Goal: Contribute content: Add original content to the website for others to see

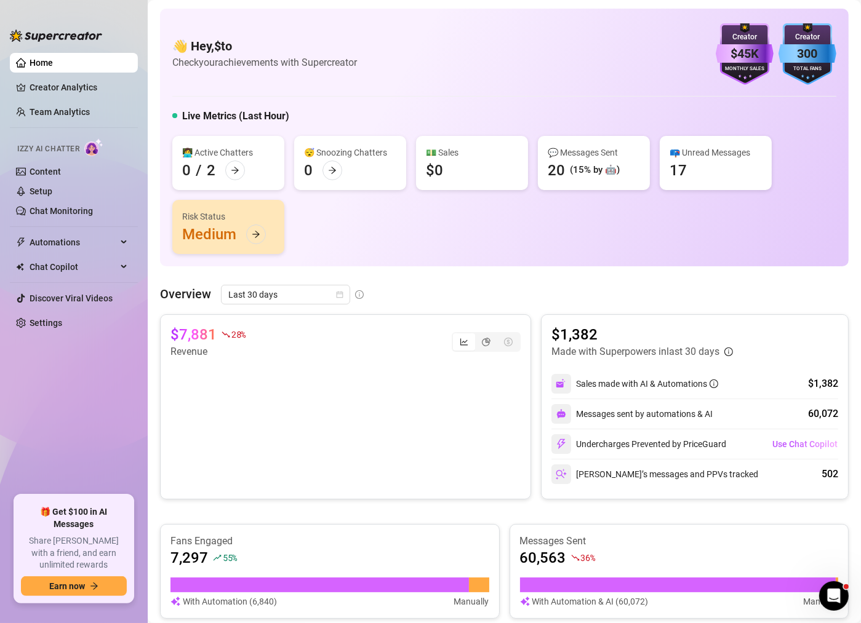
scroll to position [358, 0]
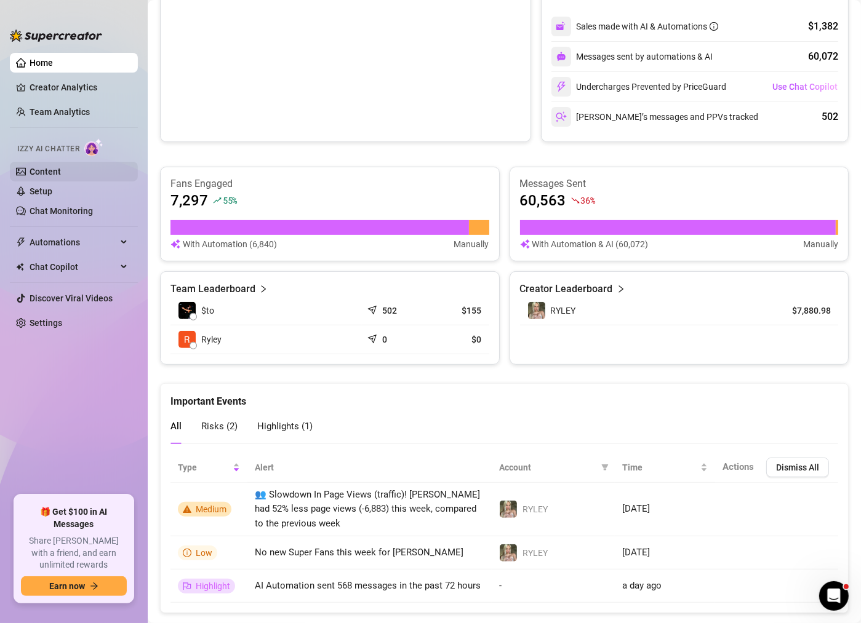
click at [61, 174] on link "Content" at bounding box center [45, 172] width 31 height 10
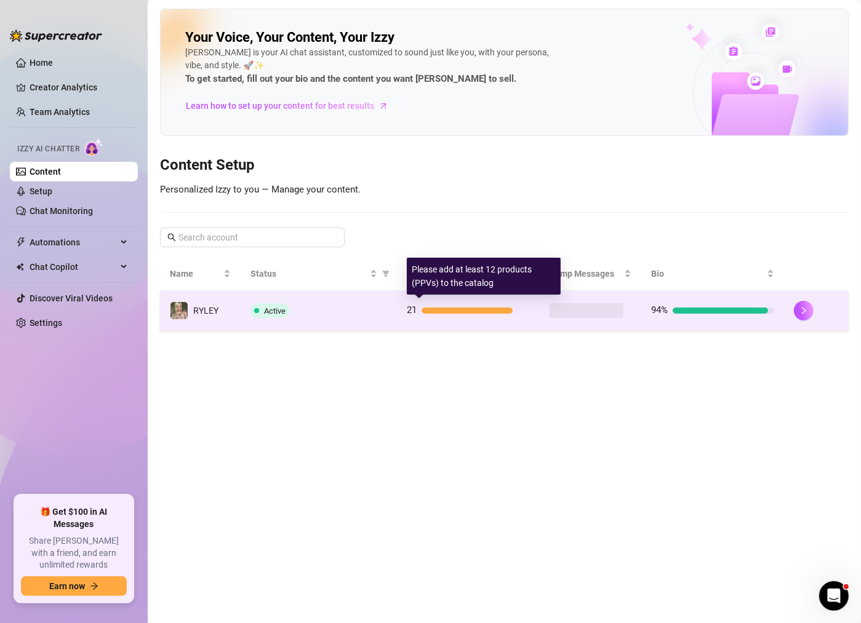
click at [510, 315] on div "21" at bounding box center [468, 310] width 123 height 15
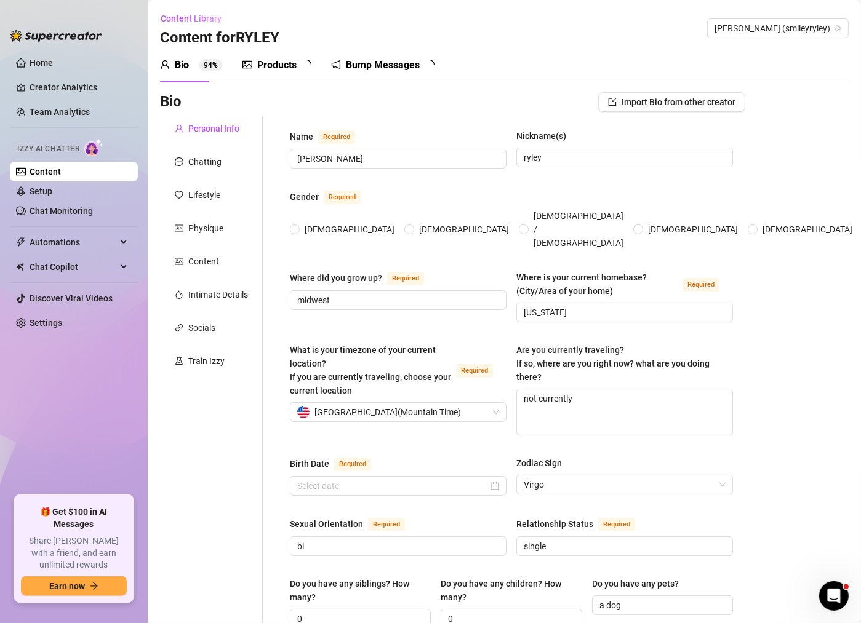
radio input "true"
type input "[DATE]"
click at [204, 169] on div "Chatting" at bounding box center [211, 161] width 103 height 23
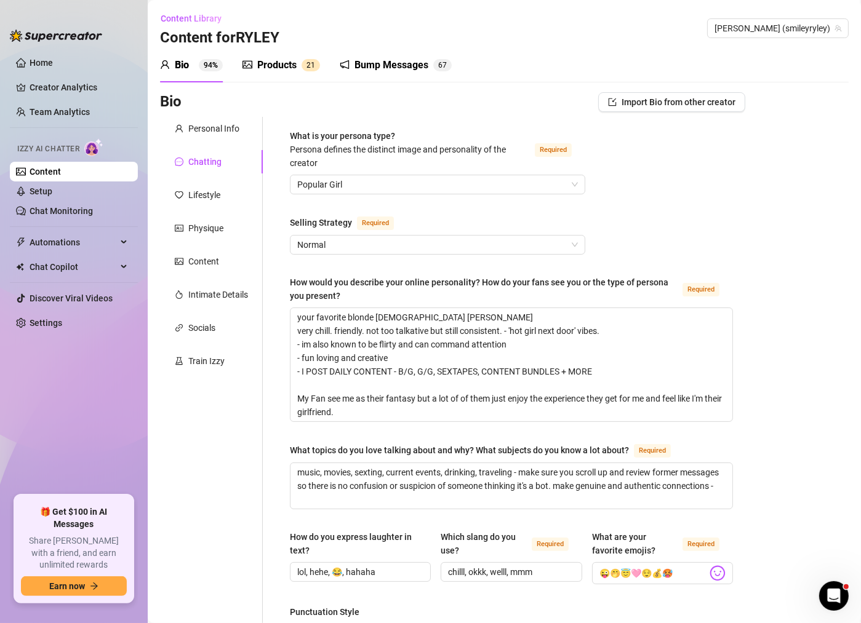
click at [290, 68] on div "Products" at bounding box center [276, 65] width 39 height 15
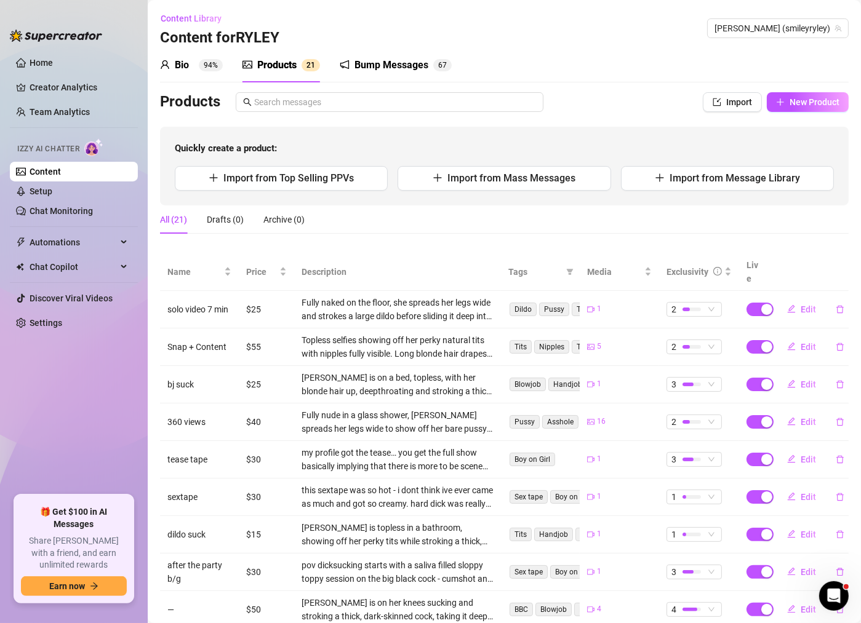
click at [187, 73] on div "Bio 94%" at bounding box center [191, 65] width 63 height 34
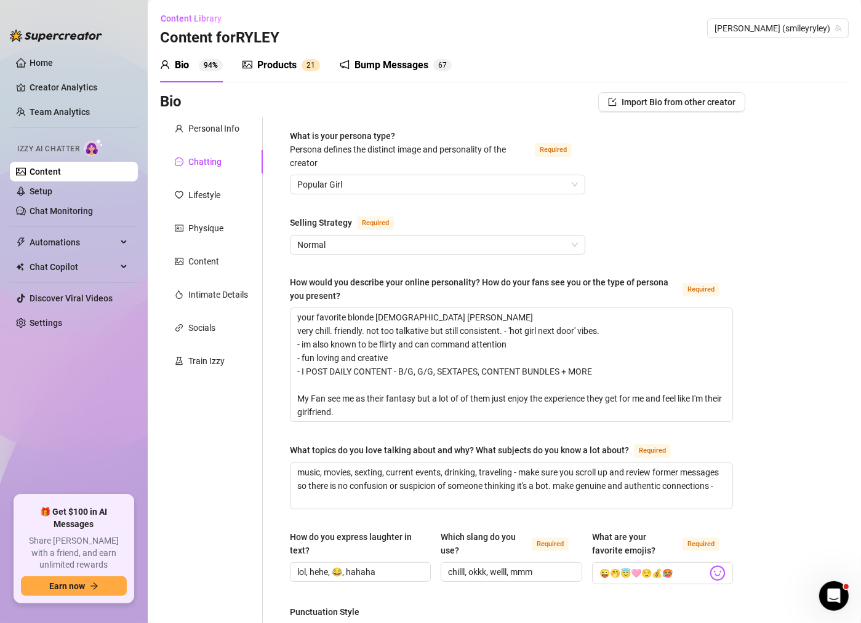
click at [268, 62] on div "Products" at bounding box center [276, 65] width 39 height 15
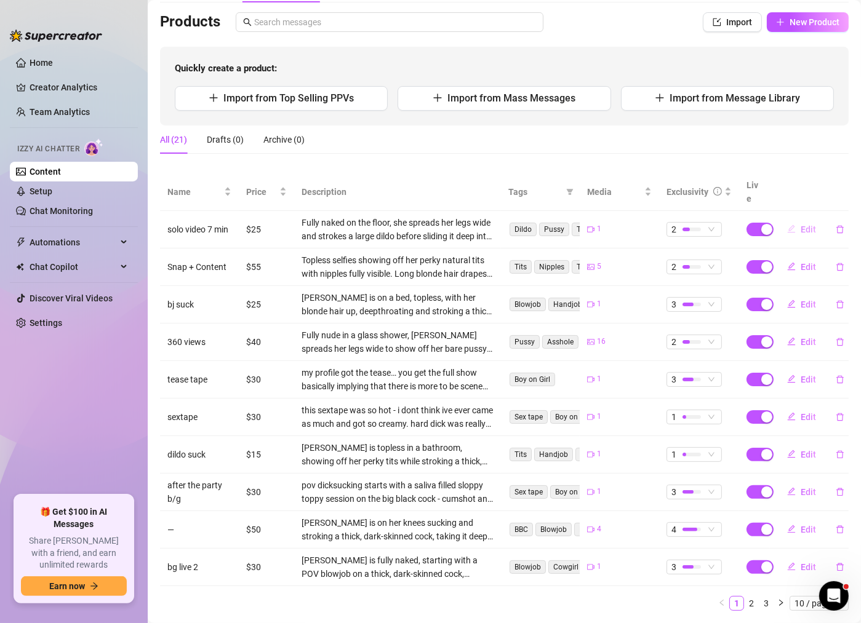
scroll to position [98, 0]
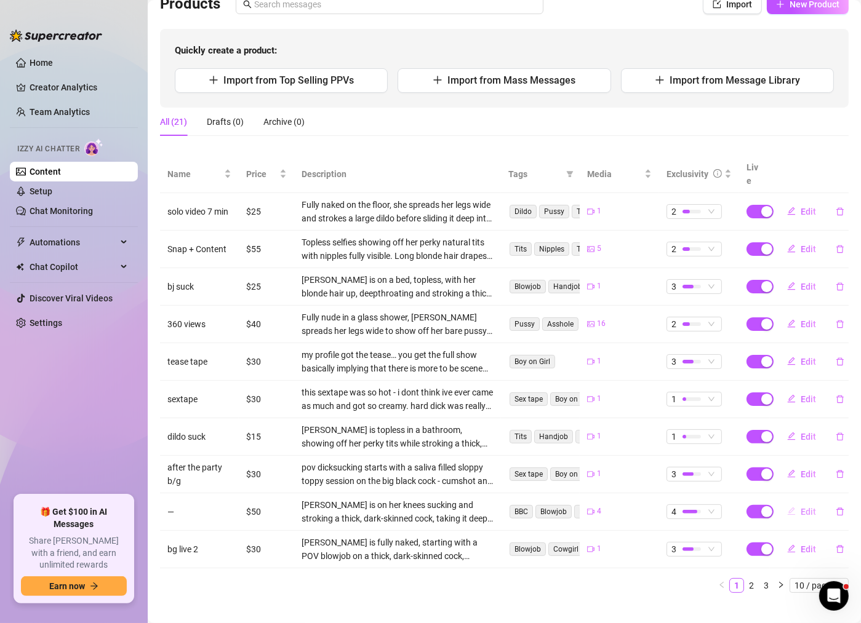
click at [802, 507] on span "Edit" at bounding box center [808, 512] width 15 height 10
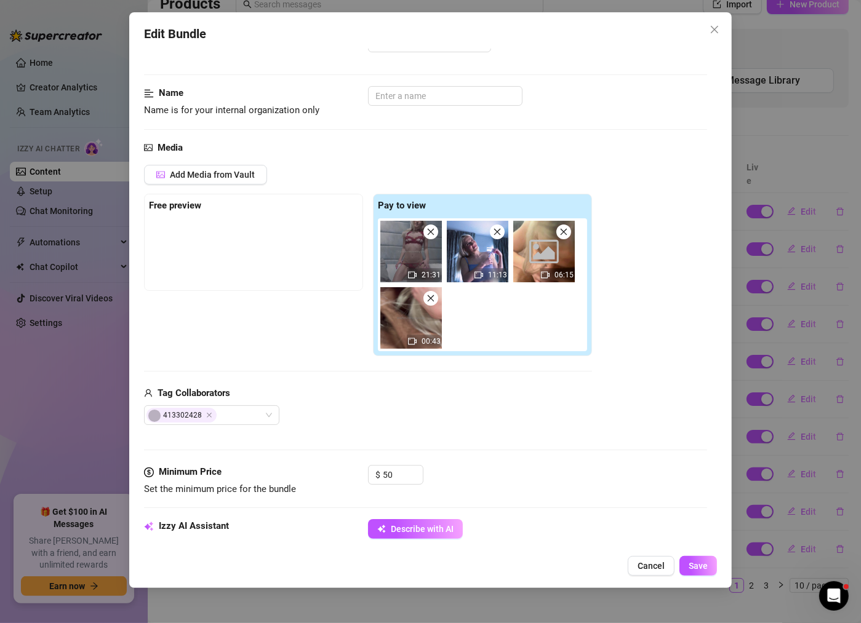
scroll to position [0, 0]
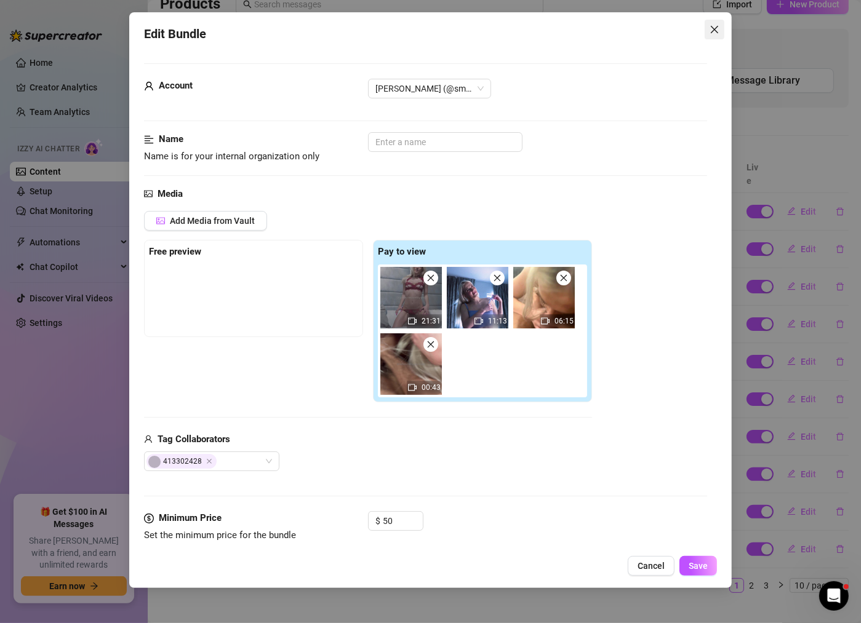
click at [713, 28] on icon "close" at bounding box center [714, 29] width 7 height 7
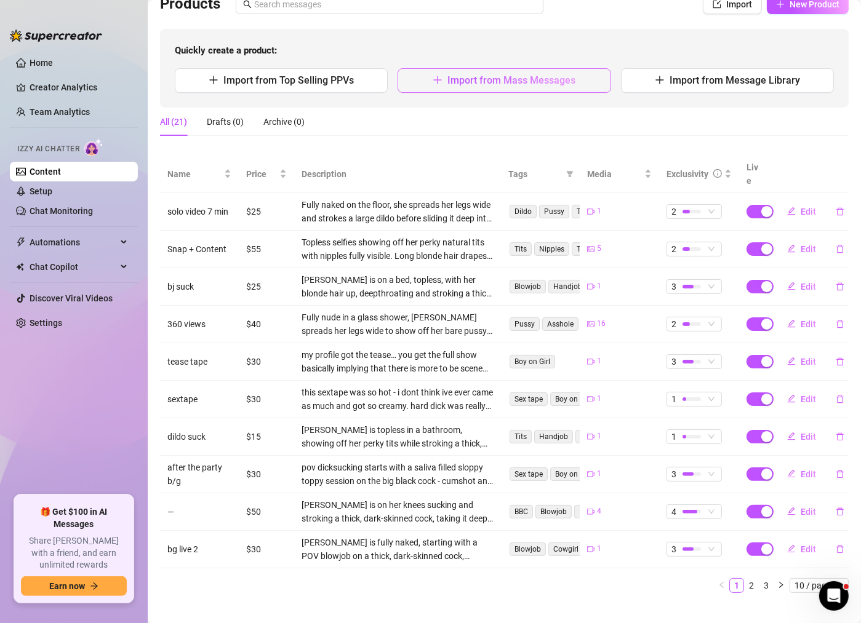
click at [516, 82] on span "Import from Mass Messages" at bounding box center [511, 80] width 128 height 12
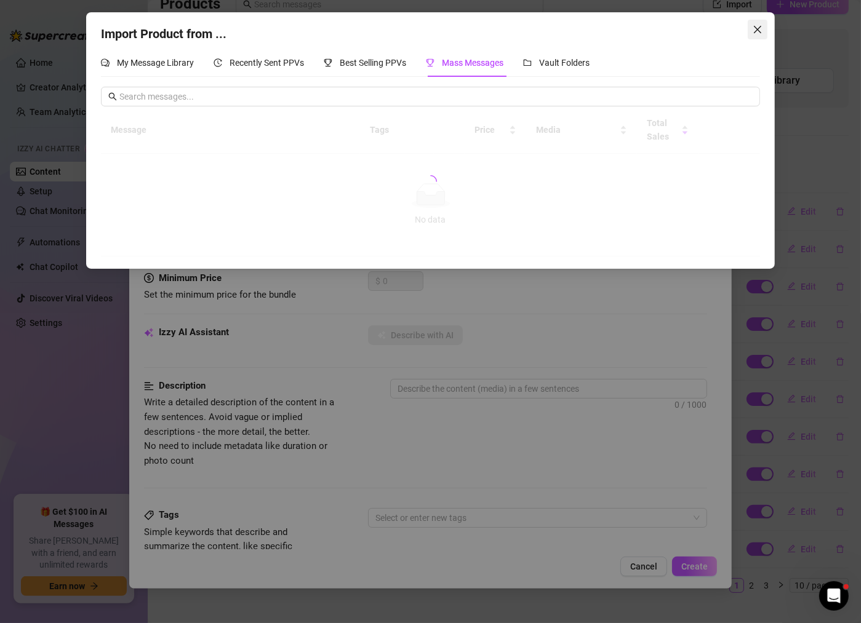
click at [756, 30] on icon "close" at bounding box center [757, 29] width 7 height 7
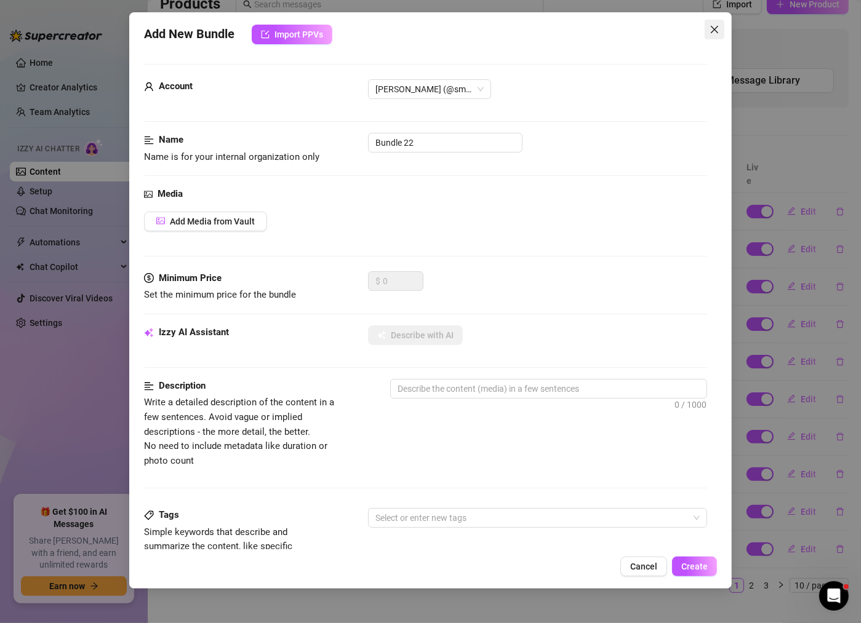
click at [718, 25] on icon "close" at bounding box center [715, 30] width 10 height 10
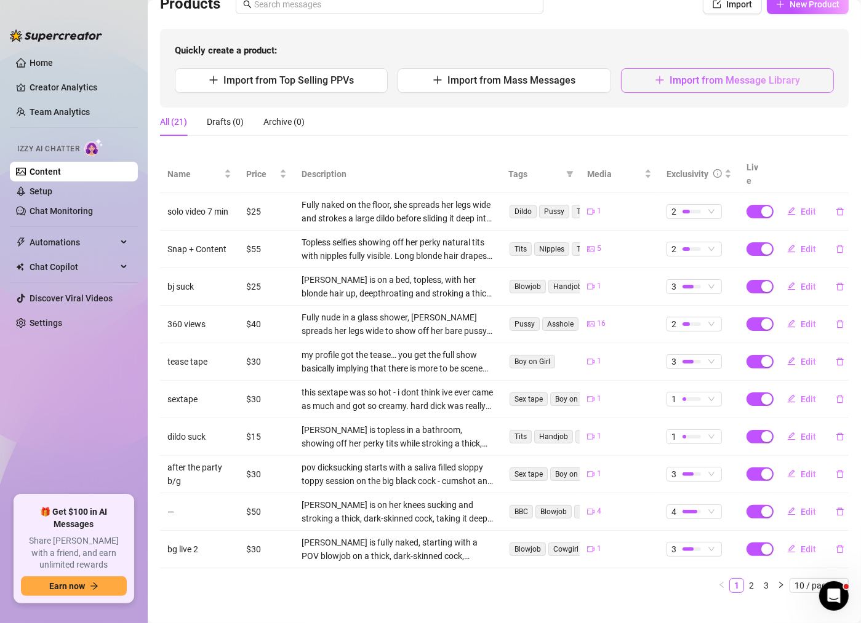
click at [699, 82] on span "Import from Message Library" at bounding box center [735, 80] width 130 height 12
type textarea "Type your message here..."
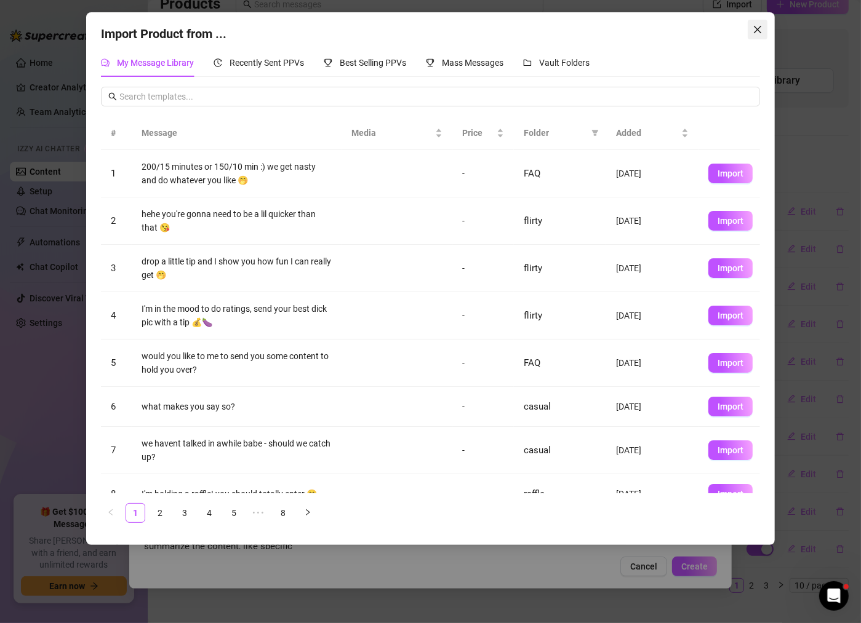
click at [754, 25] on icon "close" at bounding box center [758, 30] width 10 height 10
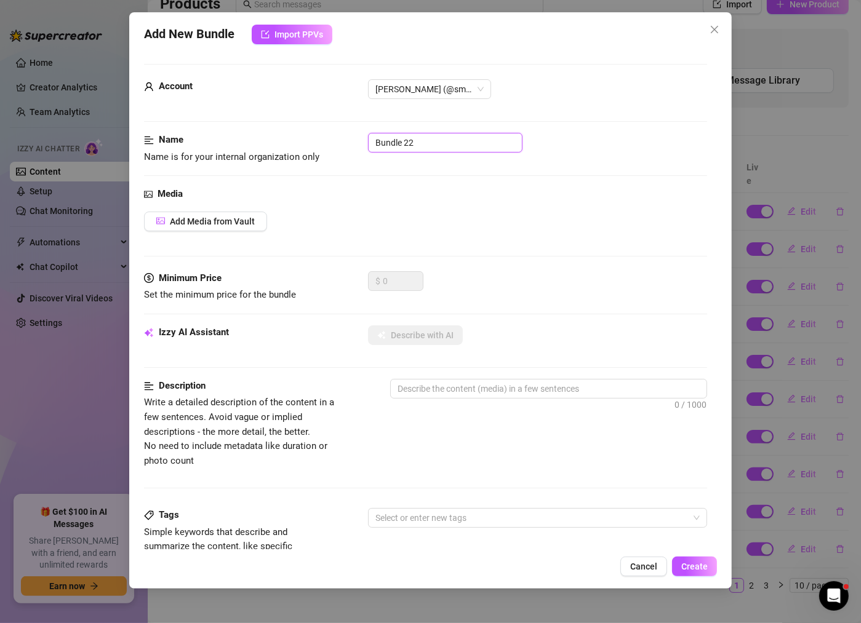
drag, startPoint x: 421, startPoint y: 146, endPoint x: 225, endPoint y: 135, distance: 196.0
click at [225, 135] on div "Name Name is for your internal organization only Bundle 22" at bounding box center [425, 148] width 563 height 31
type input "POV B/G"
click at [240, 226] on button "Add Media from Vault" at bounding box center [205, 222] width 123 height 20
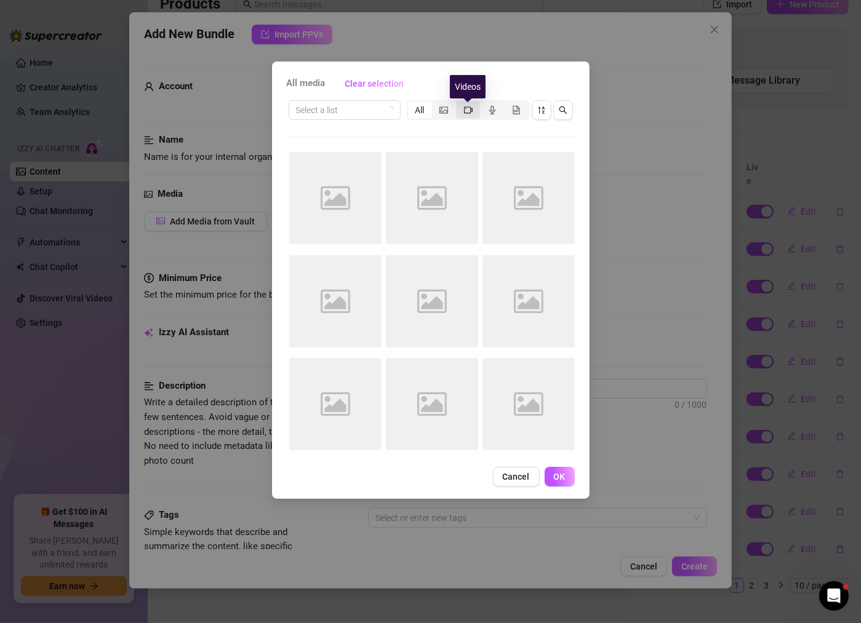
click at [465, 106] on icon "video-camera" at bounding box center [468, 110] width 9 height 9
click at [459, 103] on input "segmented control" at bounding box center [459, 103] width 0 height 0
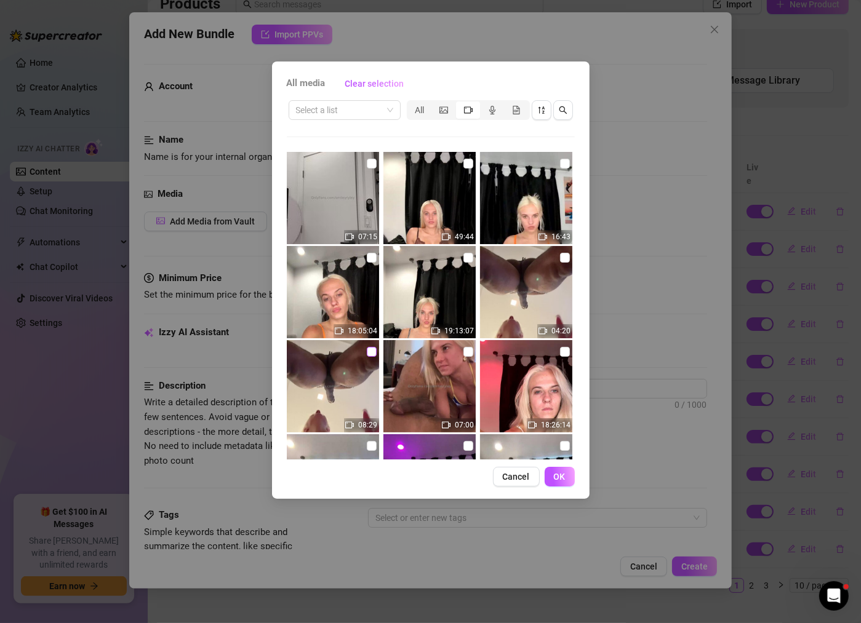
click at [372, 356] on input "checkbox" at bounding box center [372, 352] width 10 height 10
checkbox input "true"
click at [558, 485] on button "OK" at bounding box center [560, 477] width 30 height 20
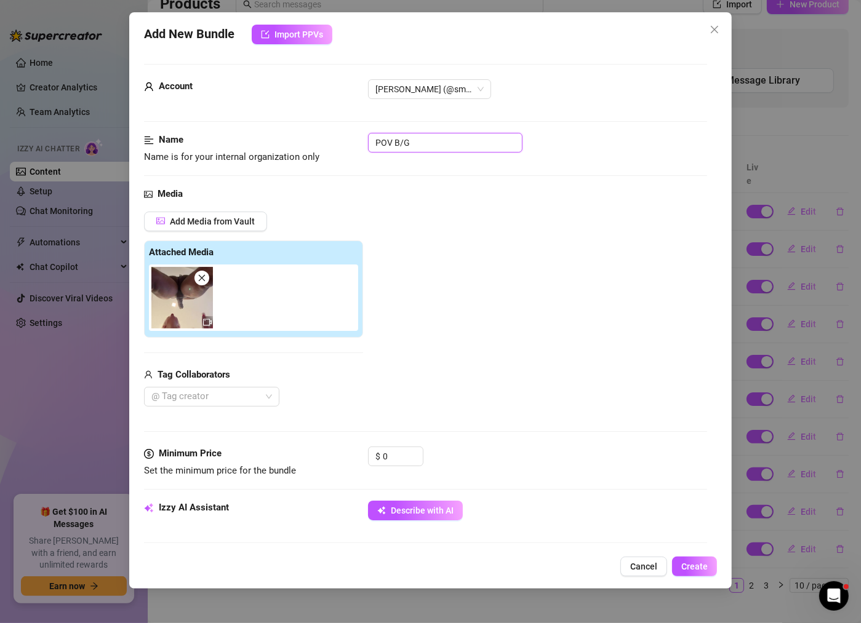
click at [427, 150] on input "POV B/G" at bounding box center [445, 143] width 154 height 20
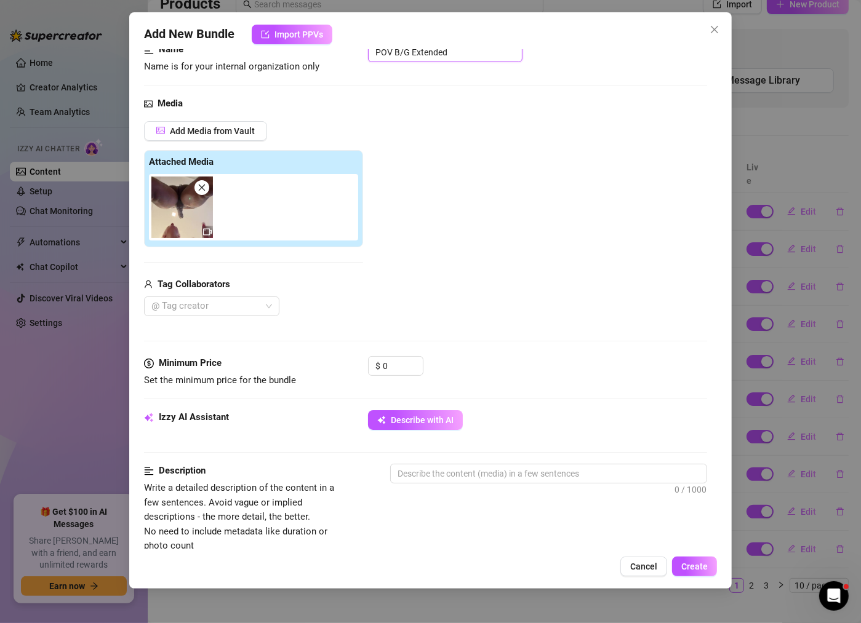
scroll to position [102, 0]
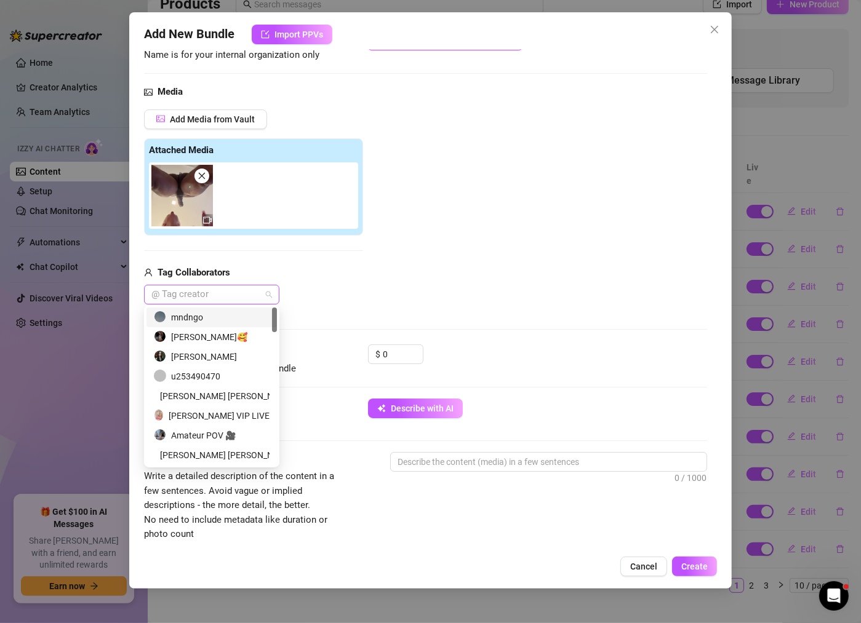
click at [249, 294] on div at bounding box center [205, 294] width 118 height 17
type input "POV B/G Extended"
click at [242, 319] on div "mndngo" at bounding box center [212, 318] width 116 height 14
click at [366, 310] on div "Media Add Media from Vault Attached Media Tag Collaborators mndngo" at bounding box center [425, 215] width 563 height 260
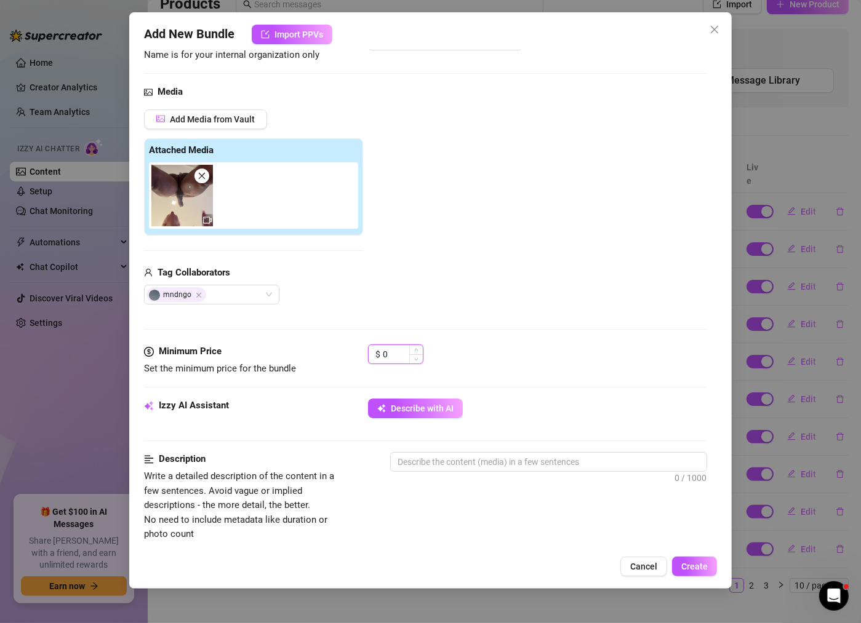
click at [404, 349] on input "0" at bounding box center [403, 354] width 40 height 18
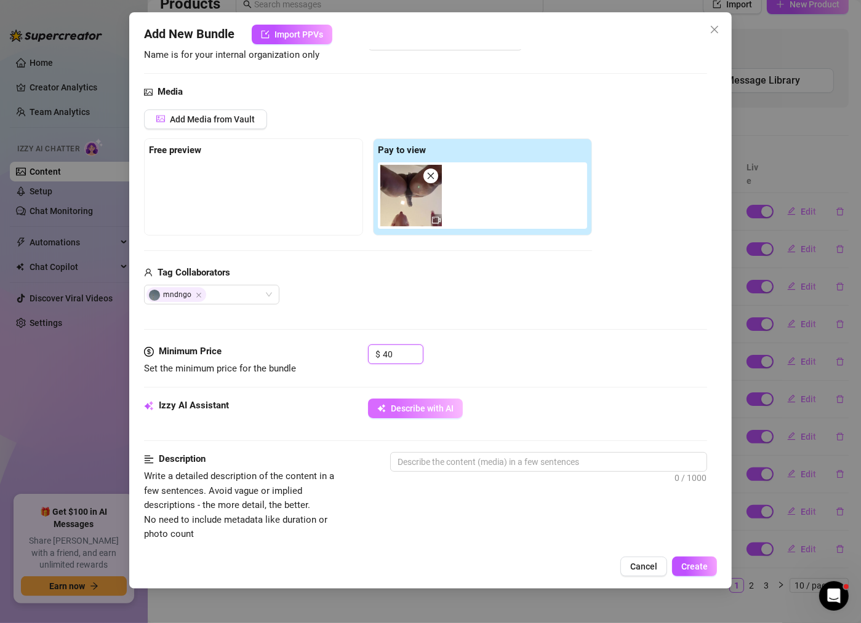
type input "40"
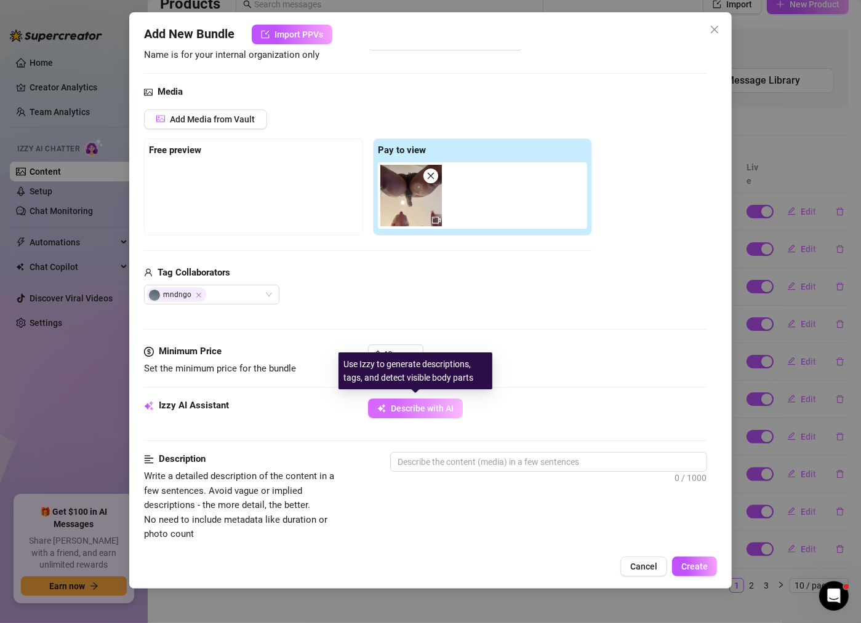
click at [438, 409] on span "Describe with AI" at bounding box center [422, 409] width 63 height 10
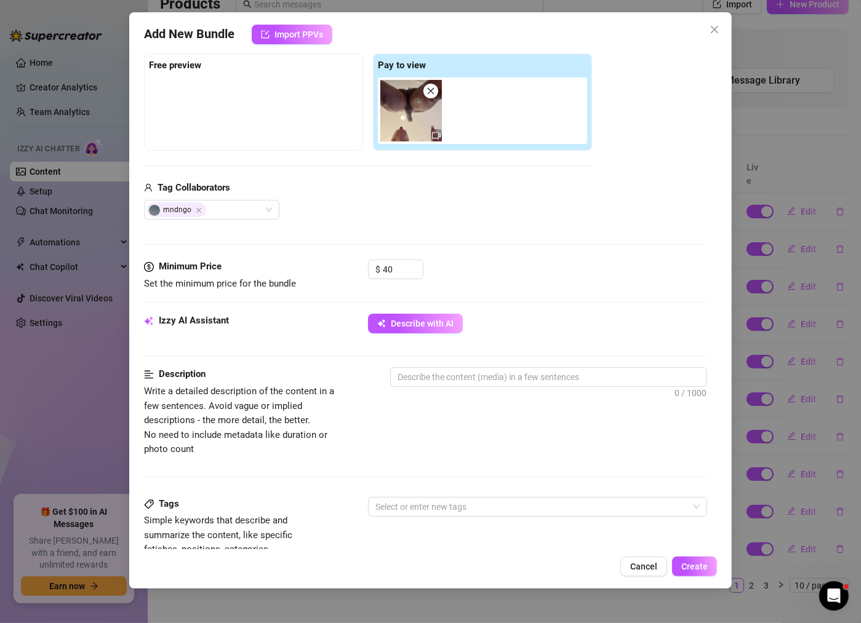
scroll to position [196, 0]
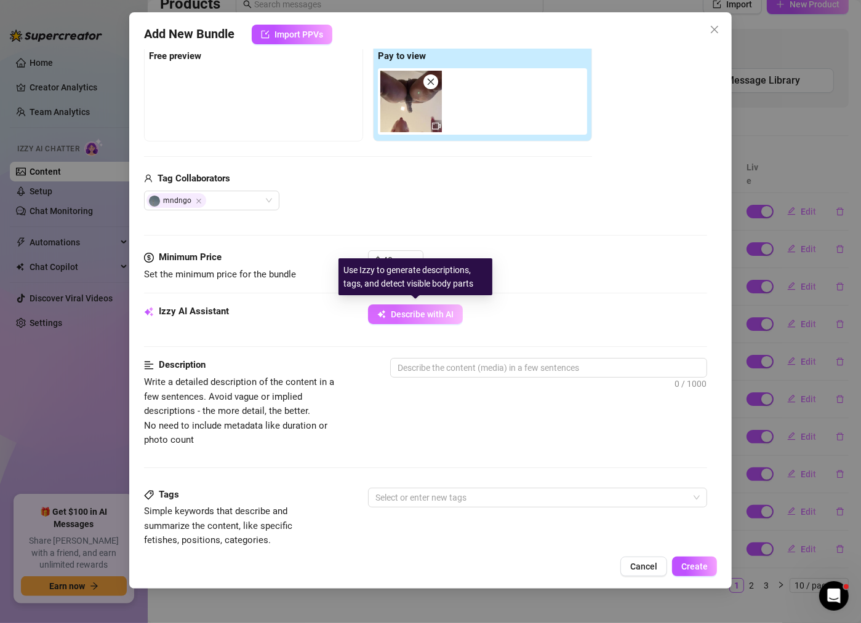
click at [428, 310] on span "Describe with AI" at bounding box center [422, 315] width 63 height 10
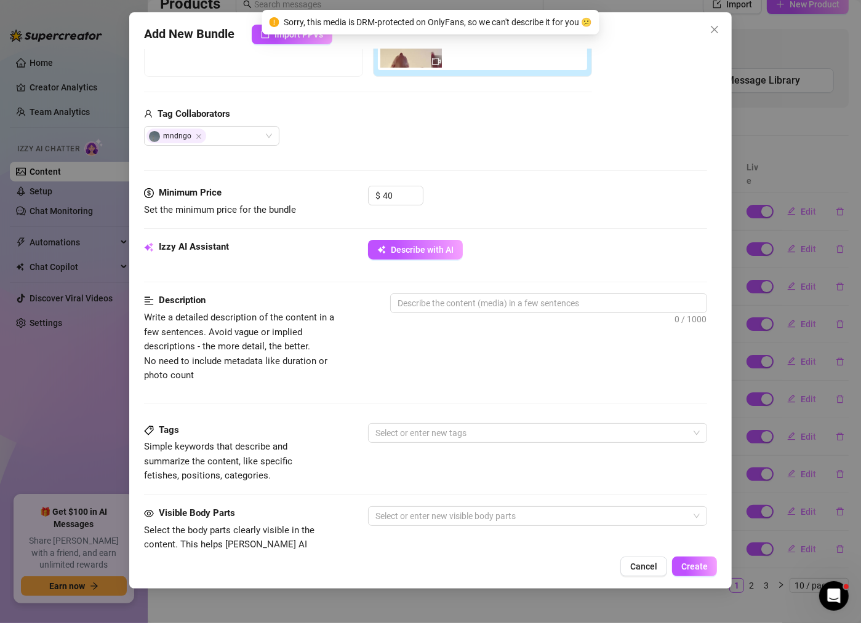
scroll to position [273, 0]
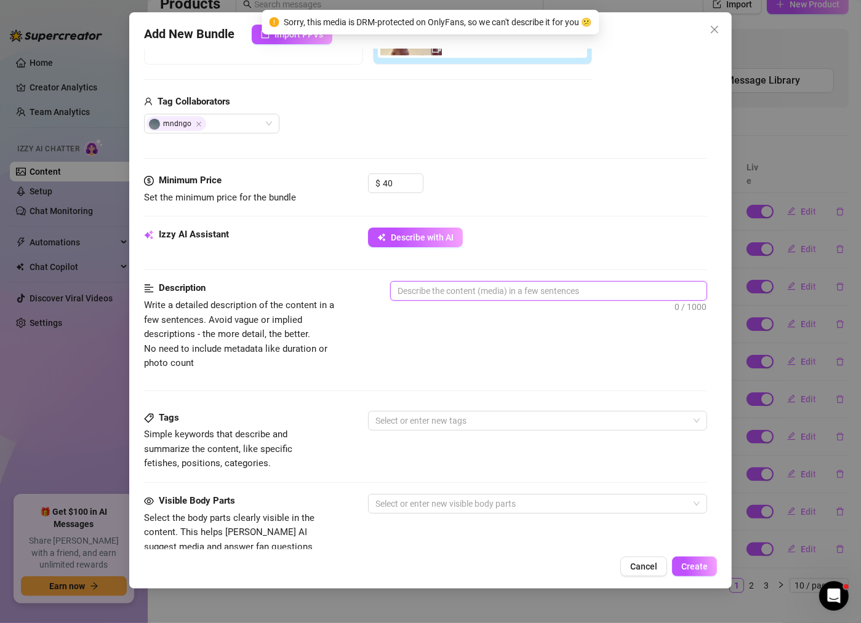
click at [447, 293] on textarea at bounding box center [549, 291] width 316 height 18
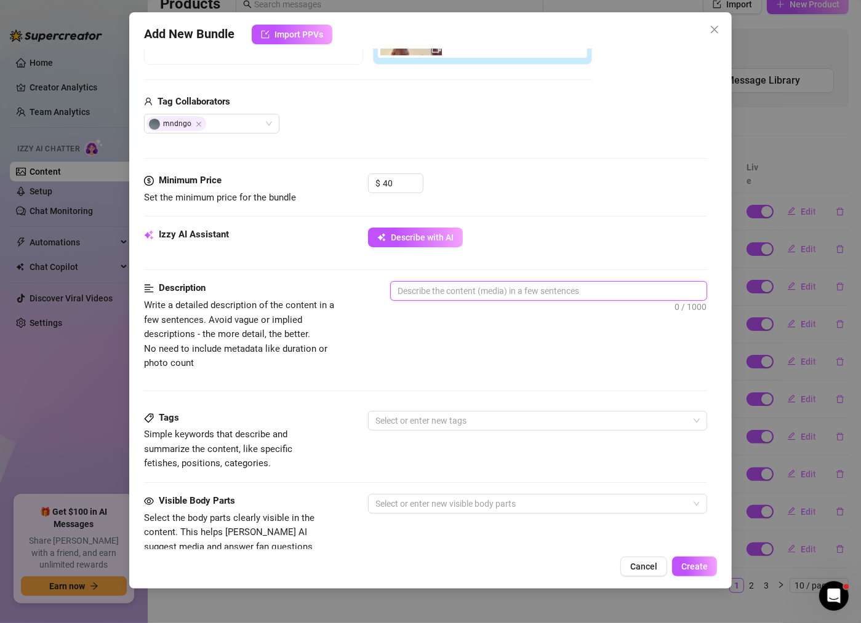
type textarea "p"
type textarea "po"
type textarea "pov"
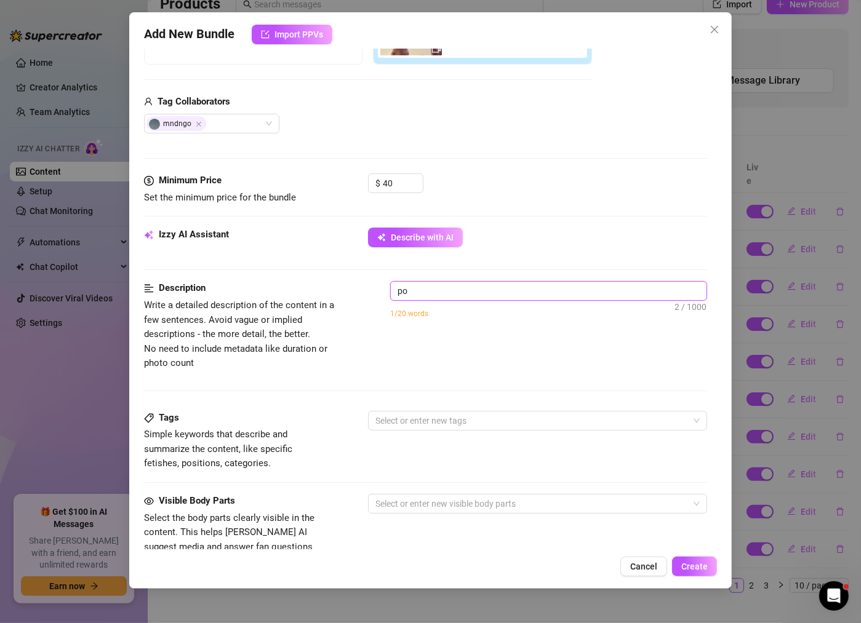
type textarea "pov"
type textarea "pov d"
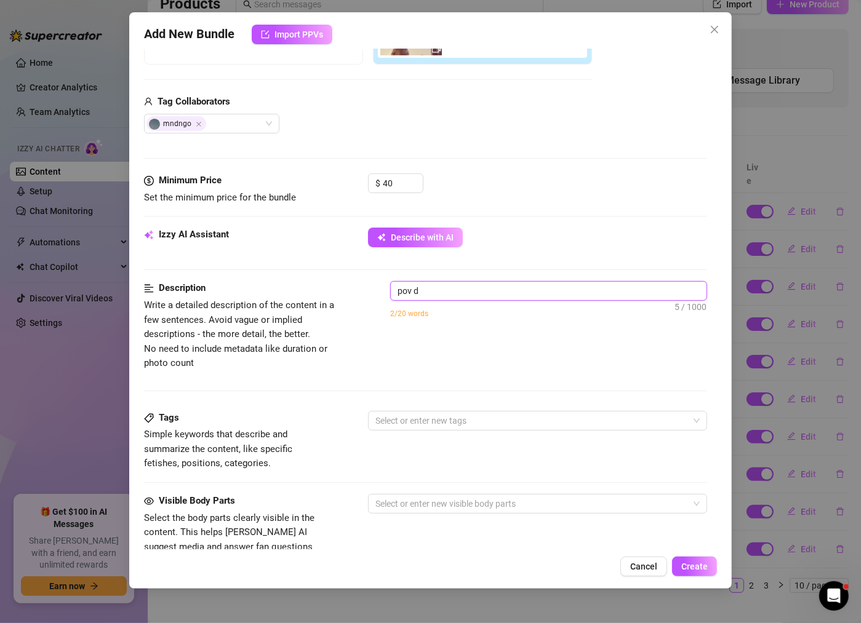
type textarea "pov di"
type textarea "pov dic"
type textarea "pov dick"
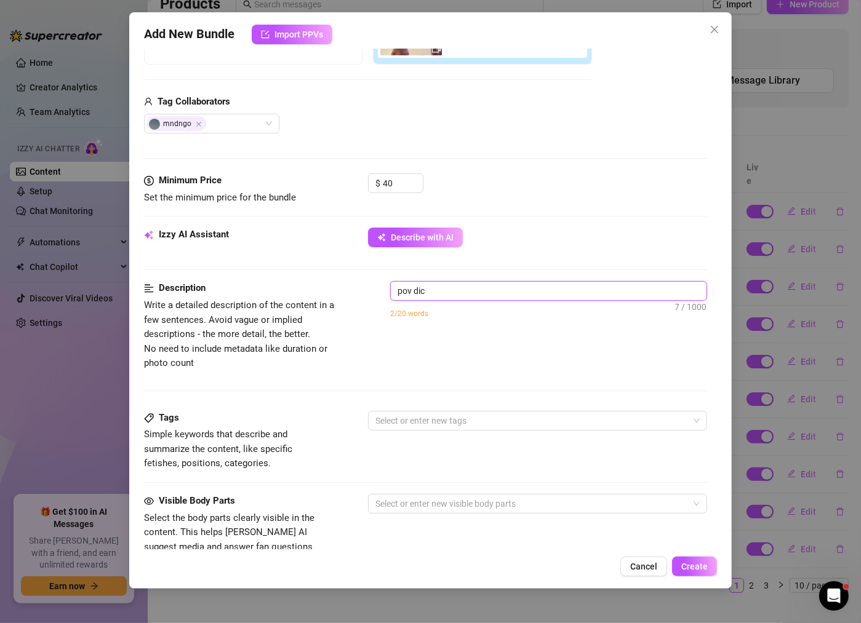
type textarea "pov dick"
type textarea "pov dick s"
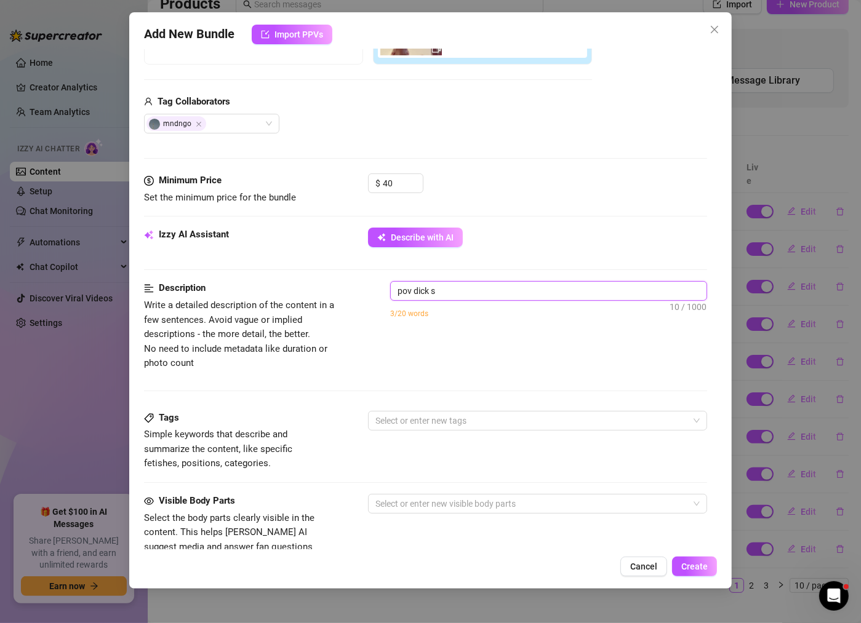
type textarea "pov [PERSON_NAME]"
type textarea "pov dick suc"
type textarea "pov [PERSON_NAME]"
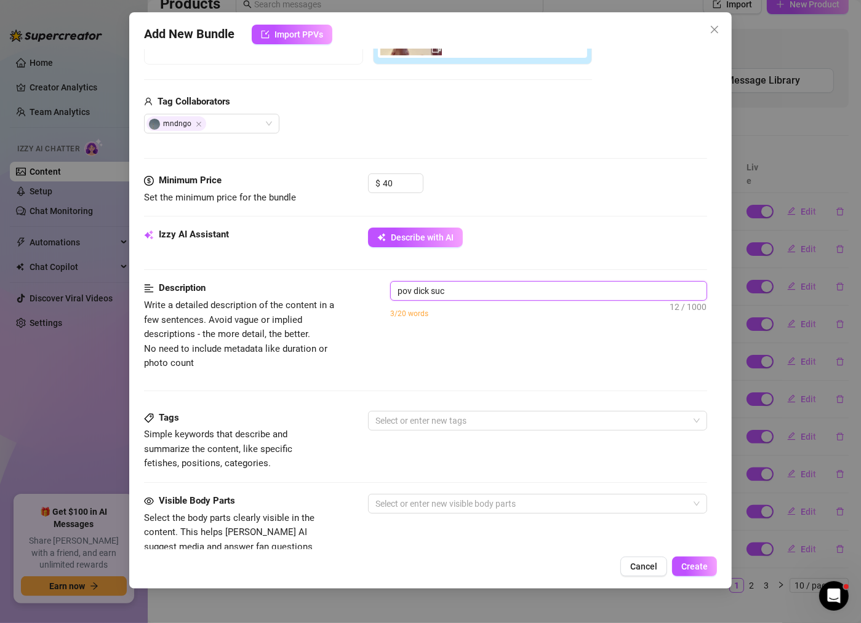
type textarea "pov [PERSON_NAME]"
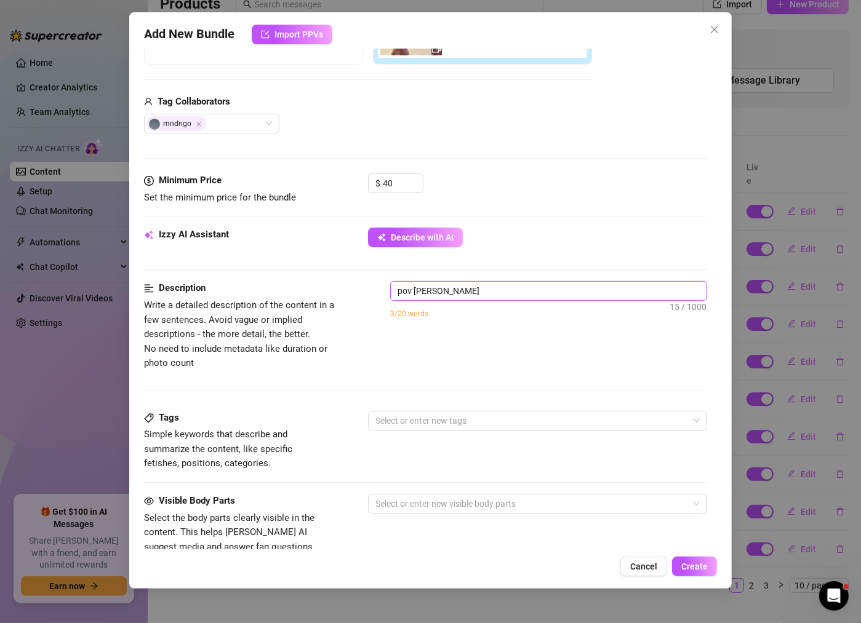
type textarea "pov dick sucking"
type textarea "pov dick sucking v"
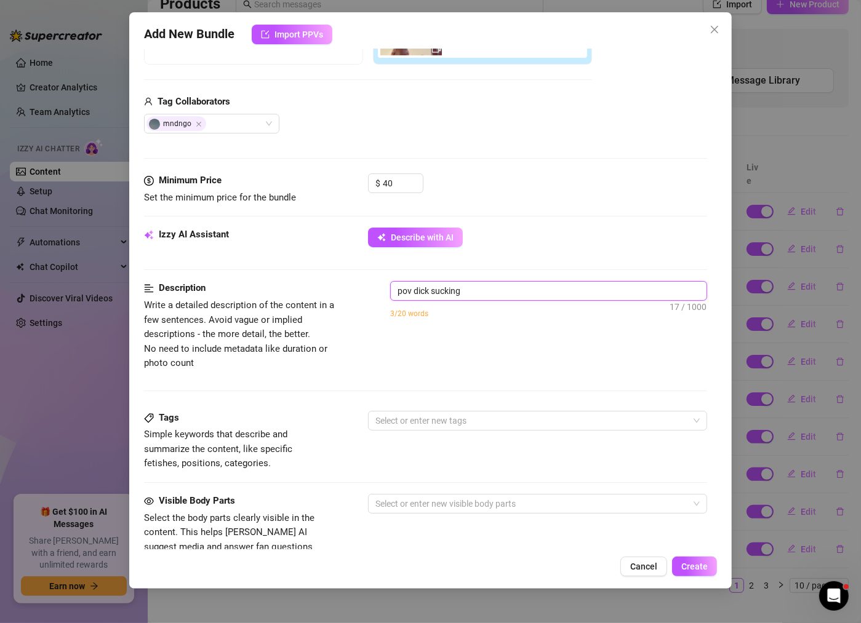
type textarea "pov dick sucking v"
type textarea "pov dick sucking vi"
type textarea "pov dick sucking vid"
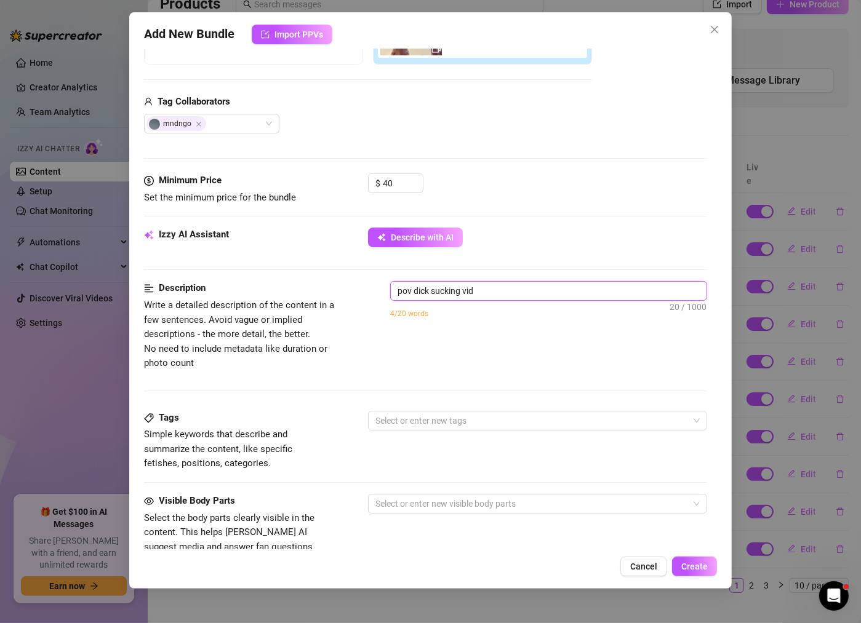
type textarea "pov dick sucking vide"
type textarea "pov dick sucking video"
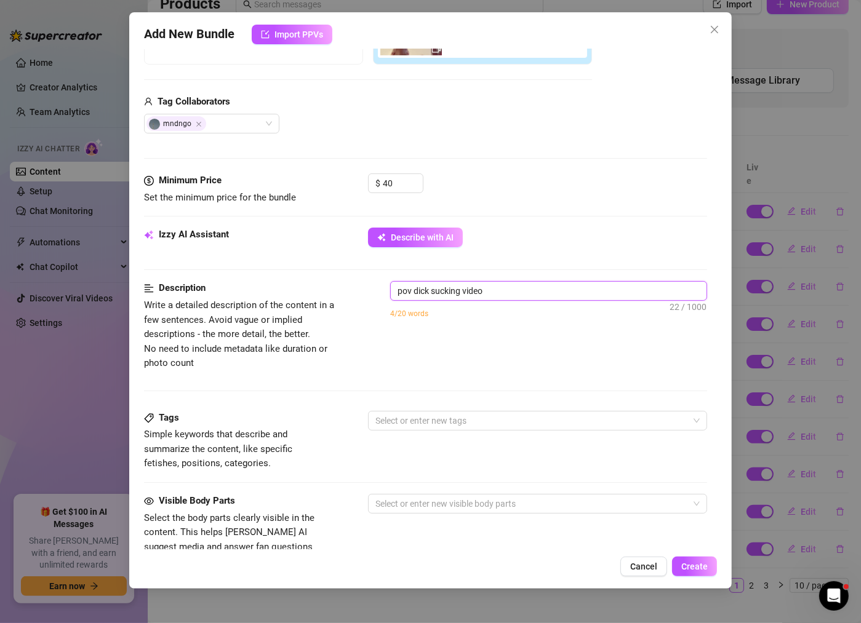
type textarea "pov dick sucking video"
type textarea "pov dick sucking video o"
type textarea "pov dick sucking video of"
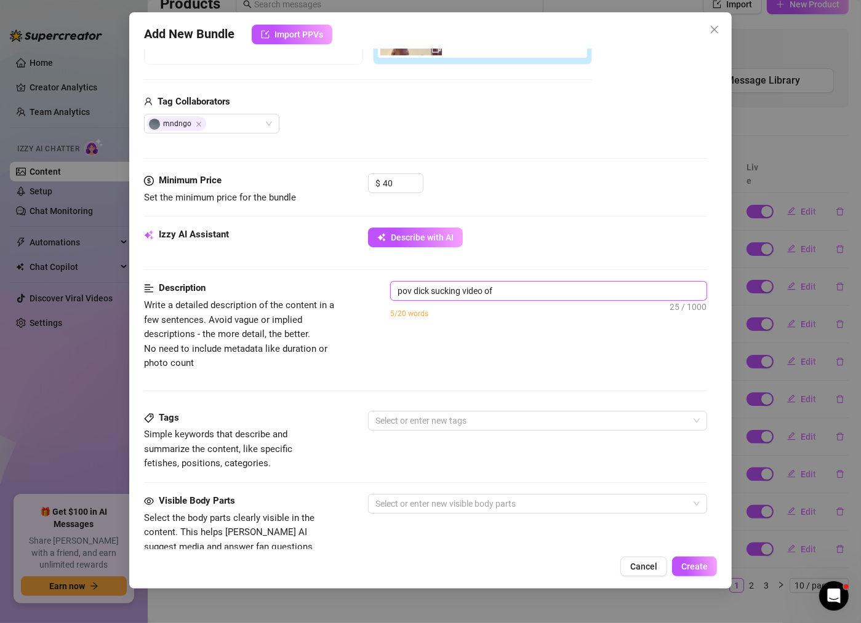
type textarea "pov dick sucking video of"
type textarea "pov dick sucking video of r"
type textarea "pov dick sucking video of ry"
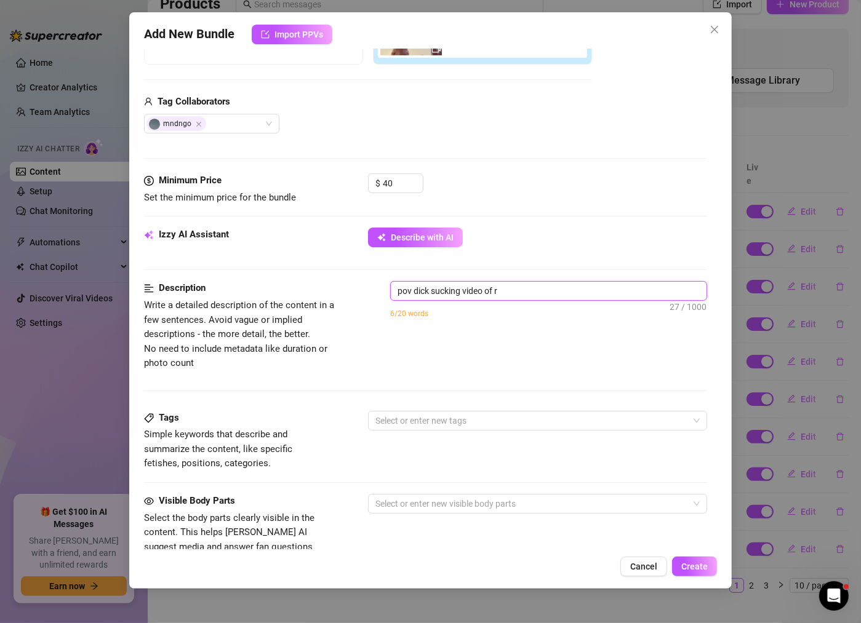
type textarea "pov dick sucking video of ry"
type textarea "pov dick sucking video of ryl"
type textarea "pov dick sucking video of [PERSON_NAME]"
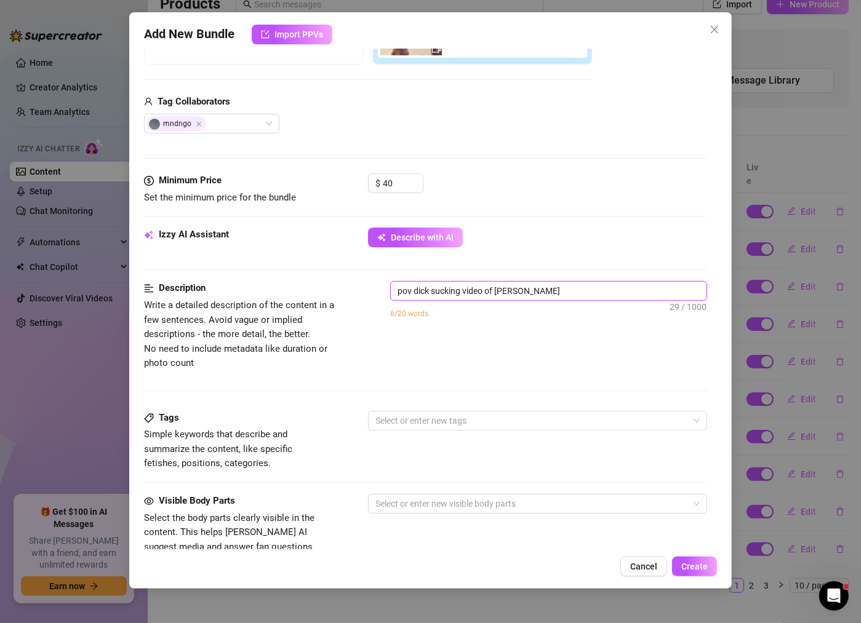
type textarea "pov dick sucking video of [PERSON_NAME]"
type textarea "pov dick sucking video of ryl"
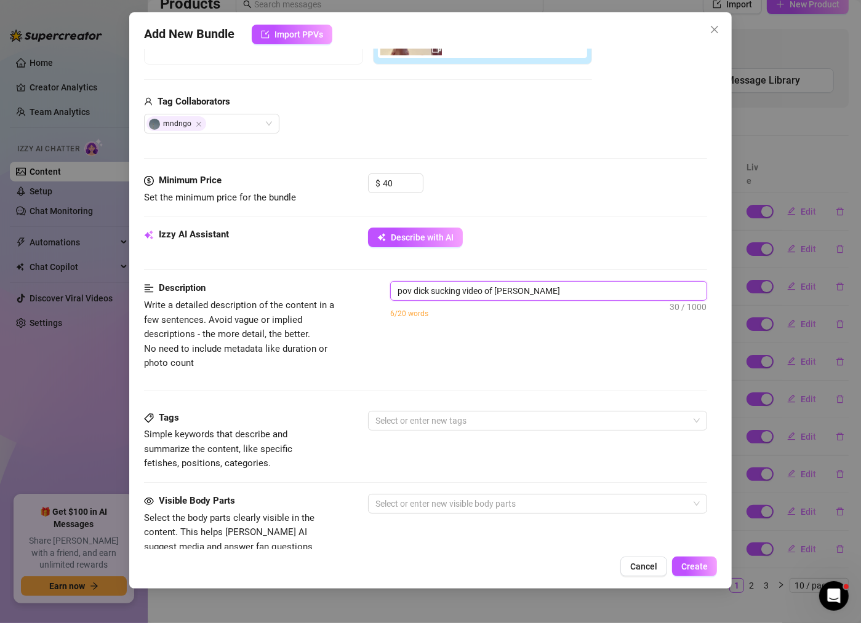
type textarea "pov dick sucking video of ryl"
type textarea "pov dick sucking video of [PERSON_NAME]"
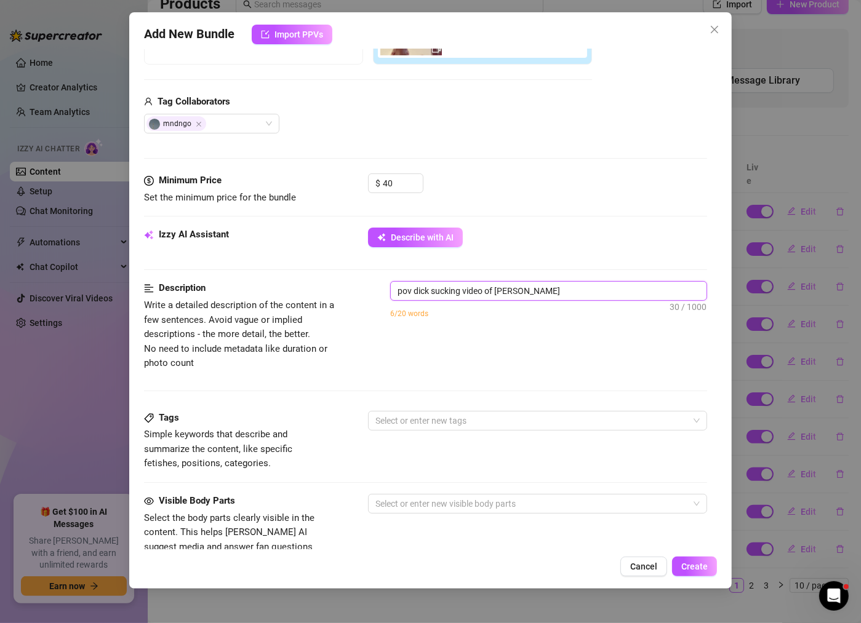
type textarea "pov dick sucking video of [PERSON_NAME]"
type textarea "pov dick sucking video of [PERSON_NAME] on"
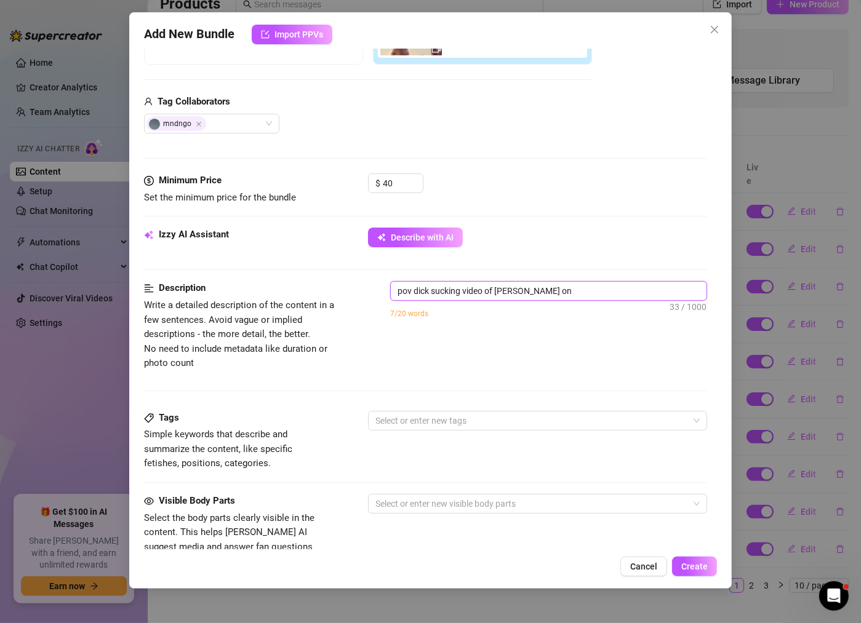
type textarea "pov dick sucking video of [PERSON_NAME] on"
type textarea "pov dick sucking video of [PERSON_NAME] on h"
type textarea "pov dick sucking video of [PERSON_NAME] on he"
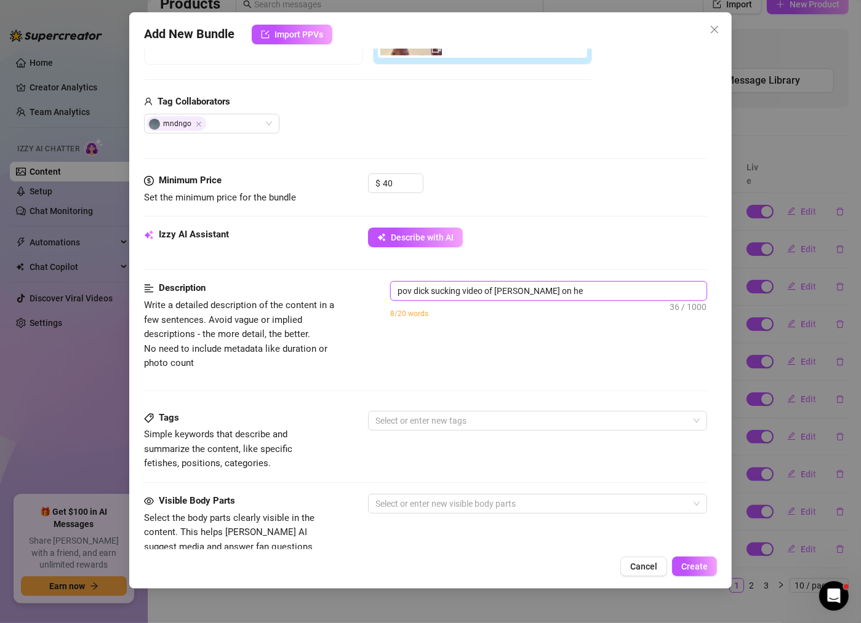
type textarea "pov dick sucking video of [PERSON_NAME] on her"
type textarea "pov dick sucking video of [PERSON_NAME] on her k"
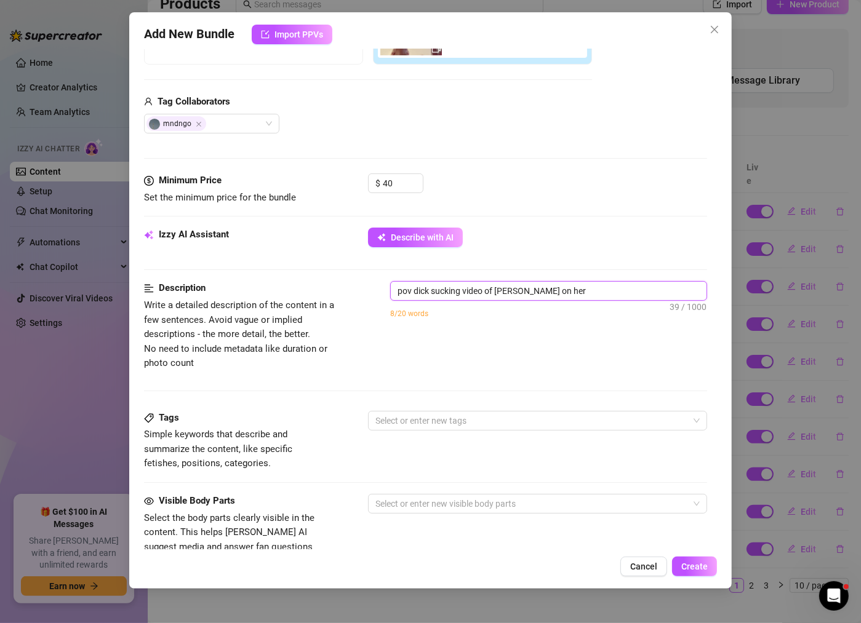
type textarea "pov dick sucking video of [PERSON_NAME] on her k"
type textarea "pov dick sucking video of [PERSON_NAME] on her kn"
type textarea "pov dick sucking video of [PERSON_NAME] on her kne"
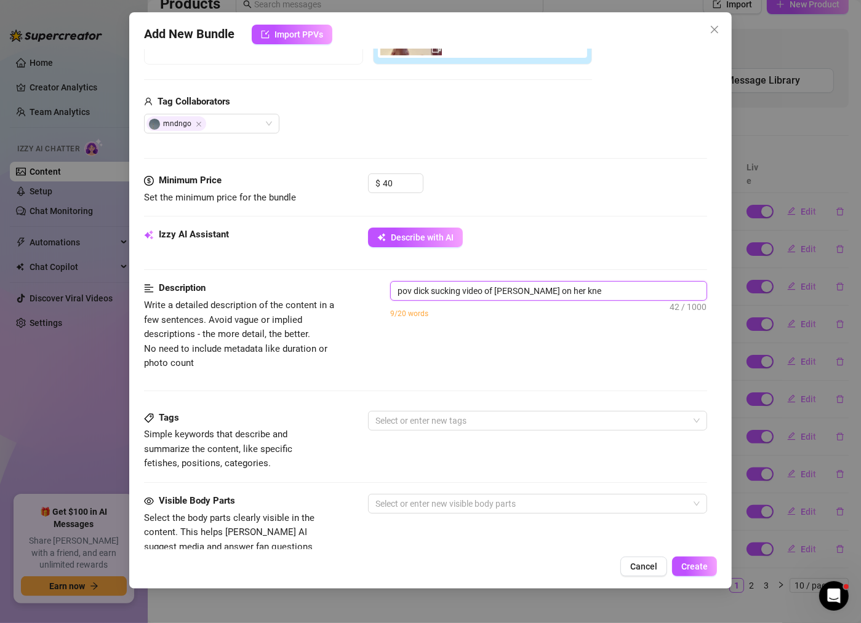
type textarea "pov dick sucking video of [PERSON_NAME] on her knee"
type textarea "pov dick sucking video of [PERSON_NAME] on her kneee"
type textarea "pov dick sucking video of [PERSON_NAME] on her kneees"
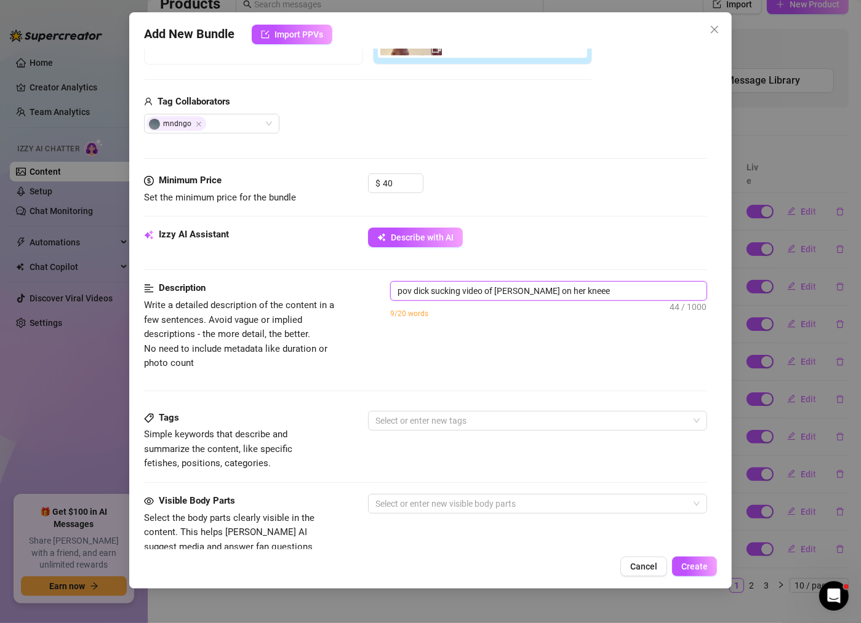
type textarea "pov dick sucking video of [PERSON_NAME] on her kneees"
type textarea "pov dick sucking video of [PERSON_NAME] on her kneees s"
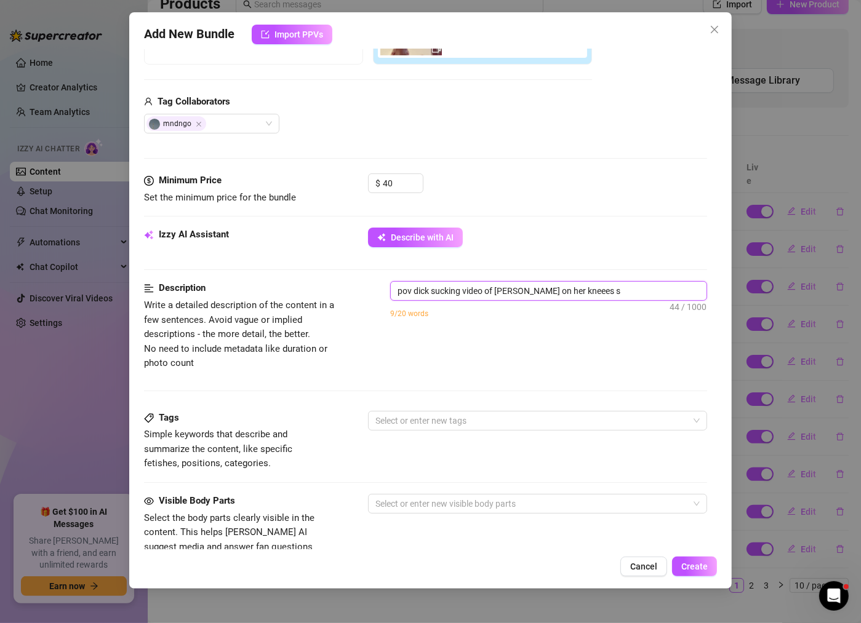
type textarea "pov dick sucking video of [PERSON_NAME] on her kneees su"
type textarea "pov dick sucking video of [PERSON_NAME] on her kneees suc"
type textarea "pov dick sucking video of [PERSON_NAME] on her kneees suck"
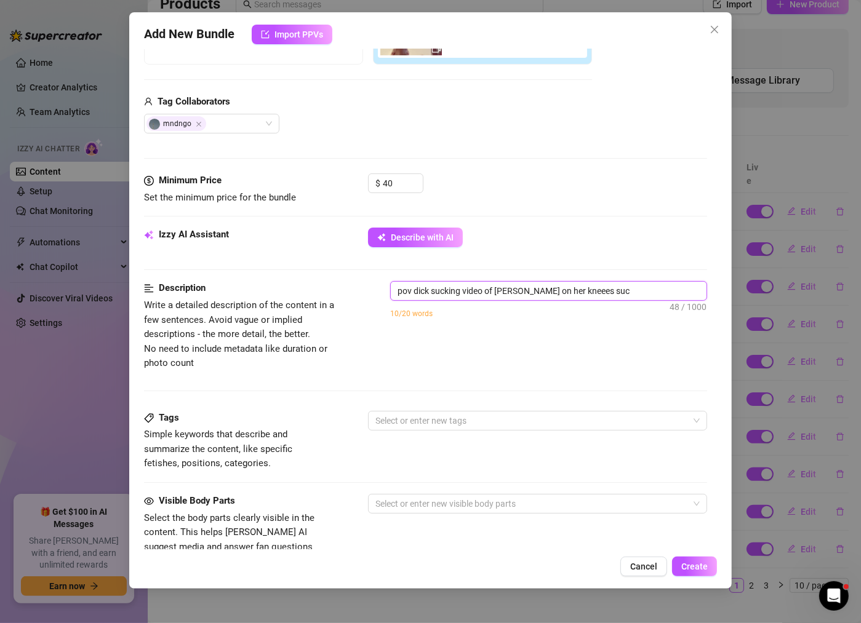
type textarea "pov dick sucking video of [PERSON_NAME] on her kneees suck"
type textarea "pov dick sucking video of [PERSON_NAME] on her kneees [PERSON_NAME]"
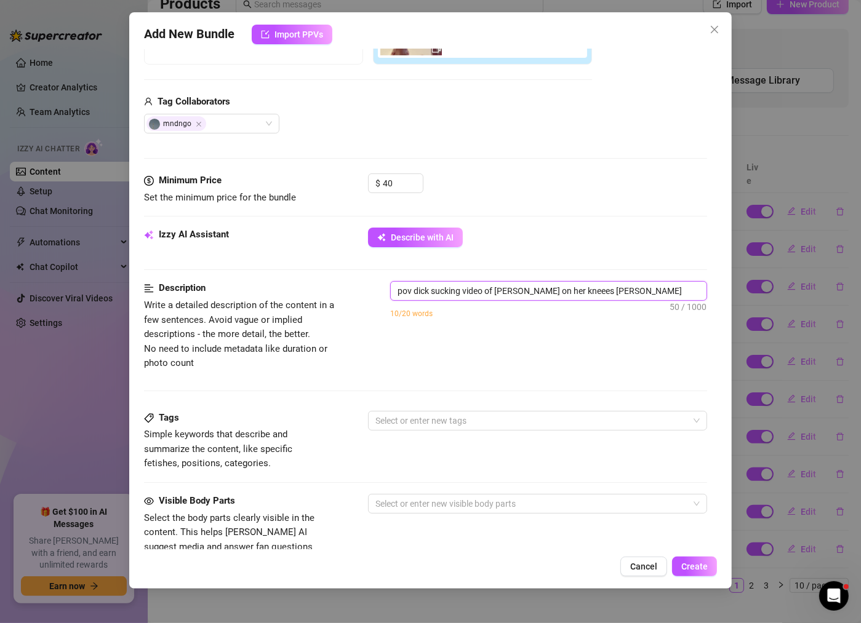
type textarea "pov dick sucking video of [PERSON_NAME] on her kneees sucking"
type textarea "pov dick sucking video of [PERSON_NAME] on her kneees sucking d"
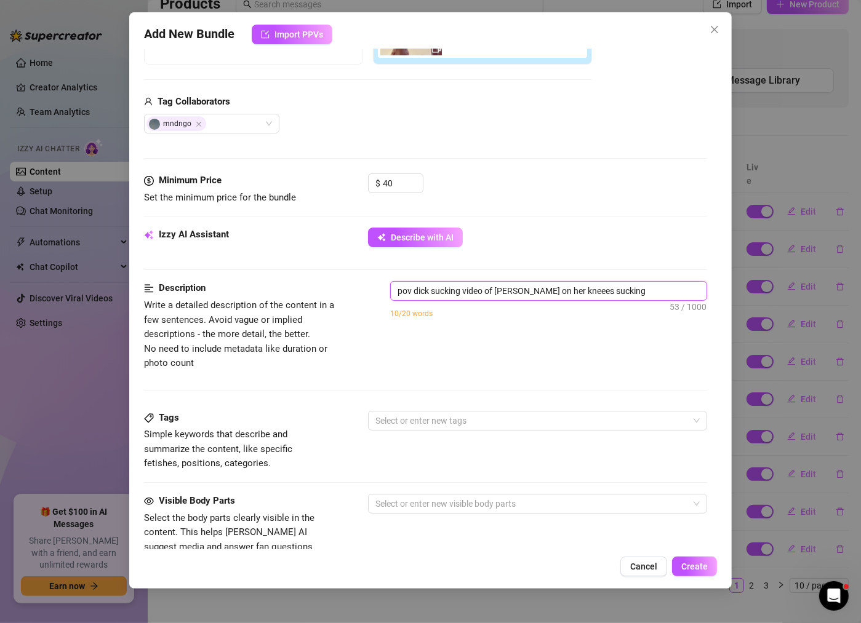
type textarea "pov dick sucking video of [PERSON_NAME] on her kneees sucking d"
type textarea "pov dick sucking video of [PERSON_NAME] on her kneees sucking di"
type textarea "pov dick sucking video of [PERSON_NAME] on her kneees sucking dic"
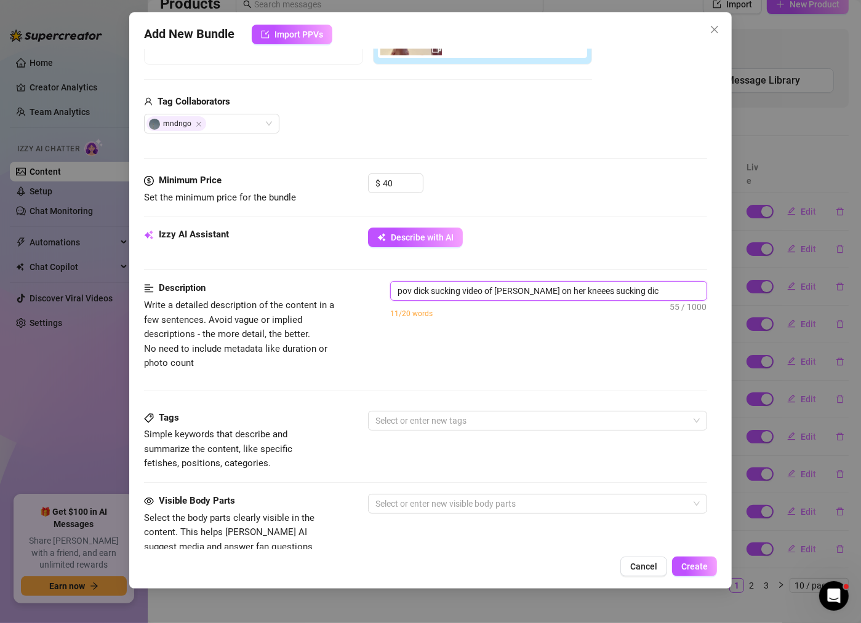
type textarea "pov dick sucking video of [PERSON_NAME] on her kneees sucking dick"
type textarea "pov dick sucking video of [PERSON_NAME] on her kneees sucking dick f"
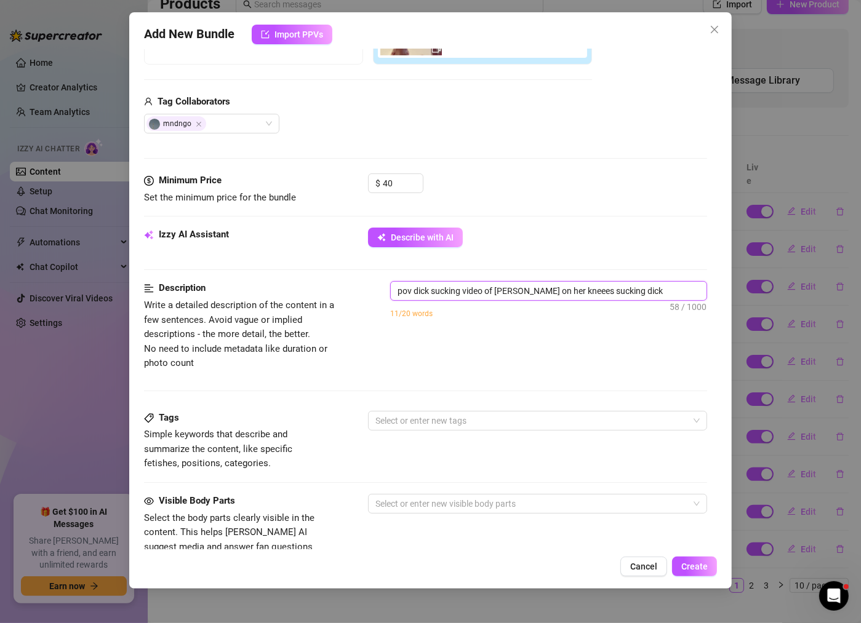
type textarea "pov dick sucking video of [PERSON_NAME] on her kneees sucking dick f"
type textarea "pov dick sucking video of [PERSON_NAME] on her kneees sucking dick fo"
type textarea "pov dick sucking video of [PERSON_NAME] on her kneees sucking dick for"
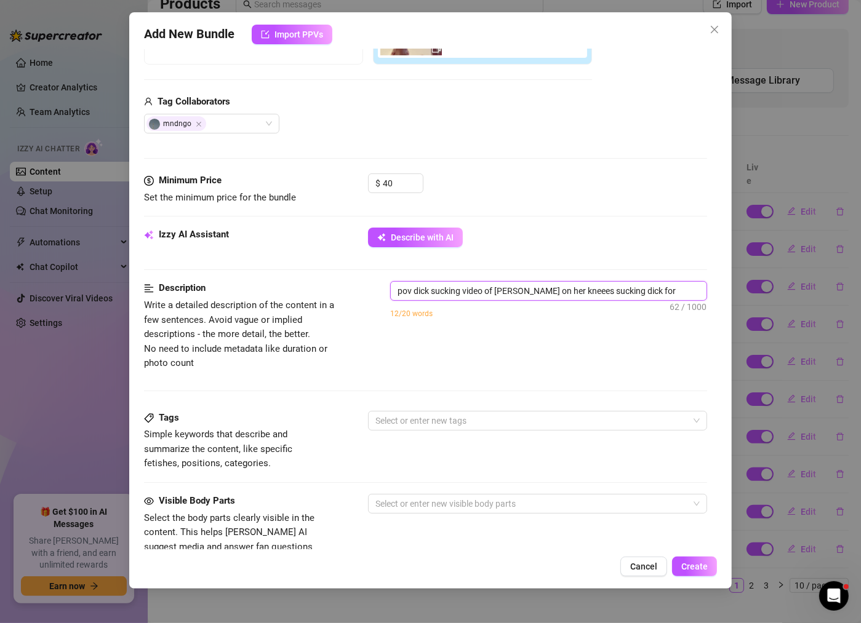
type textarea "pov dick sucking video of [PERSON_NAME] on her kneees sucking dick for"
type textarea "pov dick sucking video of [PERSON_NAME] on her kneees sucking dick for 3"
type textarea "pov dick sucking video of [PERSON_NAME] on her kneees sucking dick for 3 m"
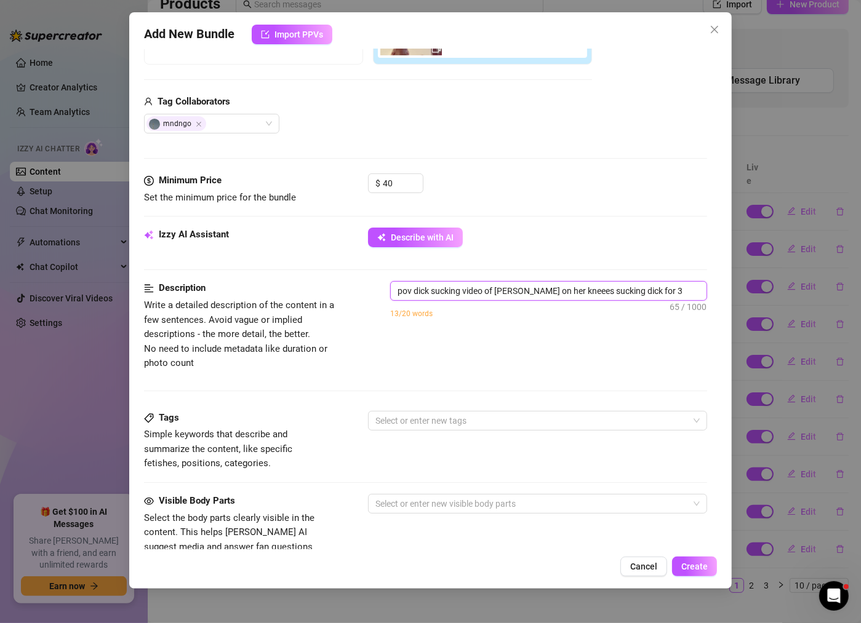
type textarea "pov dick sucking video of [PERSON_NAME] on her kneees sucking dick for 3 m"
type textarea "pov dick sucking video of [PERSON_NAME] on her kneees sucking dick for 3 mi"
type textarea "pov dick sucking video of [PERSON_NAME] on her kneees sucking dick for 3 min"
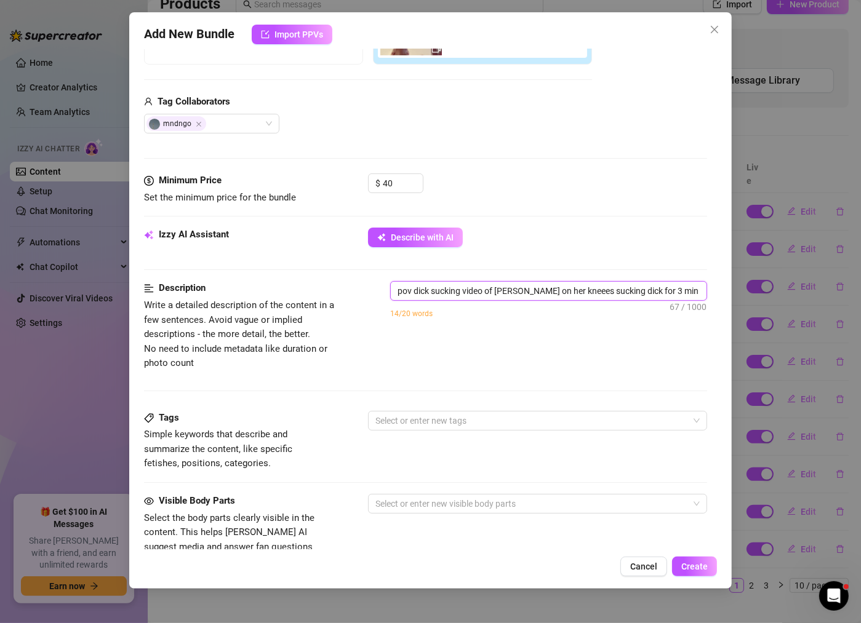
type textarea "pov dick sucking video of [PERSON_NAME] on her kneees sucking dick for 3 minu"
type textarea "pov dick sucking video of [PERSON_NAME] on her kneees sucking dick for 3 minut"
type textarea "pov dick sucking video of [PERSON_NAME] on her kneees sucking dick for 3 minute"
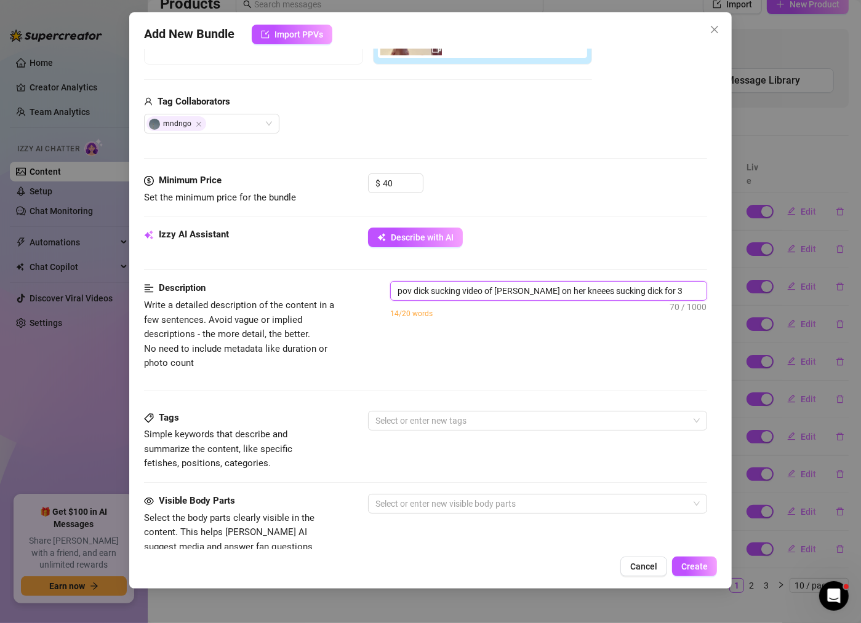
type textarea "pov dick sucking video of [PERSON_NAME] on her kneees sucking dick for 3 minutes"
type textarea "pov dick sucking video of [PERSON_NAME] on her kneees sucking dick for 3 minute…"
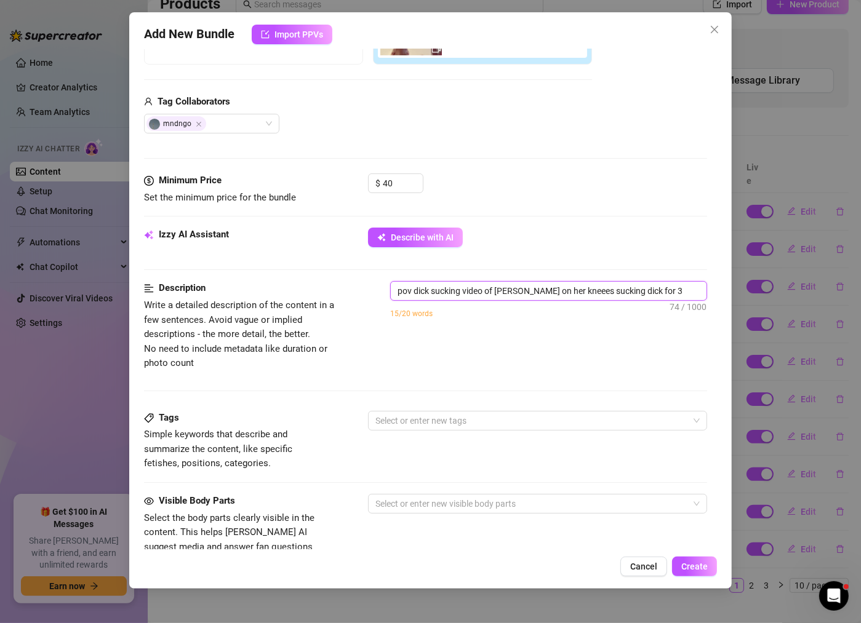
type textarea "pov dick sucking video of [PERSON_NAME] on her kneees sucking dick for 3 minute…"
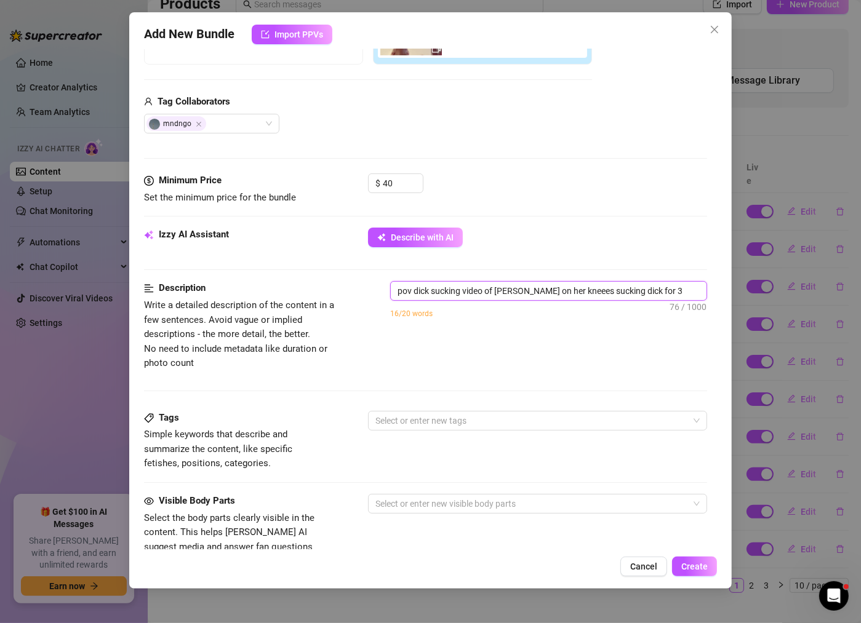
type textarea "pov dick sucking video of [PERSON_NAME] on her kneees sucking dick for 3 minute…"
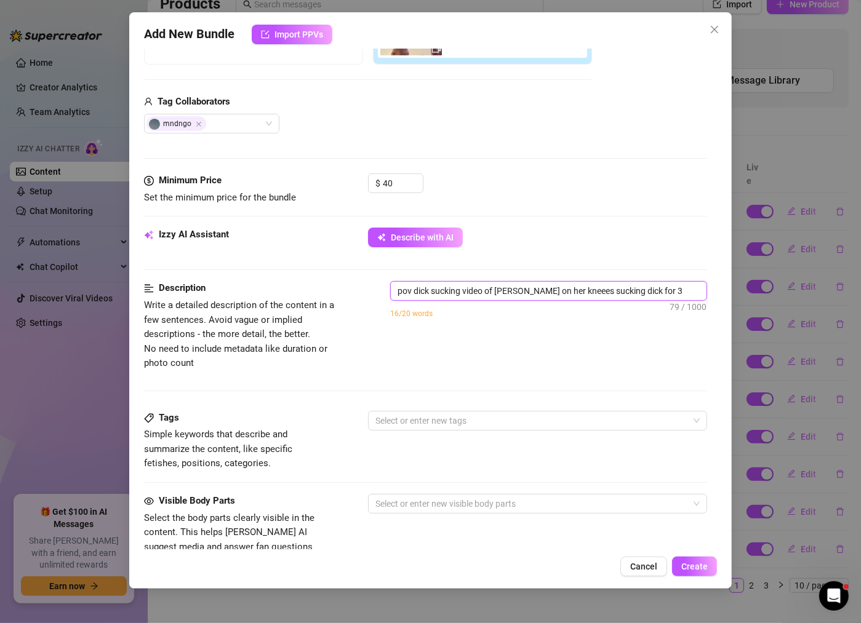
type textarea "pov dick sucking video of [PERSON_NAME] on her kneees sucking dick for 3 minute…"
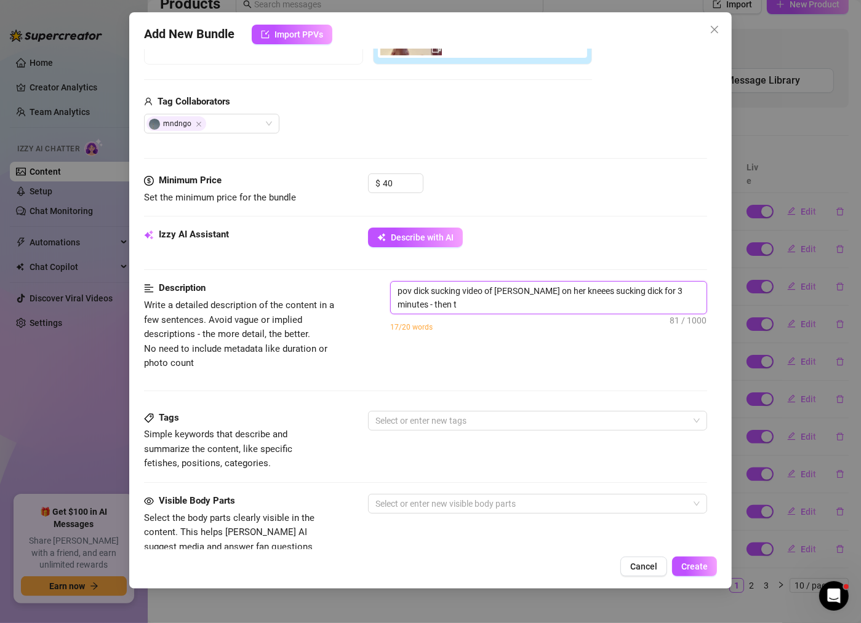
type textarea "pov dick sucking video of [PERSON_NAME] on her kneees sucking dick for 3 minute…"
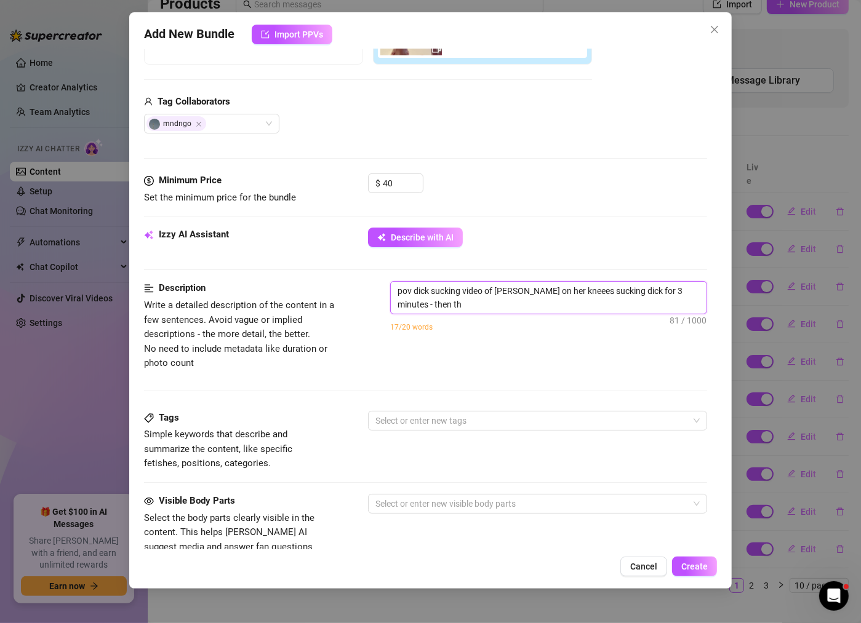
type textarea "pov dick sucking video of [PERSON_NAME] on her kneees sucking dick for 3 minute…"
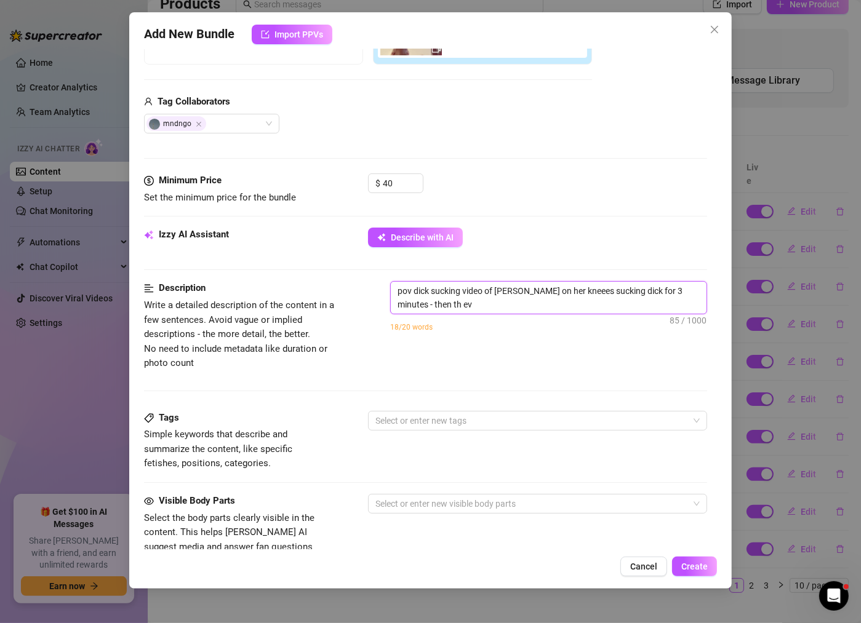
type textarea "pov dick sucking video of [PERSON_NAME] on her kneees sucking dick for 3 minute…"
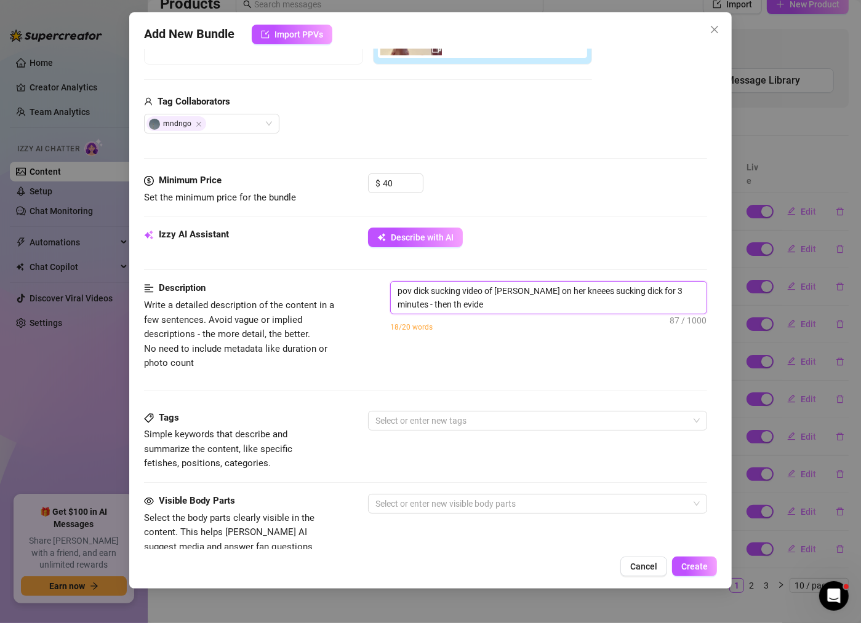
type textarea "pov dick sucking video of [PERSON_NAME] on her kneees sucking dick for 3 minute…"
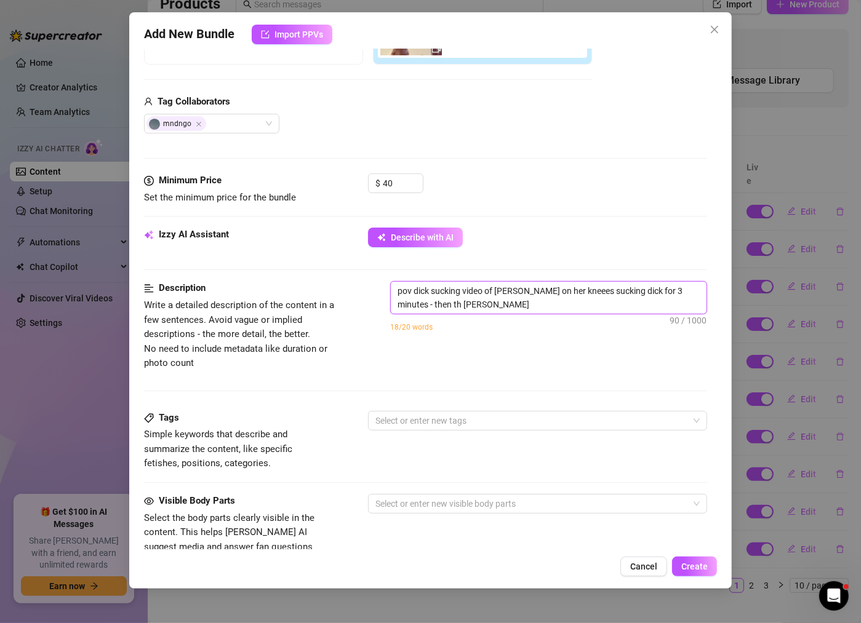
type textarea "pov dick sucking video of [PERSON_NAME] on her kneees sucking dick for 3 minute…"
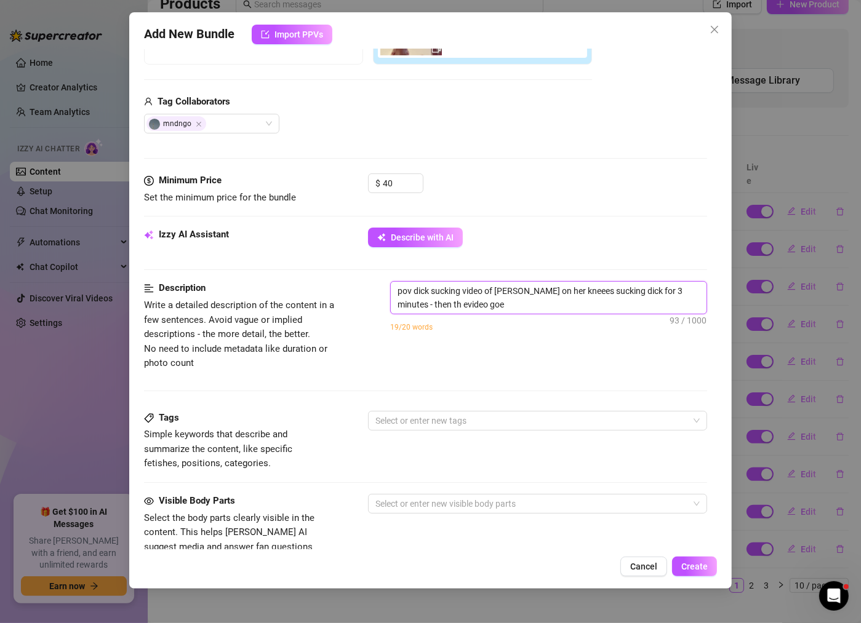
type textarea "pov dick sucking video of [PERSON_NAME] on her kneees sucking dick for 3 minute…"
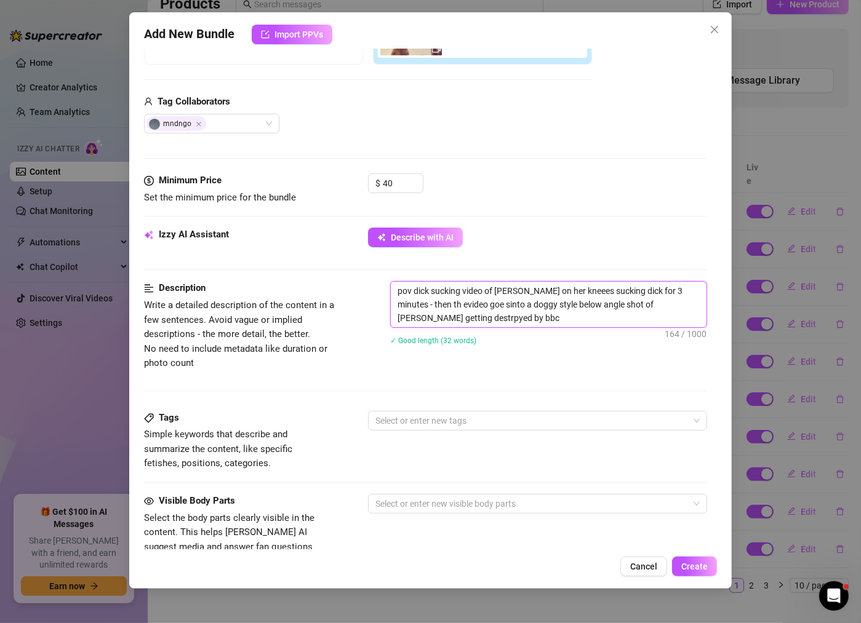
click at [673, 304] on textarea "pov dick sucking video of [PERSON_NAME] on her kneees sucking dick for 3 minute…" at bounding box center [549, 305] width 316 height 46
drag, startPoint x: 469, startPoint y: 302, endPoint x: 401, endPoint y: 305, distance: 67.7
click at [401, 305] on textarea "pov dick sucking video of [PERSON_NAME] on her kneees sucking dick for 3 minute…" at bounding box center [549, 305] width 316 height 46
click at [414, 316] on textarea "pov dick sucking video of [PERSON_NAME] on her kneees sucking dick for 3 minute…" at bounding box center [549, 305] width 316 height 46
click at [402, 305] on textarea "pov dick sucking video of [PERSON_NAME] on her kneees sucking dick for 3 minute…" at bounding box center [549, 305] width 316 height 46
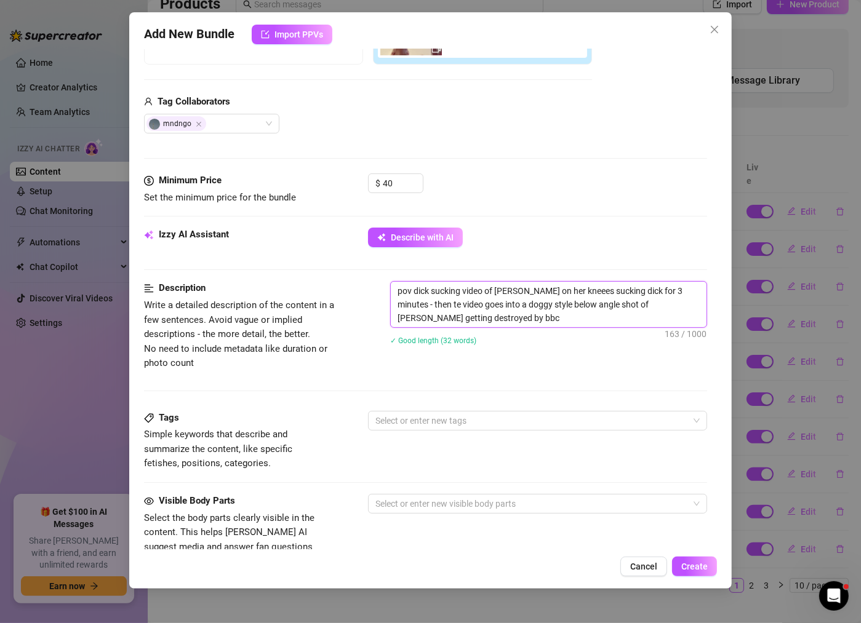
click at [400, 305] on textarea "pov dick sucking video of [PERSON_NAME] on her kneees sucking dick for 3 minute…" at bounding box center [549, 305] width 316 height 46
click at [555, 290] on textarea "pov dick sucking video of [PERSON_NAME] on her kneees sucking dick for 3 minute…" at bounding box center [549, 305] width 316 height 46
drag, startPoint x: 420, startPoint y: 319, endPoint x: 348, endPoint y: 268, distance: 88.6
click at [348, 268] on form "Account RYLEY (@smileyryley) Name Name is for your internal organization only P…" at bounding box center [425, 316] width 563 height 1051
click at [438, 425] on div at bounding box center [530, 420] width 321 height 17
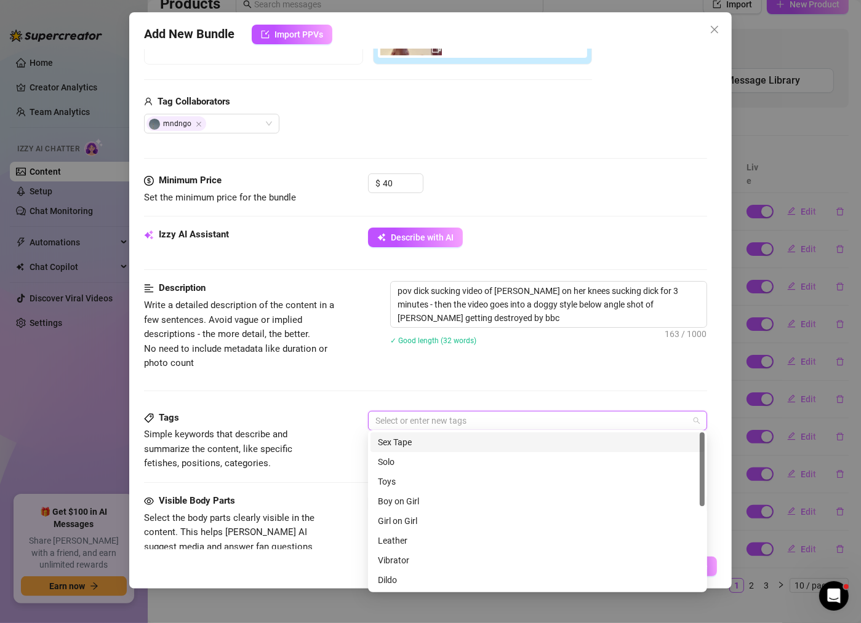
click at [432, 447] on div "Sex Tape" at bounding box center [537, 443] width 319 height 14
click at [428, 508] on div "Boy on Girl" at bounding box center [537, 502] width 319 height 14
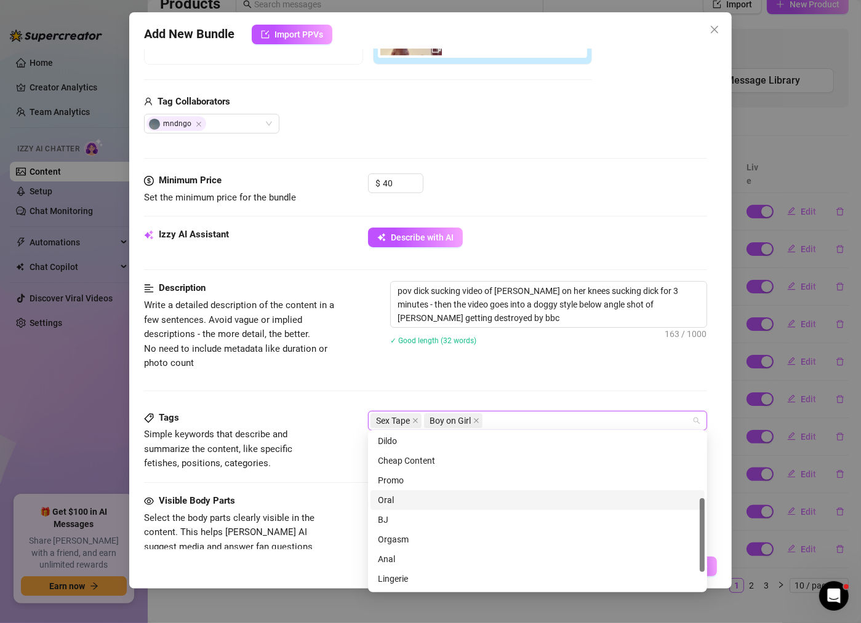
click at [423, 500] on div "Oral" at bounding box center [537, 501] width 319 height 14
click at [420, 524] on div "BJ" at bounding box center [537, 520] width 319 height 14
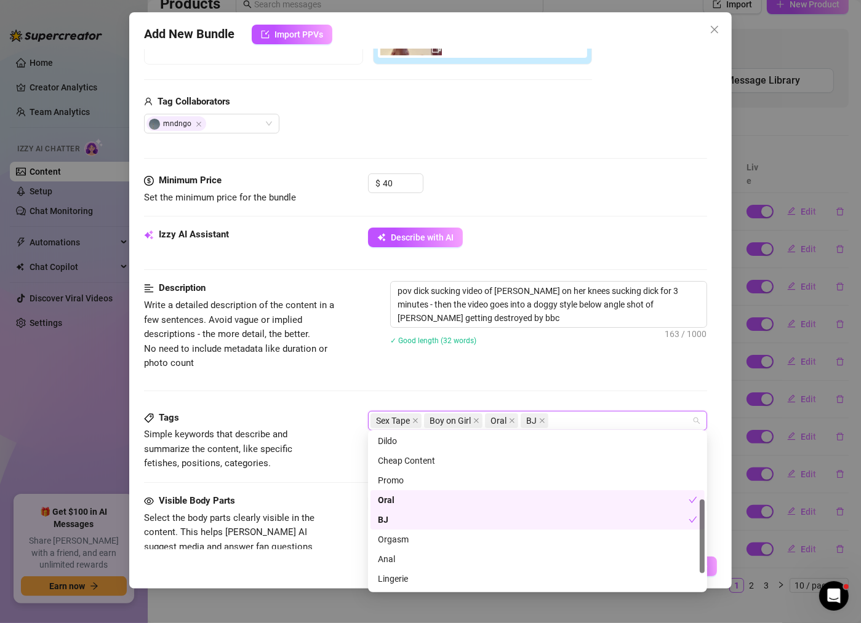
scroll to position [177, 0]
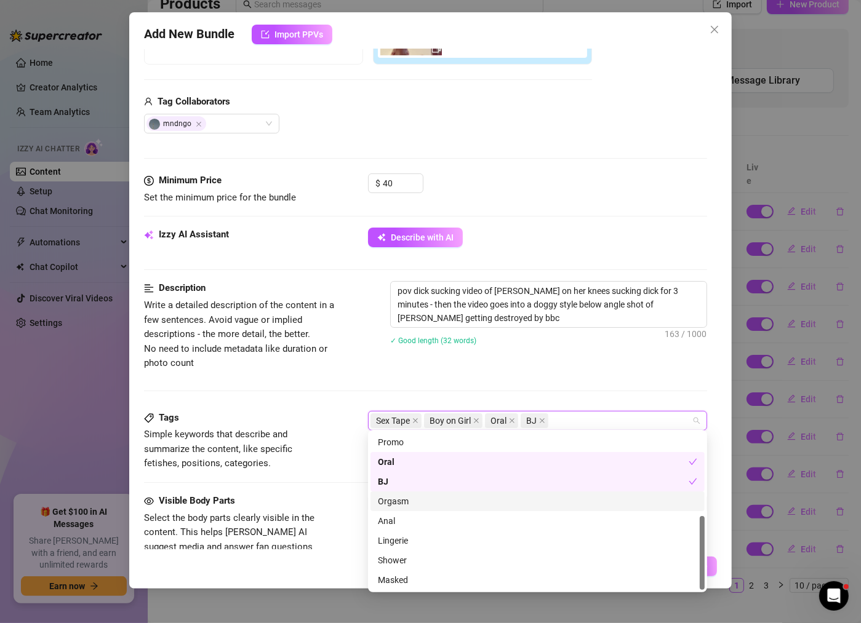
click at [427, 496] on div "Orgasm" at bounding box center [537, 502] width 319 height 14
click at [482, 330] on div "✓ Good length (32 words)" at bounding box center [548, 340] width 317 height 20
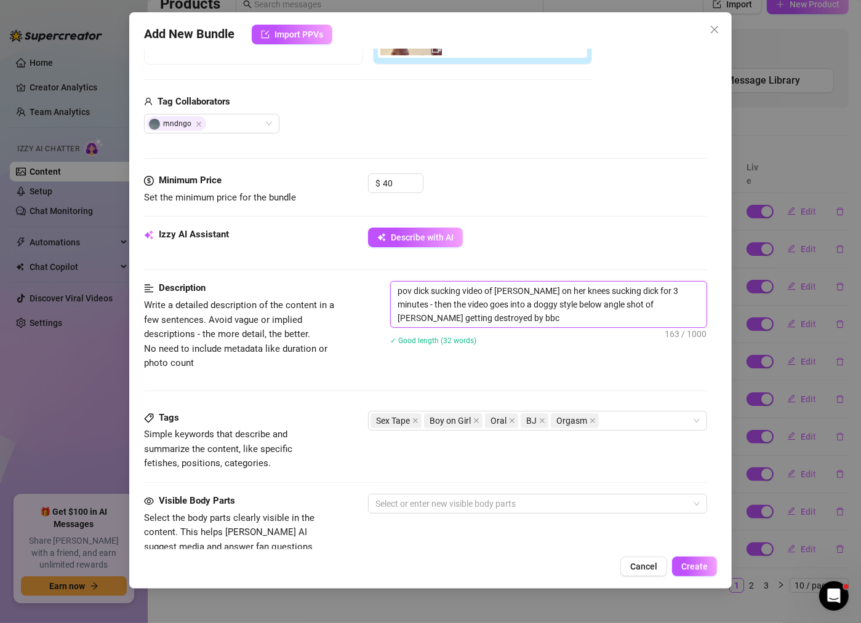
click at [474, 318] on textarea "pov dick sucking video of [PERSON_NAME] on her knees sucking dick for 3 minutes…" at bounding box center [549, 305] width 316 height 46
click at [481, 318] on textarea "pov dick sucking video of [PERSON_NAME] on her knees sucking dick for 3 minutes…" at bounding box center [549, 305] width 316 height 46
click at [490, 315] on textarea "pov dick sucking video of [PERSON_NAME] on her knees sucking dick for 3 minutes…" at bounding box center [549, 305] width 316 height 46
click at [433, 314] on textarea "pov dick sucking video of [PERSON_NAME] on her knees sucking dick for 3 minutes…" at bounding box center [549, 305] width 316 height 46
drag, startPoint x: 583, startPoint y: 316, endPoint x: 356, endPoint y: 276, distance: 230.6
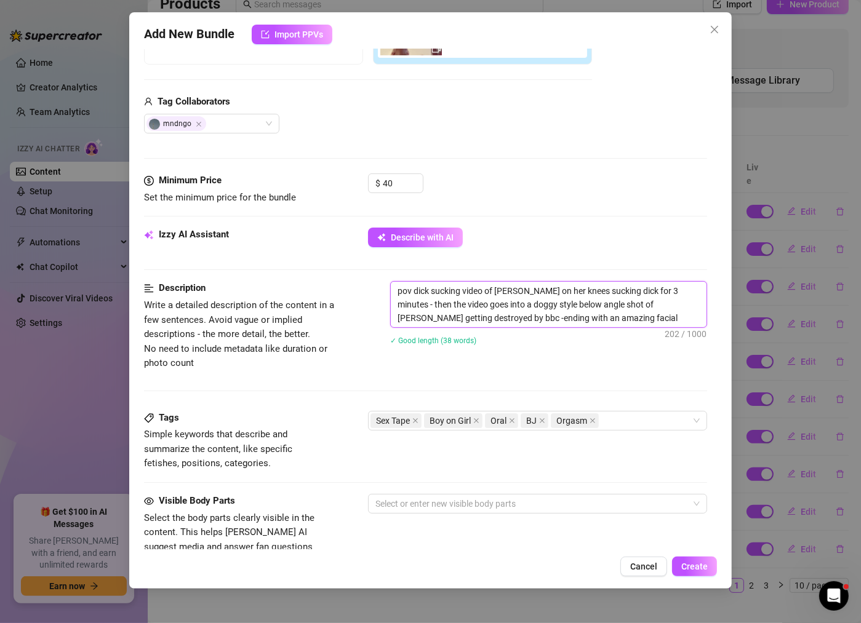
click at [356, 276] on form "Account RYLEY (@smileyryley) Name Name is for your internal organization only P…" at bounding box center [425, 316] width 563 height 1051
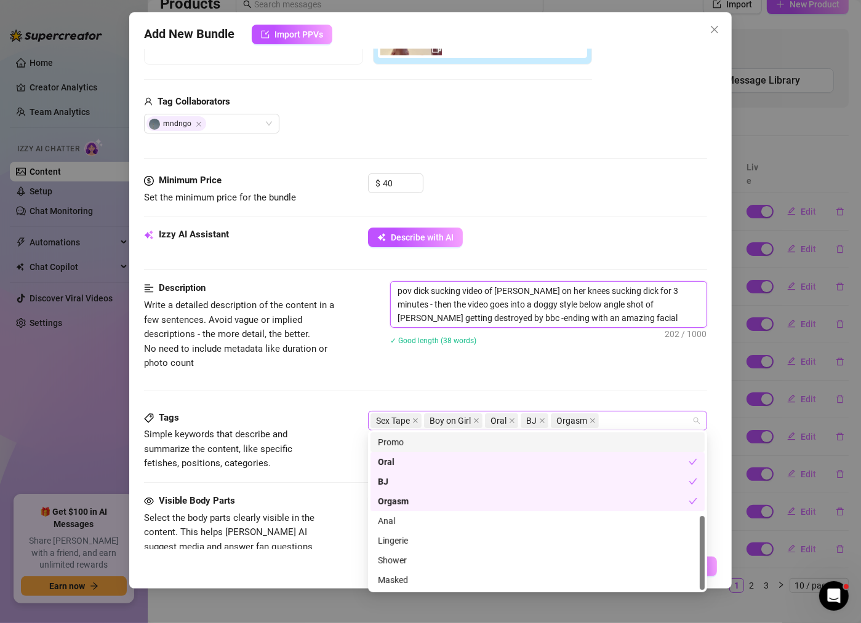
click at [618, 414] on div "Sex Tape Boy on Girl Oral BJ Orgasm" at bounding box center [530, 420] width 321 height 17
click at [431, 381] on div "Description Write a detailed description of the content in a few sentences. Avo…" at bounding box center [425, 345] width 563 height 129
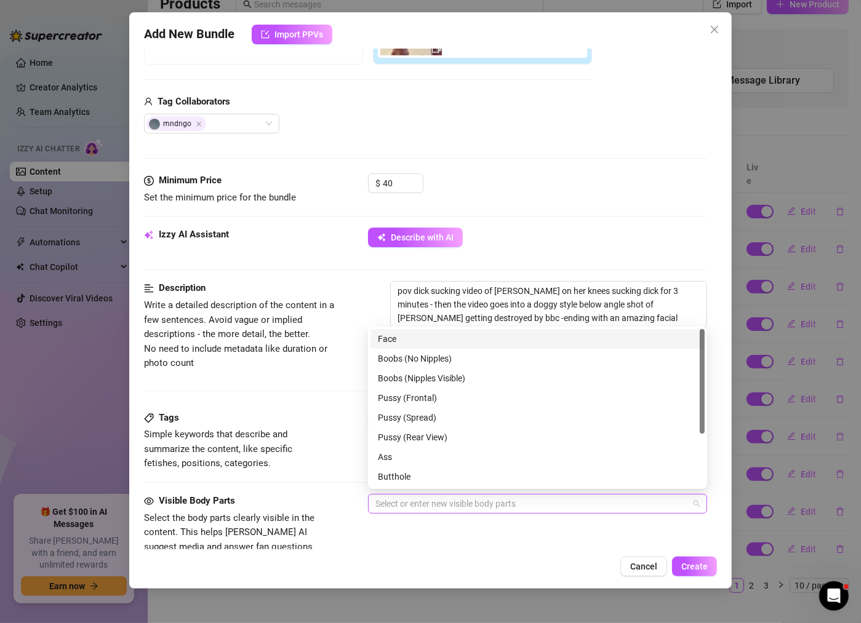
click at [500, 500] on div at bounding box center [530, 503] width 321 height 17
click at [444, 340] on div "Face" at bounding box center [537, 339] width 319 height 14
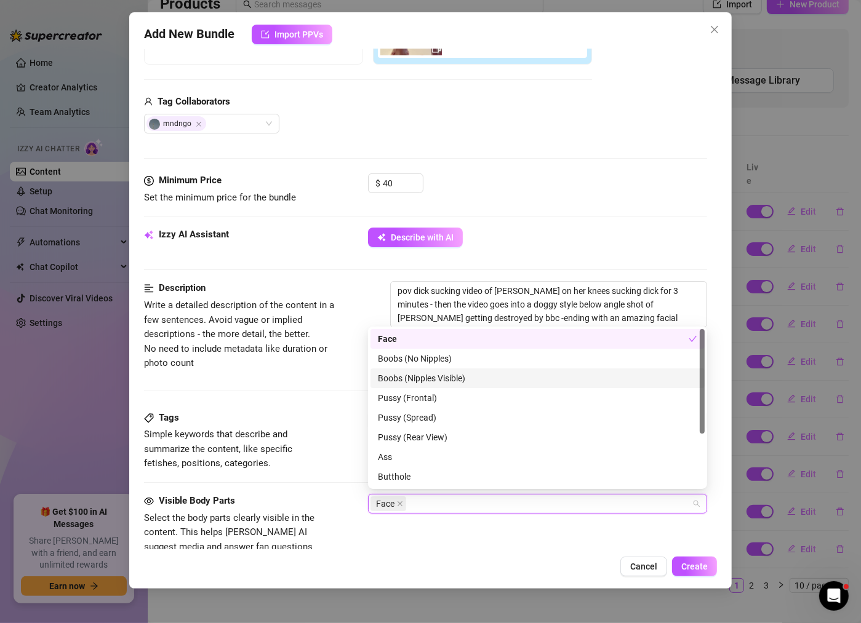
click at [416, 375] on div "Boobs (Nipples Visible)" at bounding box center [537, 379] width 319 height 14
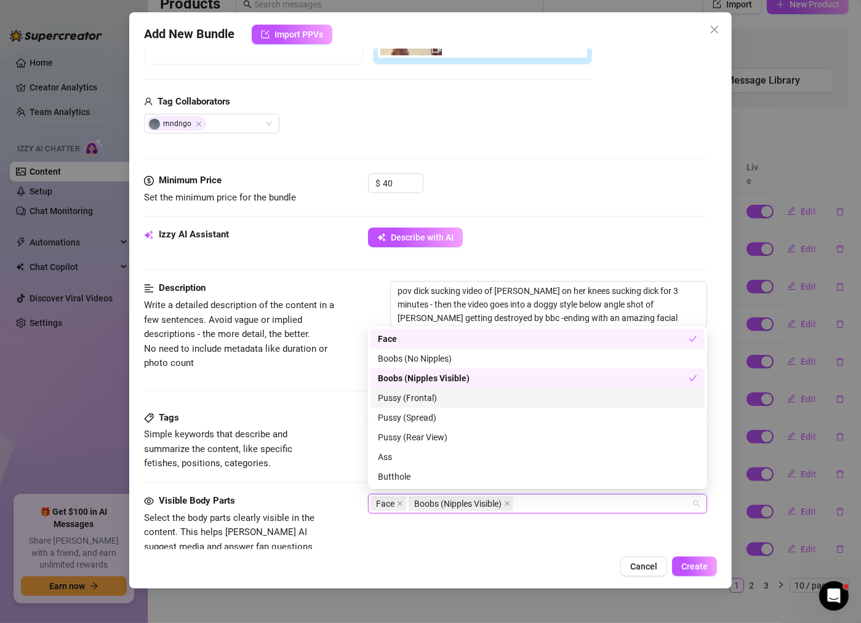
click at [422, 400] on div "Pussy (Frontal)" at bounding box center [537, 398] width 319 height 14
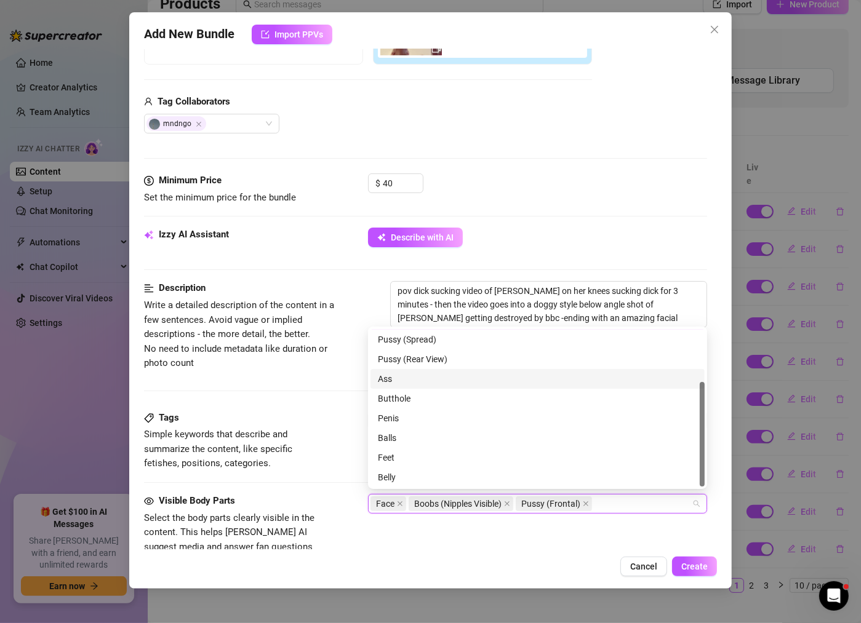
scroll to position [78, 0]
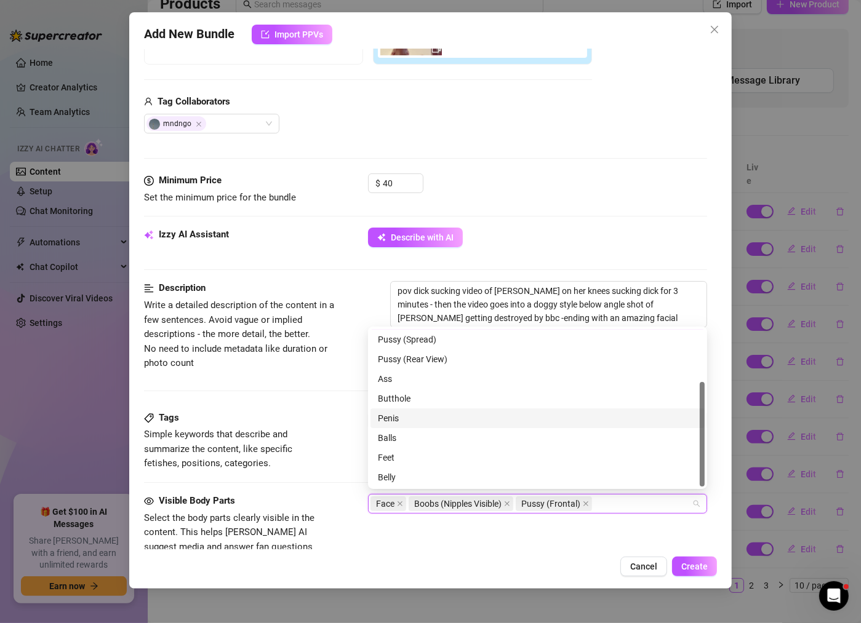
click at [442, 418] on div "Penis" at bounding box center [537, 419] width 319 height 14
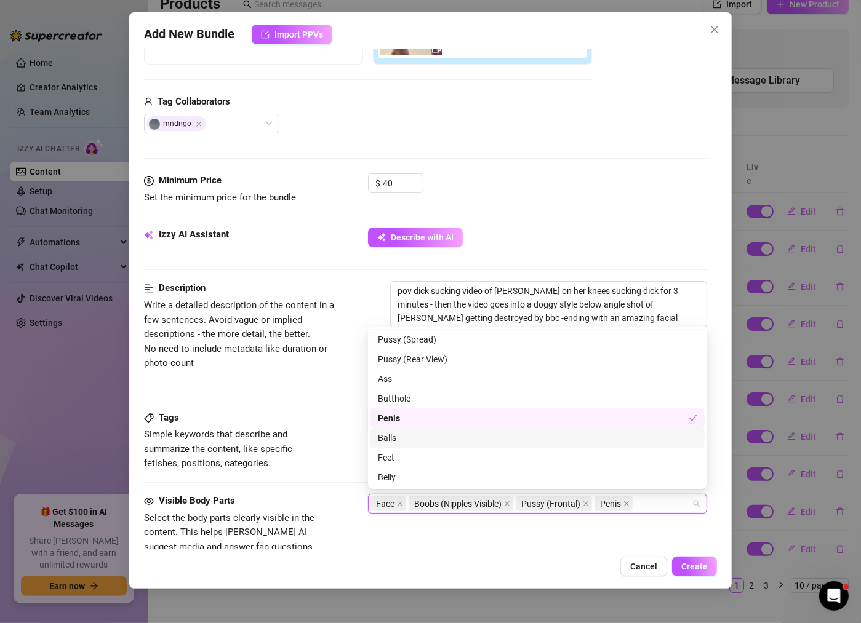
click at [444, 445] on div "Balls" at bounding box center [537, 438] width 334 height 20
click at [693, 563] on span "Create" at bounding box center [694, 567] width 26 height 10
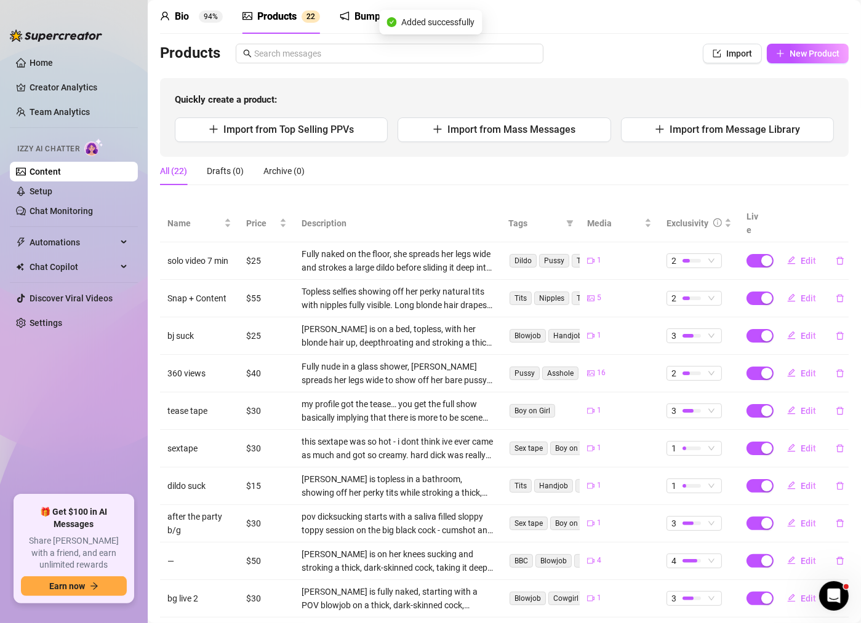
scroll to position [98, 0]
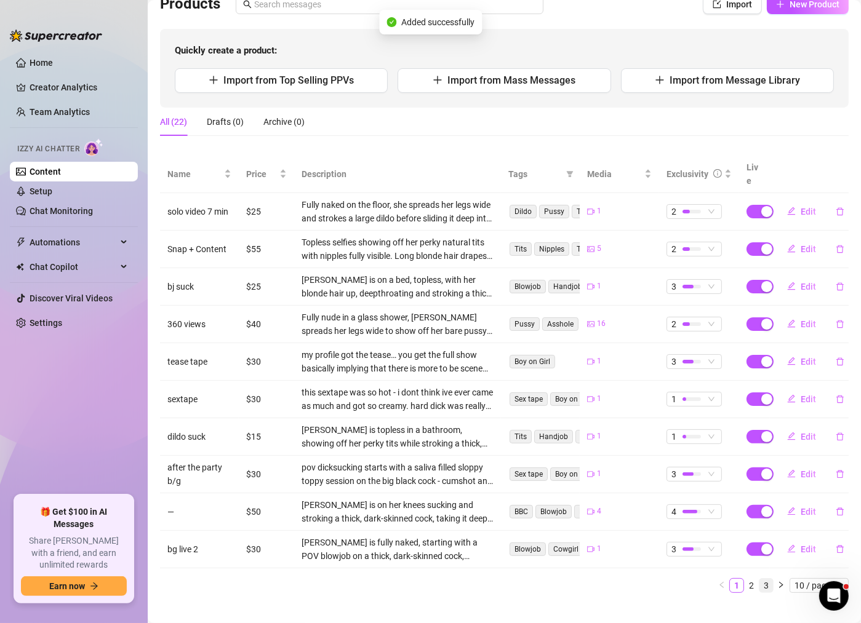
click at [766, 579] on link "3" at bounding box center [766, 586] width 14 height 14
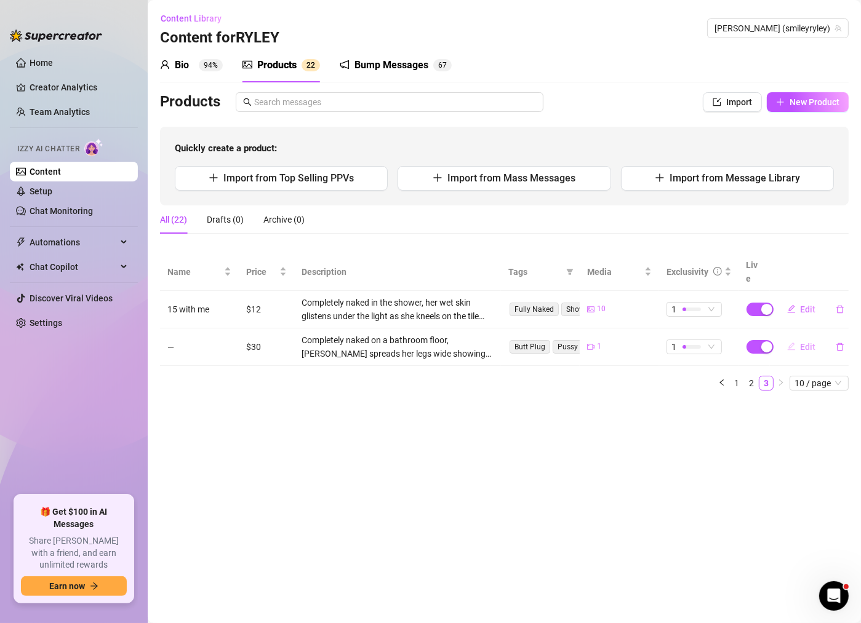
click at [802, 342] on span "Edit" at bounding box center [808, 347] width 15 height 10
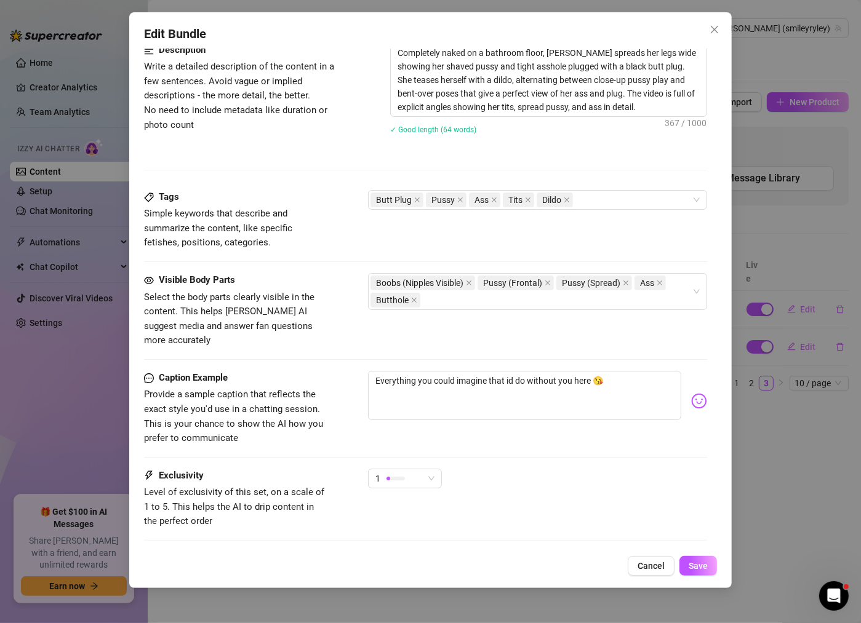
scroll to position [564, 0]
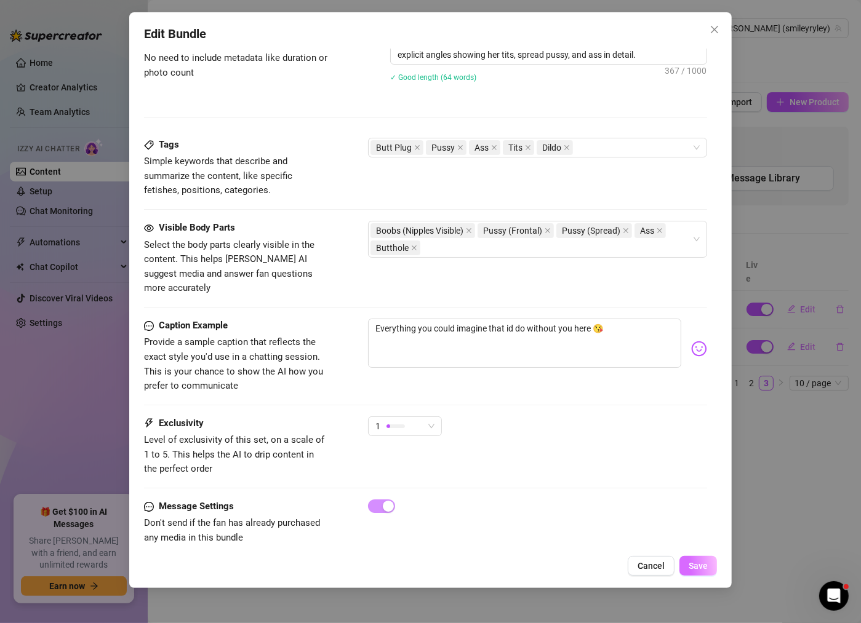
click at [702, 558] on button "Save" at bounding box center [698, 566] width 38 height 20
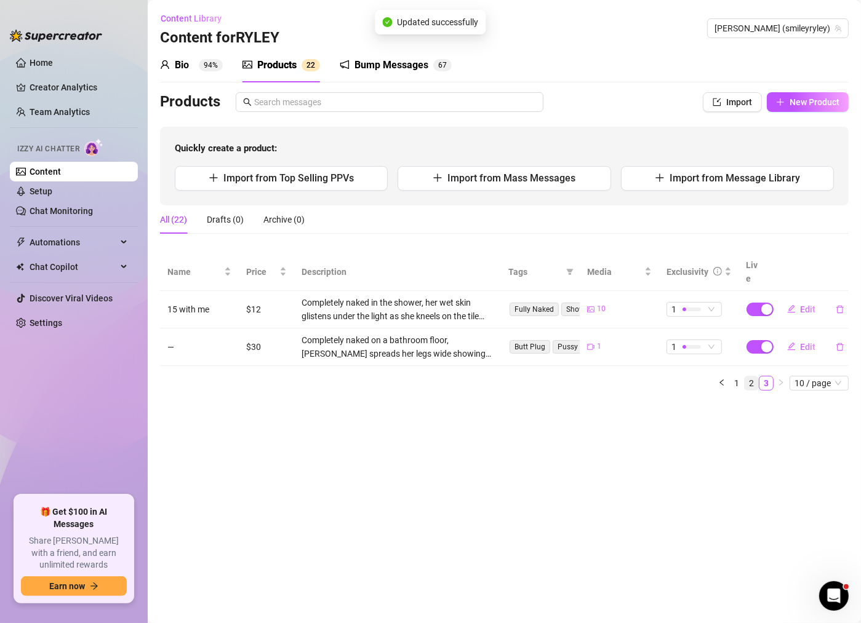
click at [749, 377] on link "2" at bounding box center [752, 384] width 14 height 14
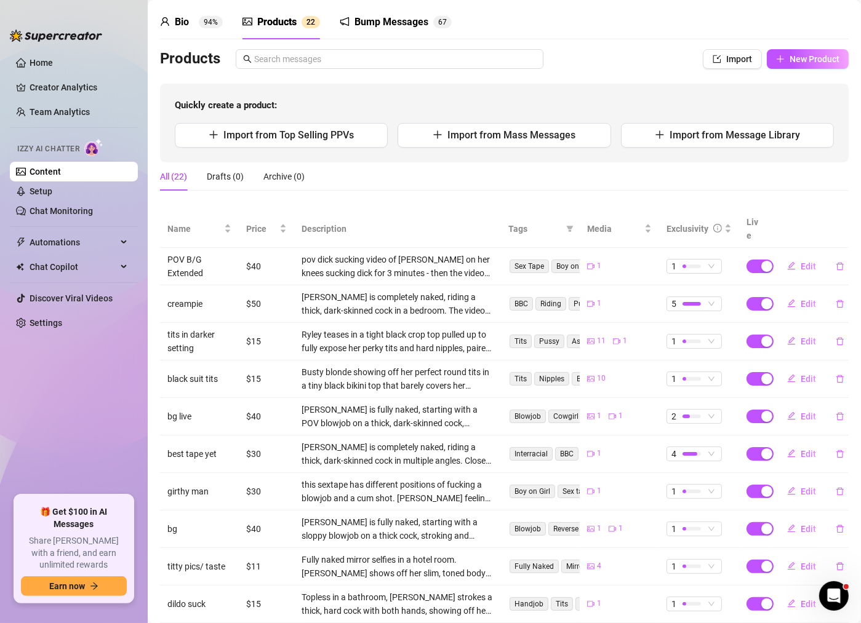
scroll to position [42, 0]
click at [705, 261] on span "1" at bounding box center [694, 268] width 46 height 14
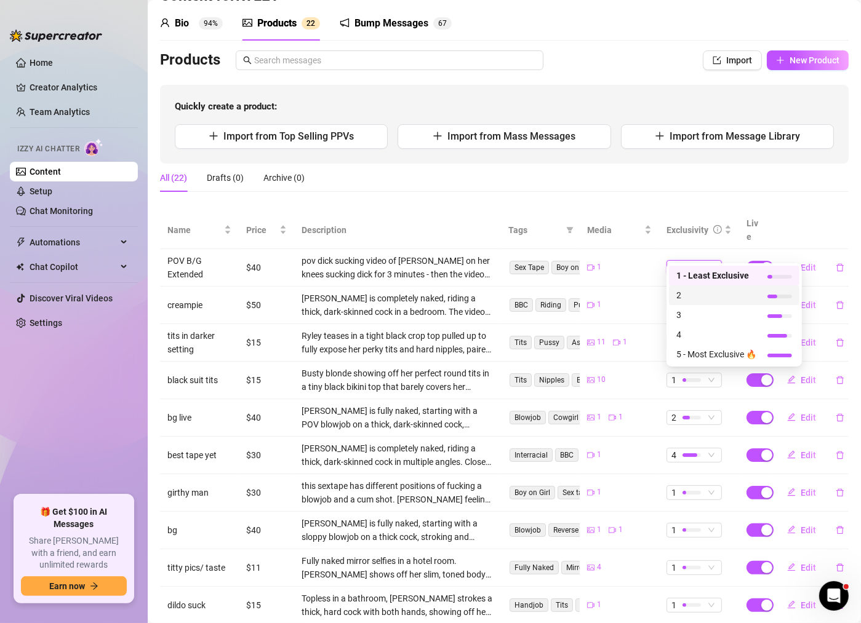
click at [707, 297] on span "2" at bounding box center [716, 296] width 80 height 14
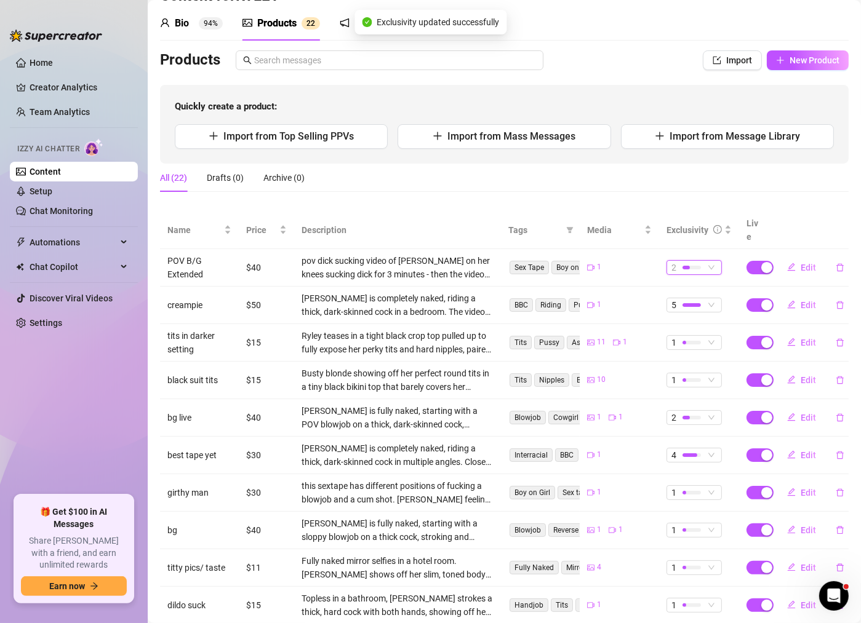
click at [708, 261] on span "2" at bounding box center [694, 268] width 46 height 14
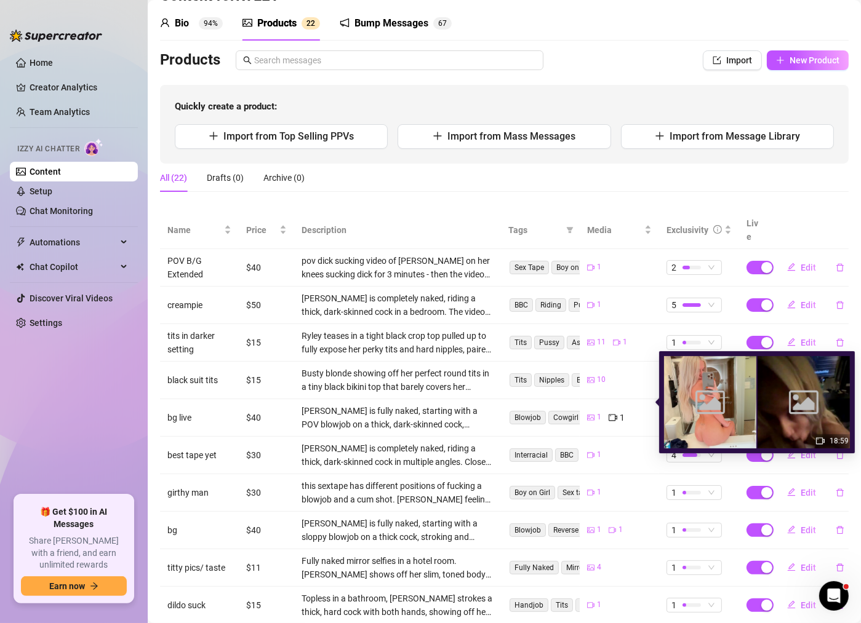
click at [628, 411] on div "1 1" at bounding box center [619, 418] width 64 height 14
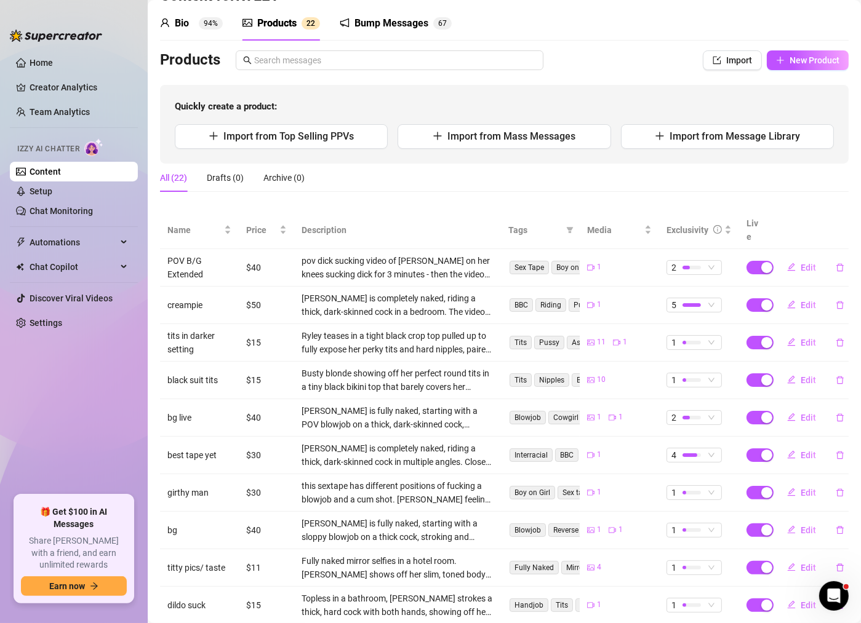
click at [609, 448] on td "1" at bounding box center [619, 456] width 79 height 38
click at [806, 450] on span "Edit" at bounding box center [808, 455] width 15 height 10
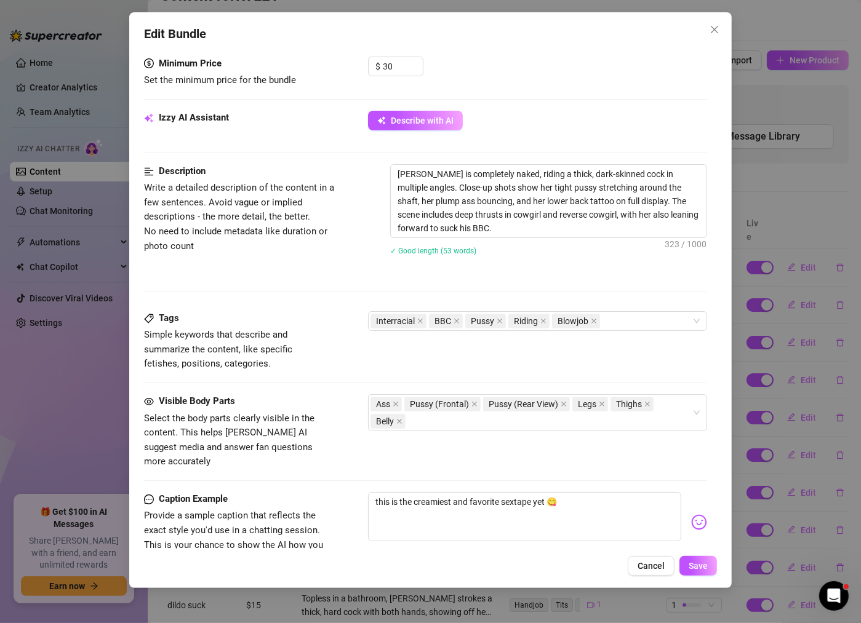
scroll to position [398, 0]
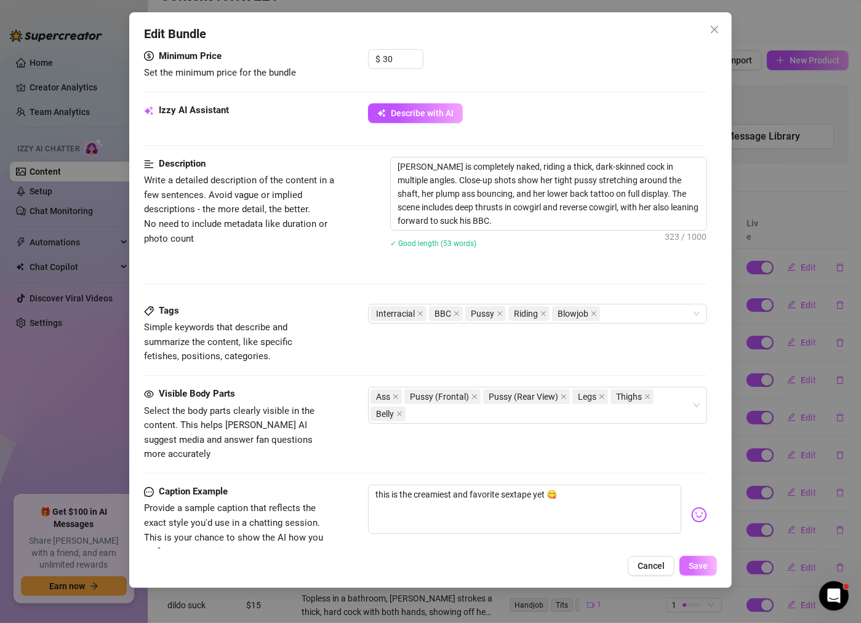
click at [691, 568] on span "Save" at bounding box center [698, 566] width 19 height 10
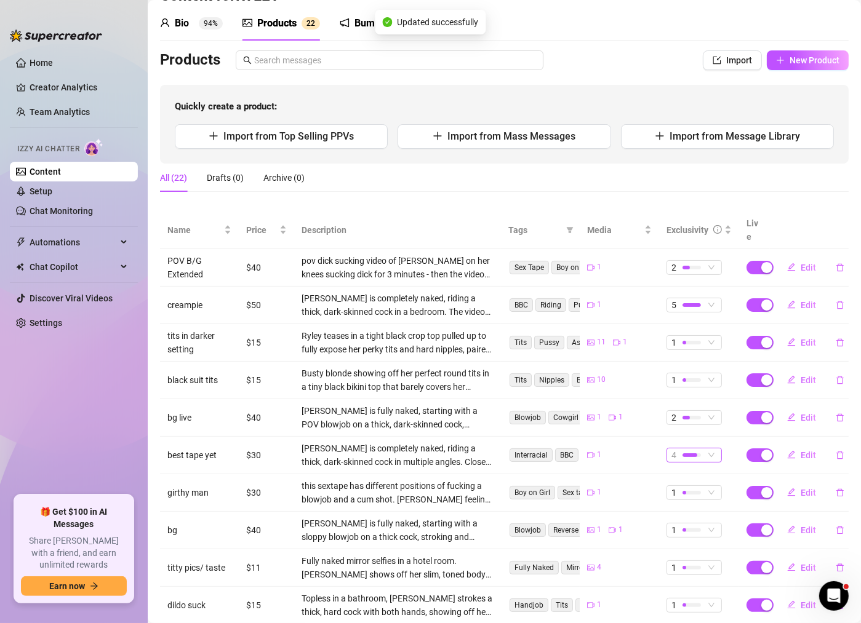
click at [714, 449] on span "4" at bounding box center [694, 456] width 46 height 14
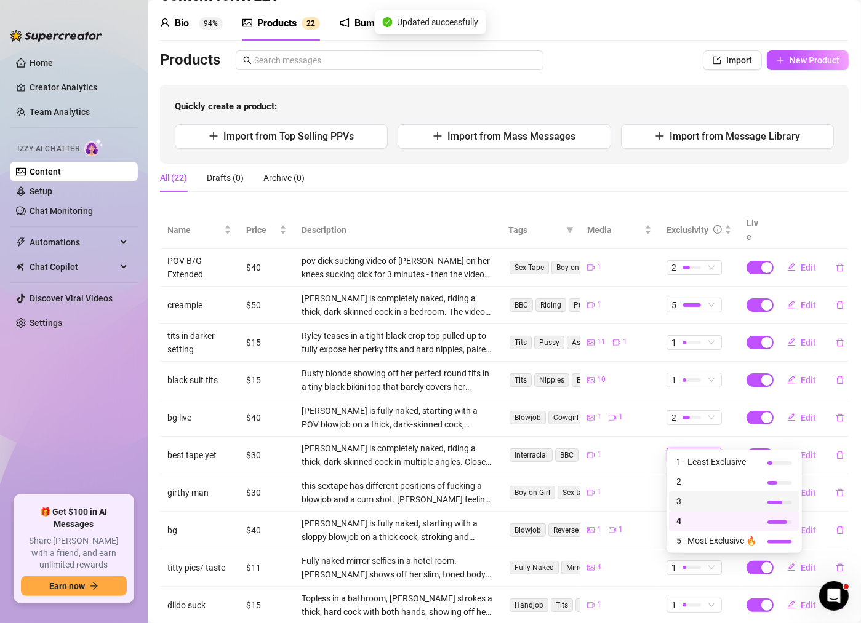
click at [705, 496] on span "3" at bounding box center [716, 502] width 80 height 14
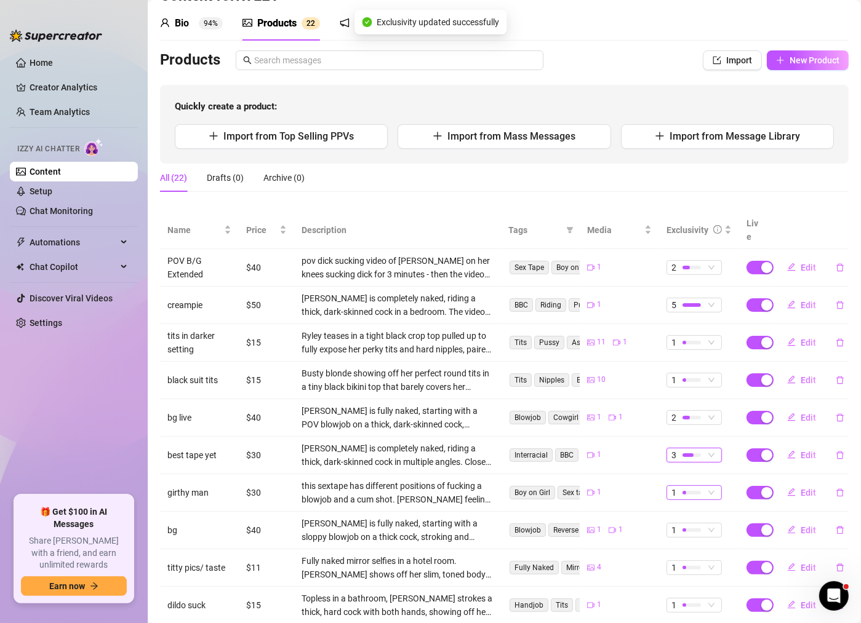
scroll to position [98, 0]
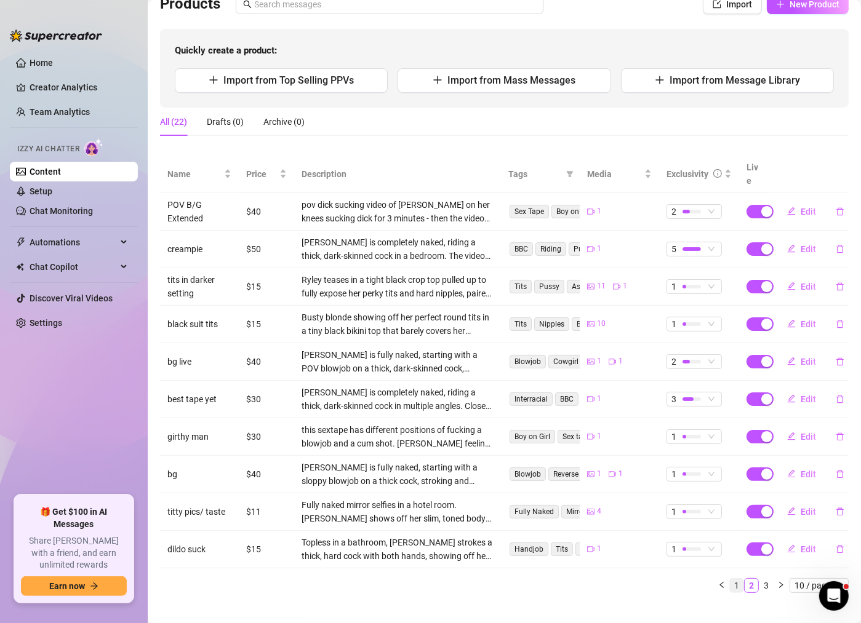
click at [735, 579] on link "1" at bounding box center [737, 586] width 14 height 14
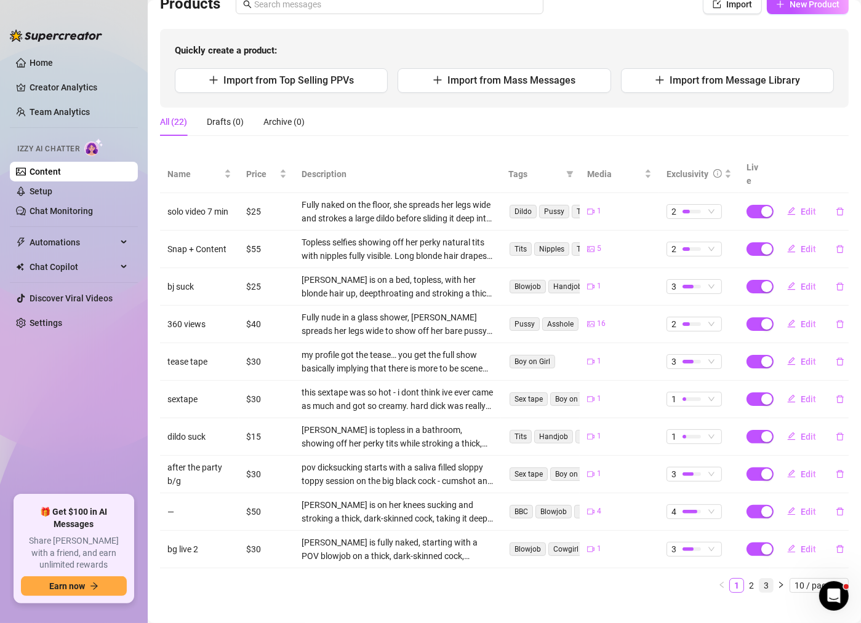
click at [766, 579] on link "3" at bounding box center [766, 586] width 14 height 14
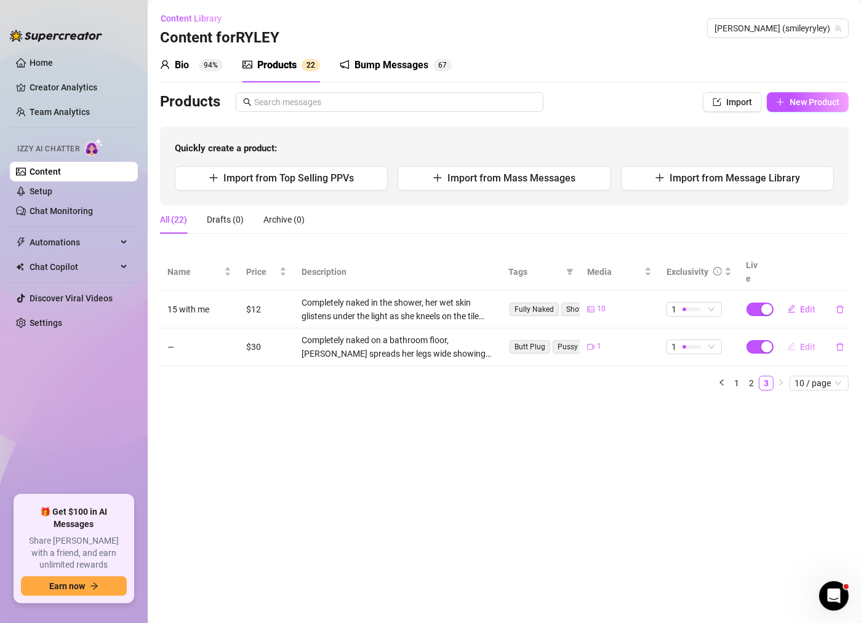
click at [801, 342] on span "Edit" at bounding box center [808, 347] width 15 height 10
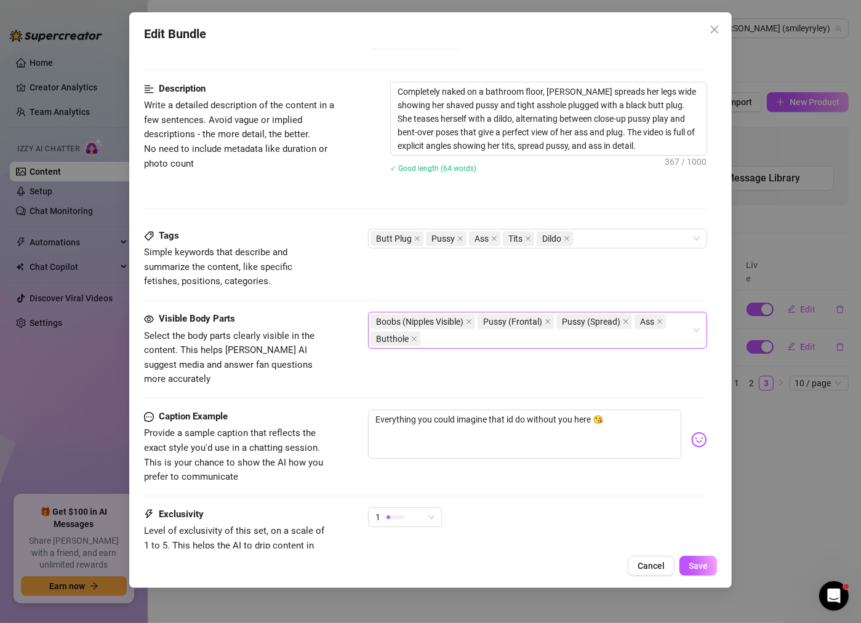
scroll to position [564, 0]
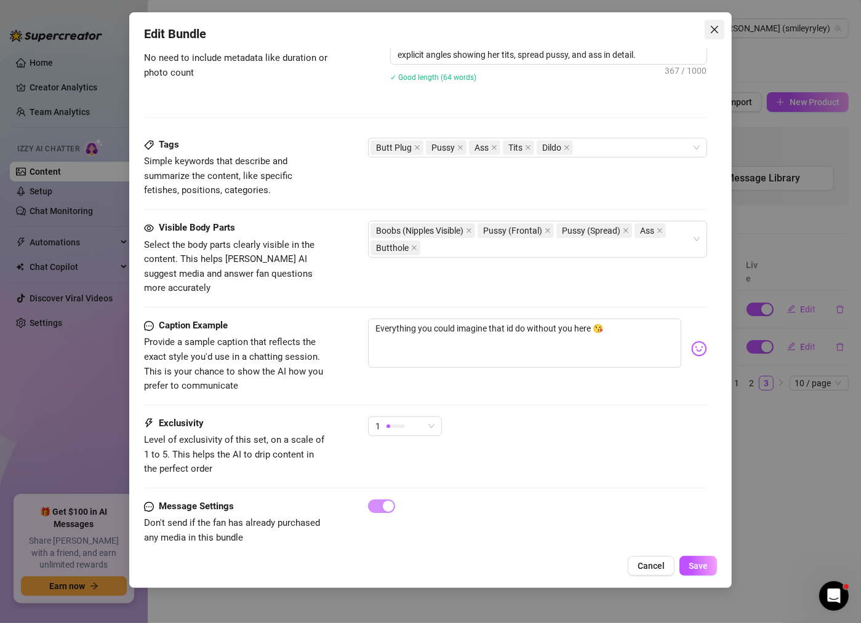
click at [721, 32] on span "Close" at bounding box center [715, 30] width 20 height 10
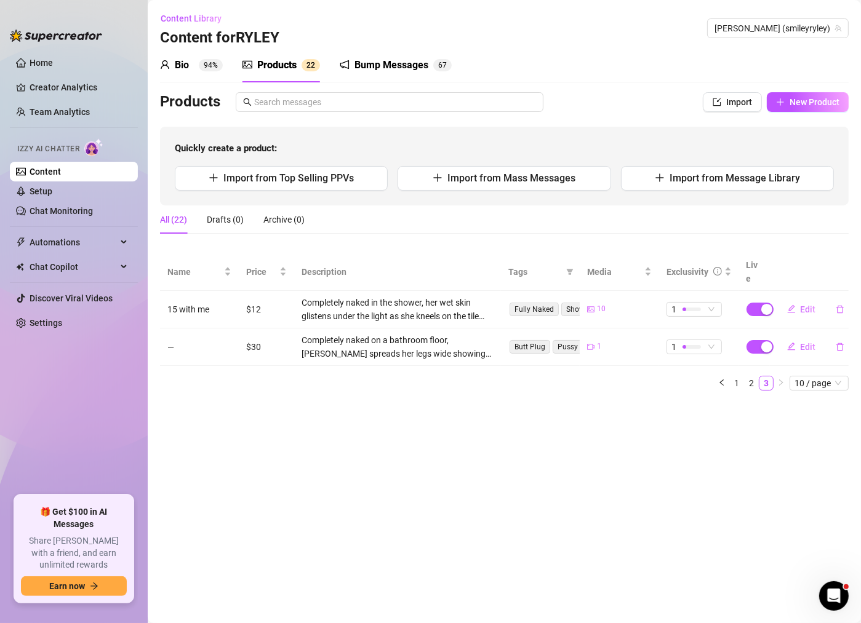
click at [61, 174] on link "Content" at bounding box center [45, 172] width 31 height 10
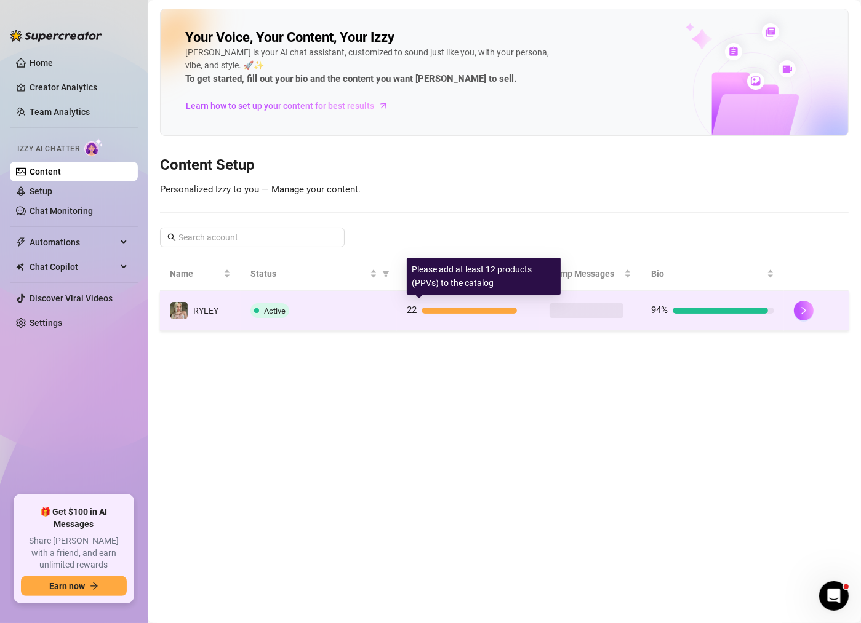
click at [434, 304] on div "22" at bounding box center [468, 310] width 123 height 15
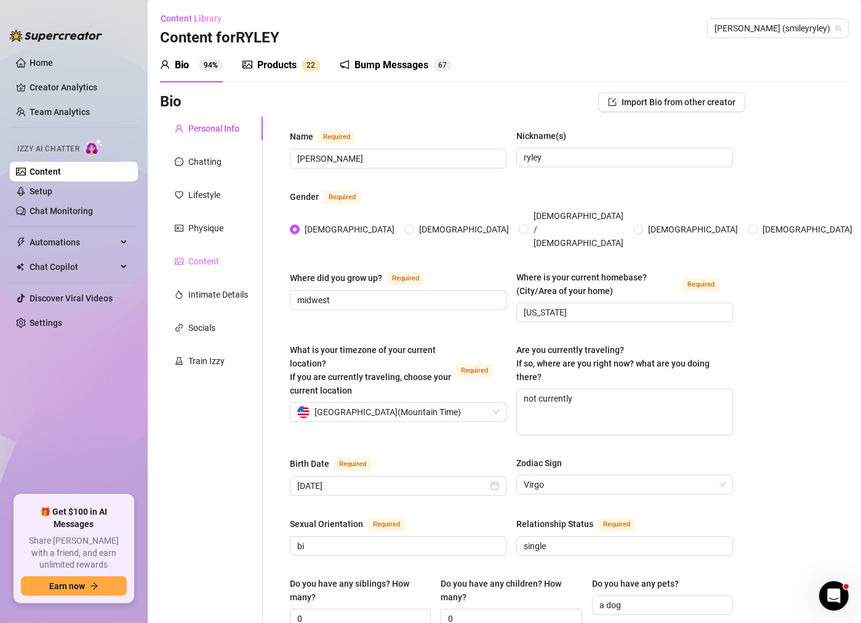
click at [222, 271] on div "Content" at bounding box center [211, 261] width 103 height 23
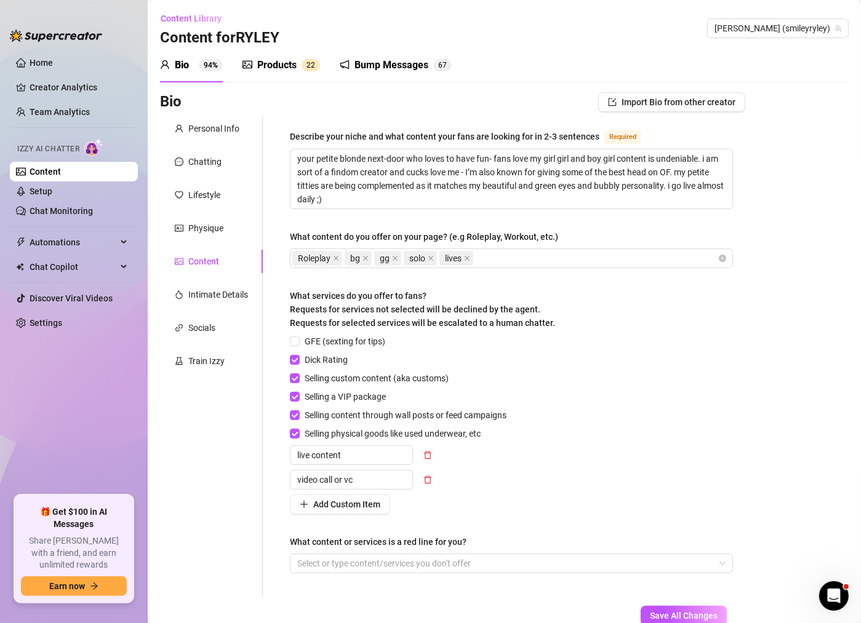
scroll to position [79, 0]
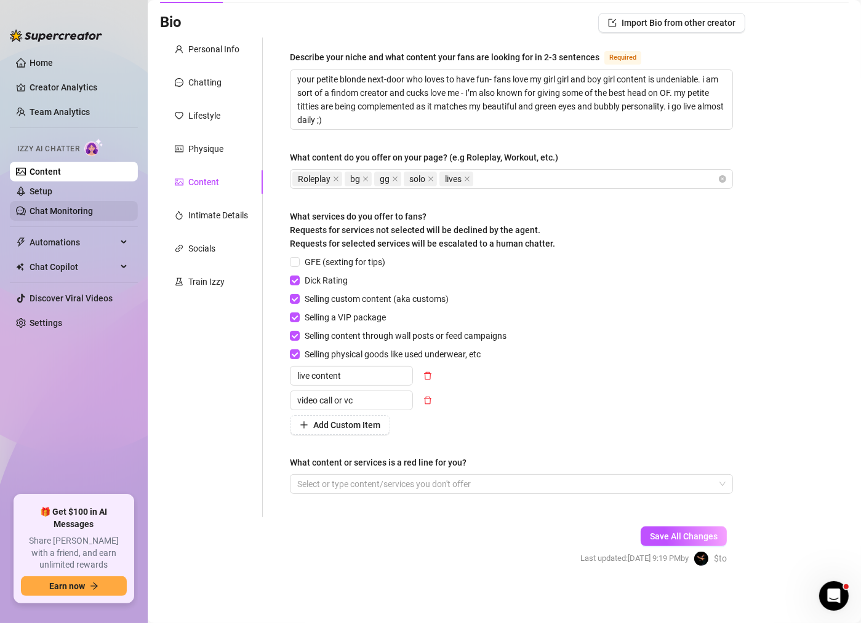
click at [56, 206] on link "Chat Monitoring" at bounding box center [61, 211] width 63 height 10
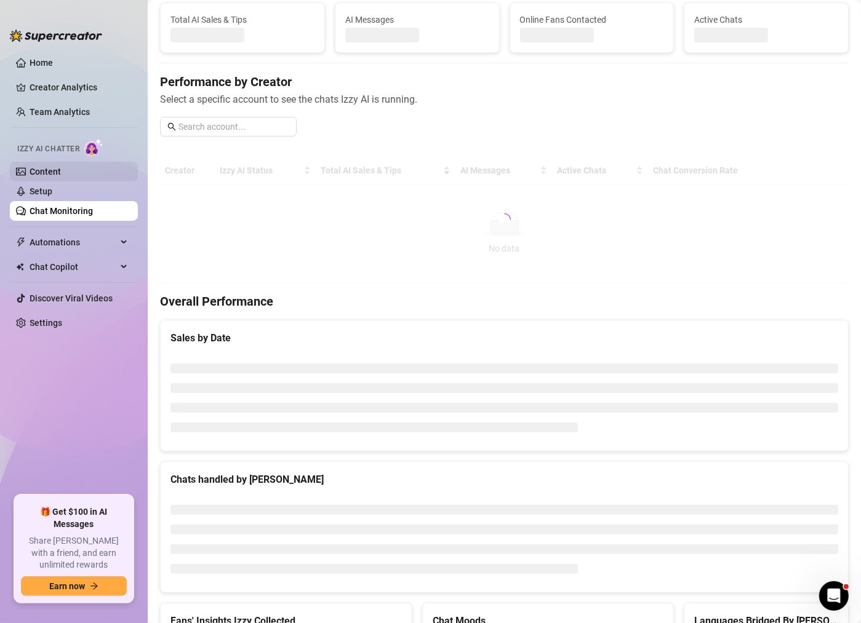
click at [61, 177] on link "Content" at bounding box center [45, 172] width 31 height 10
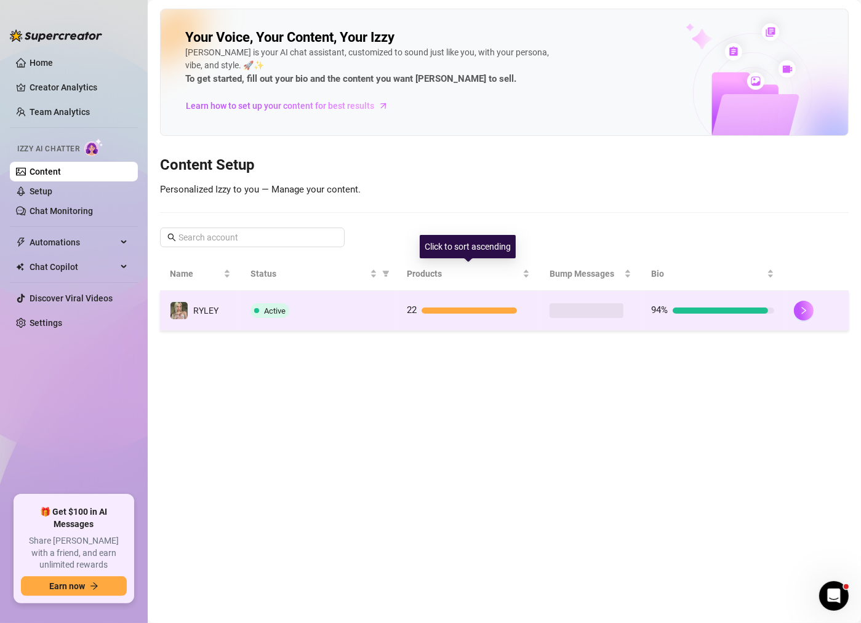
click at [472, 303] on div "22" at bounding box center [468, 310] width 123 height 15
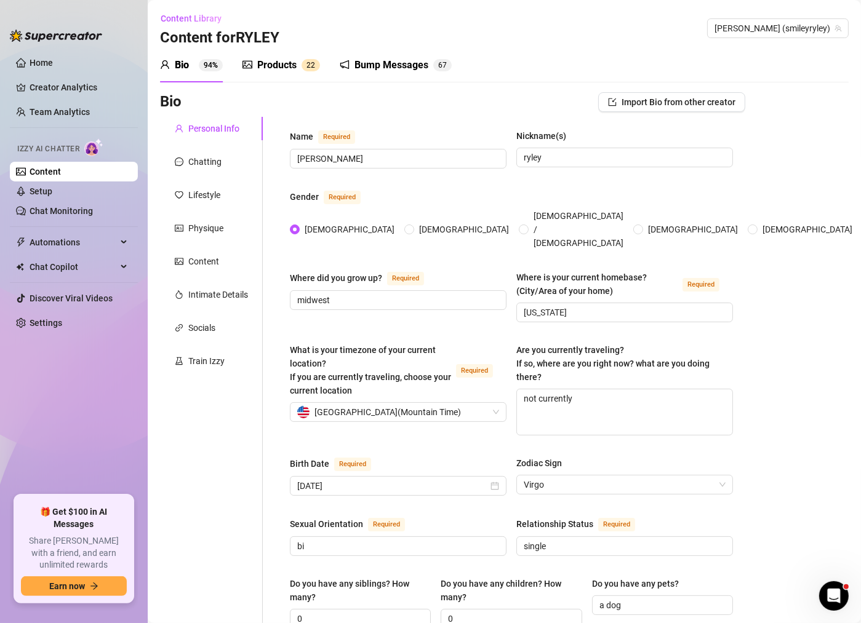
click at [257, 48] on div "Products 2 2" at bounding box center [281, 65] width 78 height 34
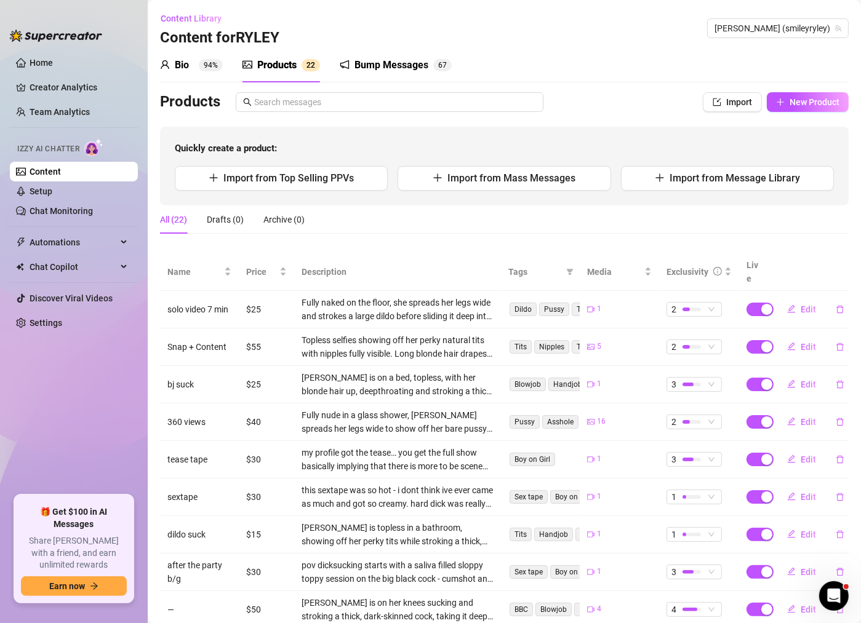
click at [276, 70] on div "Products" at bounding box center [276, 65] width 39 height 15
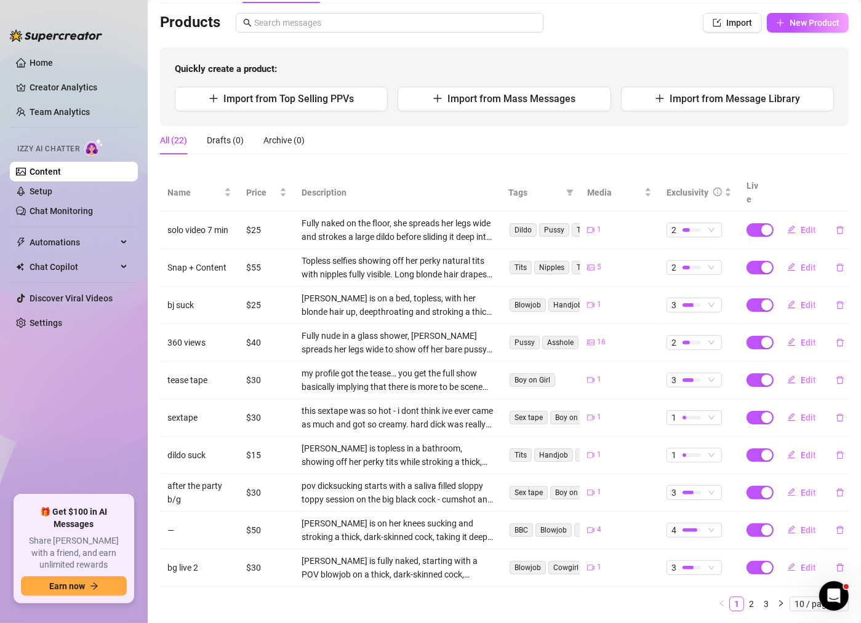
scroll to position [98, 0]
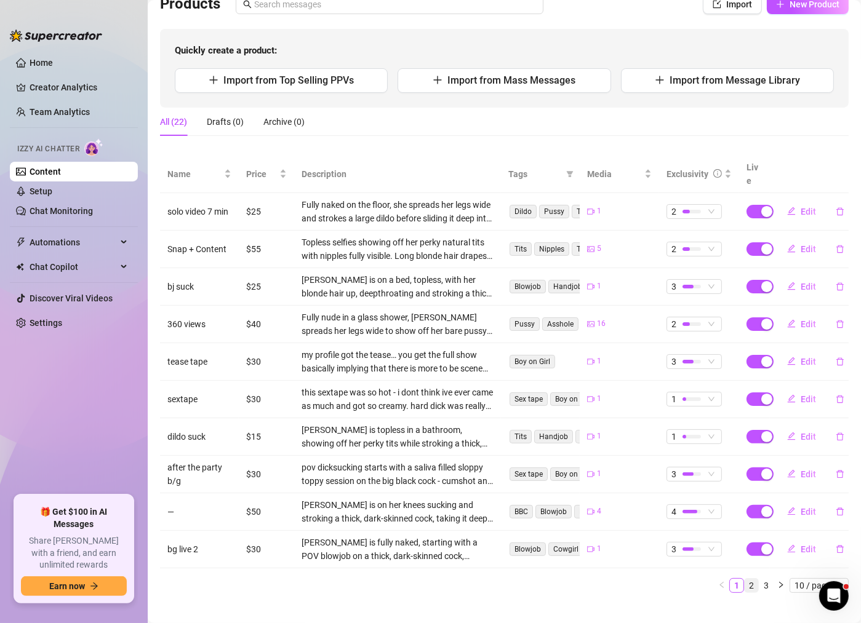
click at [750, 579] on link "2" at bounding box center [752, 586] width 14 height 14
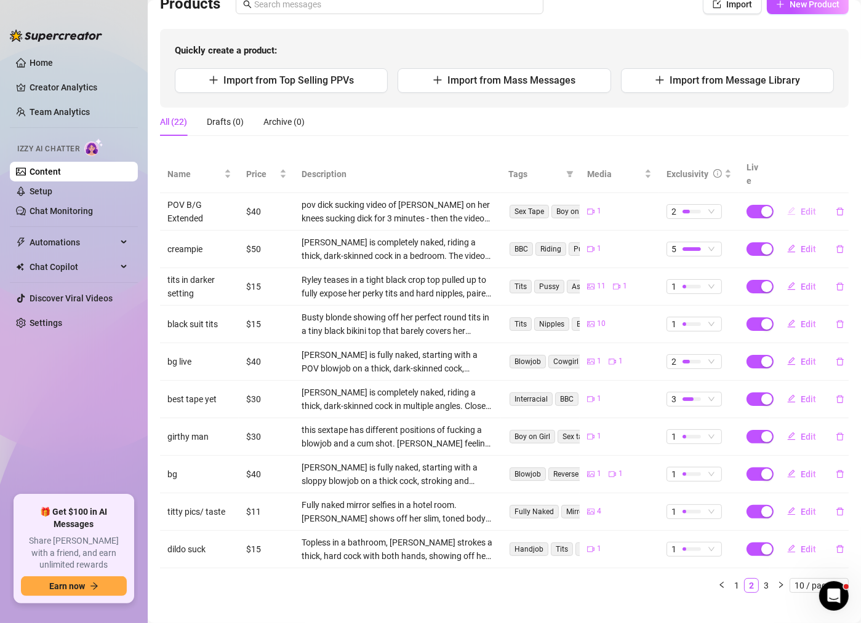
click at [804, 207] on span "Edit" at bounding box center [808, 212] width 15 height 10
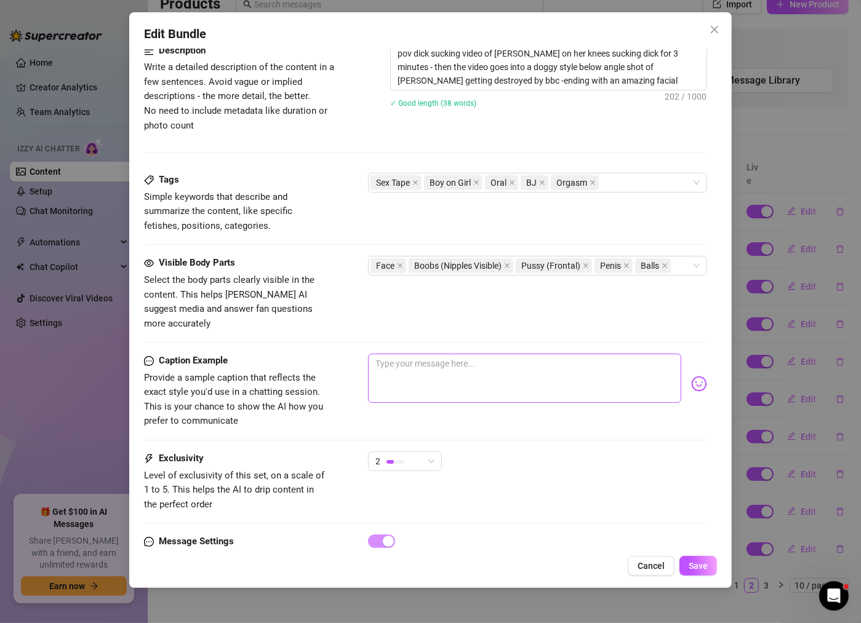
scroll to position [547, 0]
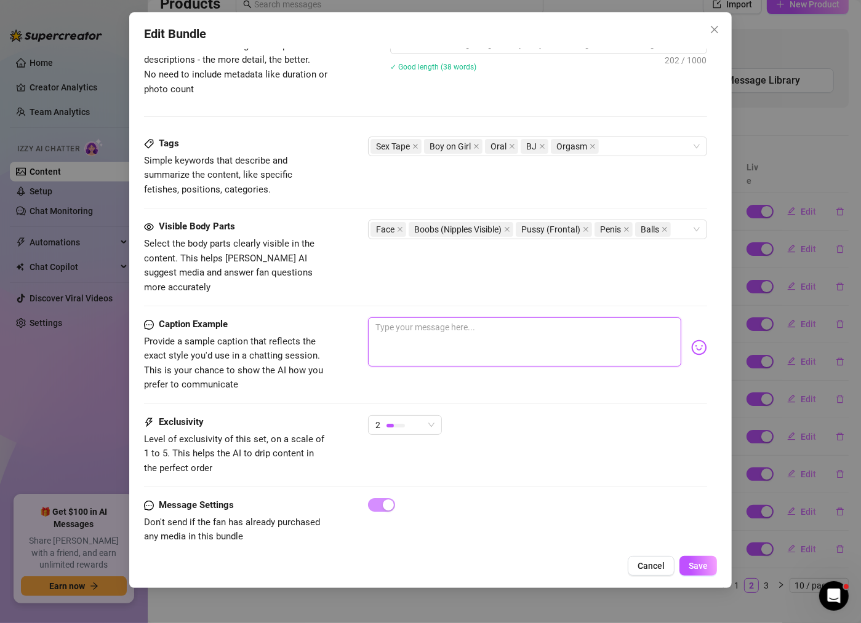
click at [503, 329] on textarea at bounding box center [524, 342] width 313 height 49
click at [492, 318] on textarea "POV: I put my phone on the flloor so you could se me suck n fuck from a whole n…" at bounding box center [524, 342] width 313 height 49
click at [486, 318] on textarea "POV: I put my phone on the flloor so you could se me suck n fuck from a whole n…" at bounding box center [524, 342] width 313 height 49
click at [462, 318] on textarea "POV: I put my phone on the floor so you could se me suck n fuck from a whole ne…" at bounding box center [524, 342] width 313 height 49
click at [452, 327] on textarea "POV: I put my phone on the floor so you could se me suck n fuck from a whole ne…" at bounding box center [524, 342] width 313 height 49
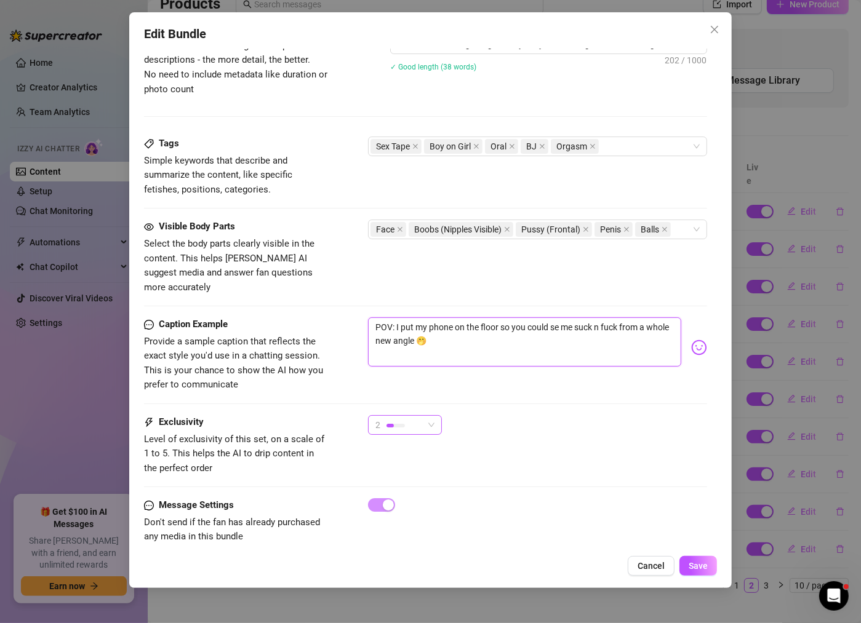
click at [429, 416] on span "2" at bounding box center [404, 425] width 59 height 18
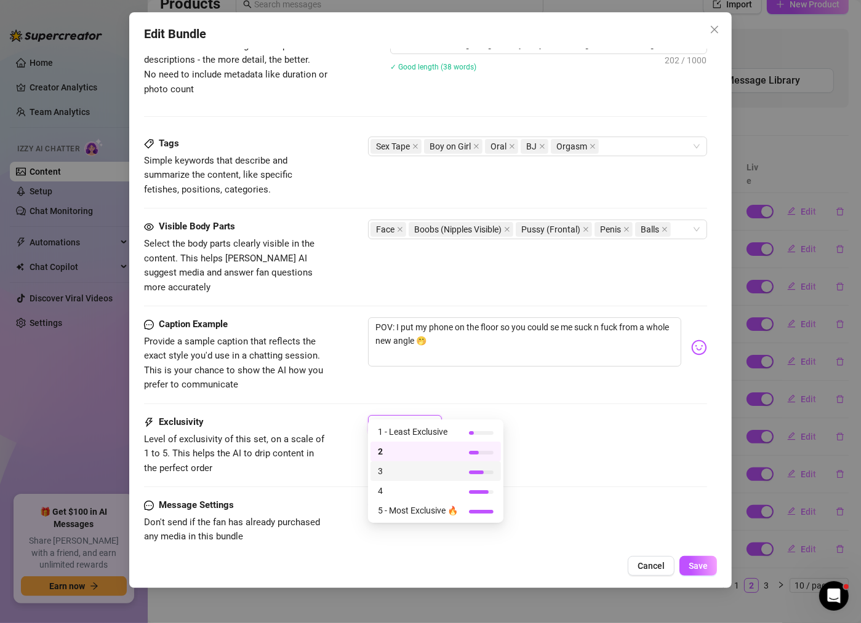
click at [446, 471] on span "3" at bounding box center [418, 472] width 80 height 14
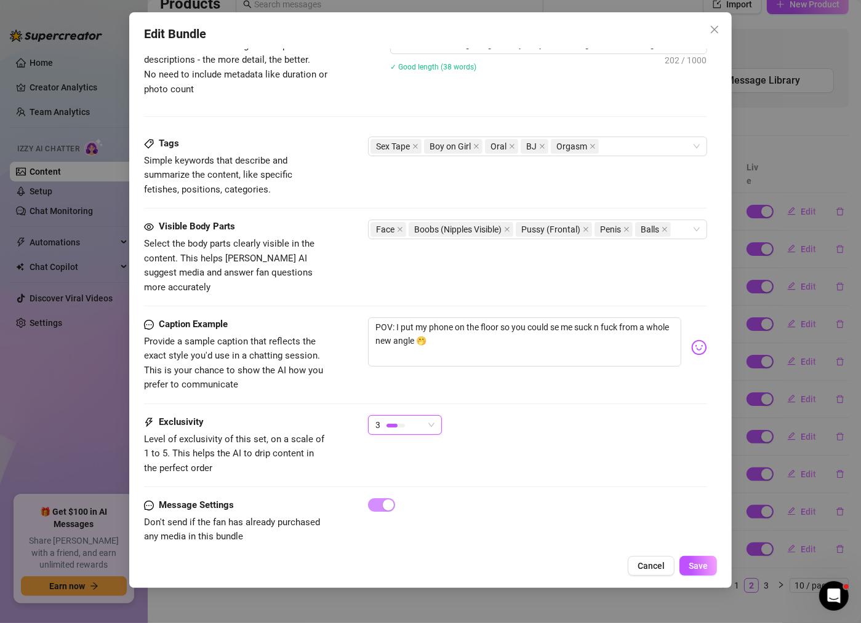
click at [570, 468] on div "Exclusivity Level of exclusivity of this set, on a scale of 1 to 5. This helps …" at bounding box center [425, 456] width 563 height 83
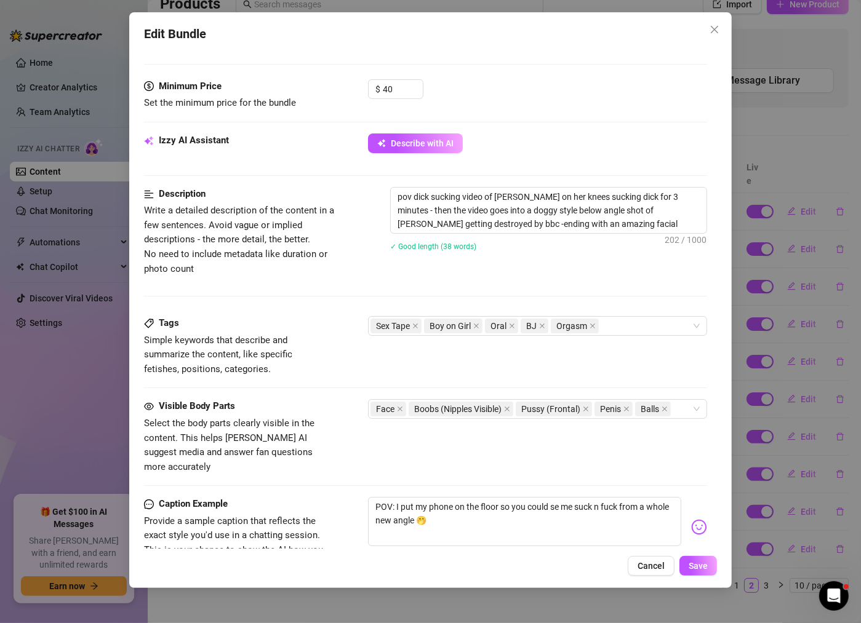
scroll to position [206, 0]
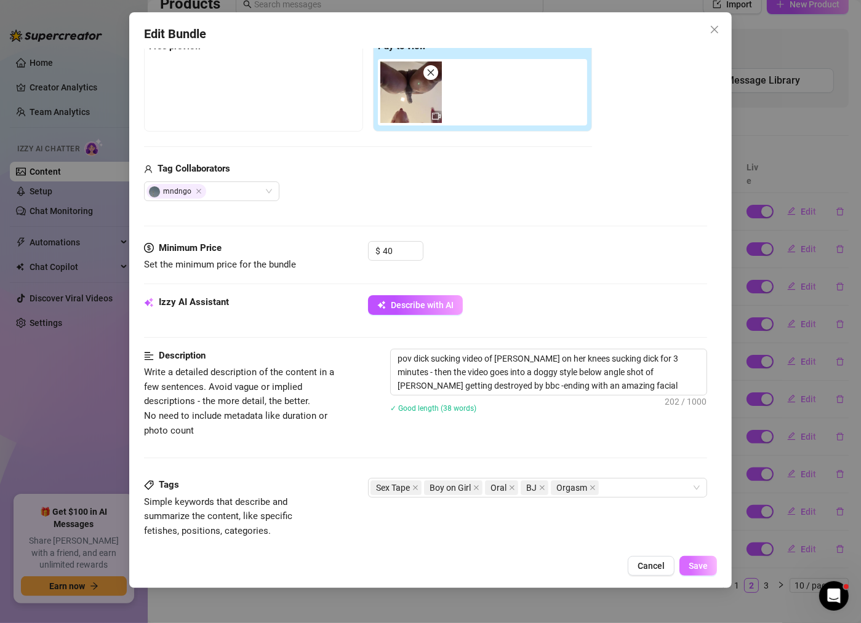
click at [714, 568] on button "Save" at bounding box center [698, 566] width 38 height 20
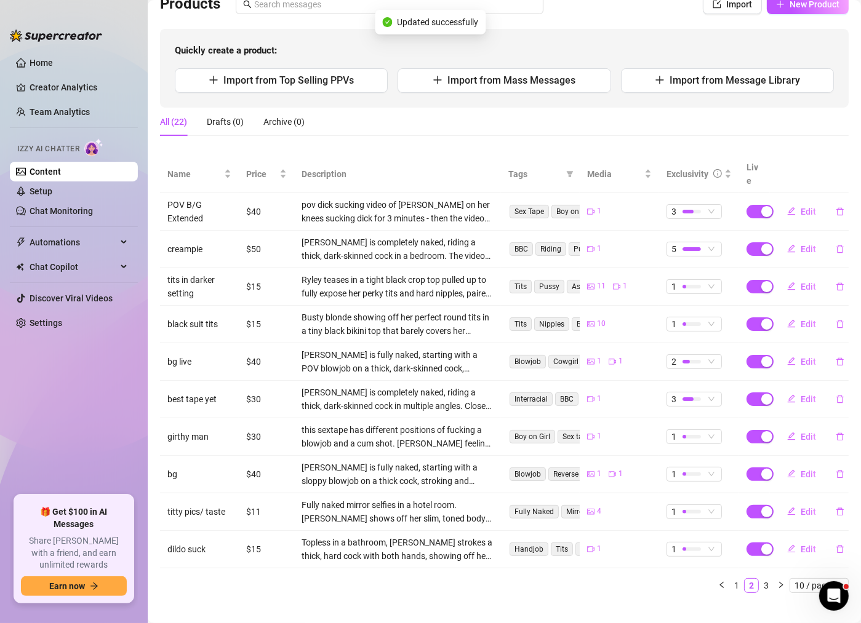
scroll to position [85, 0]
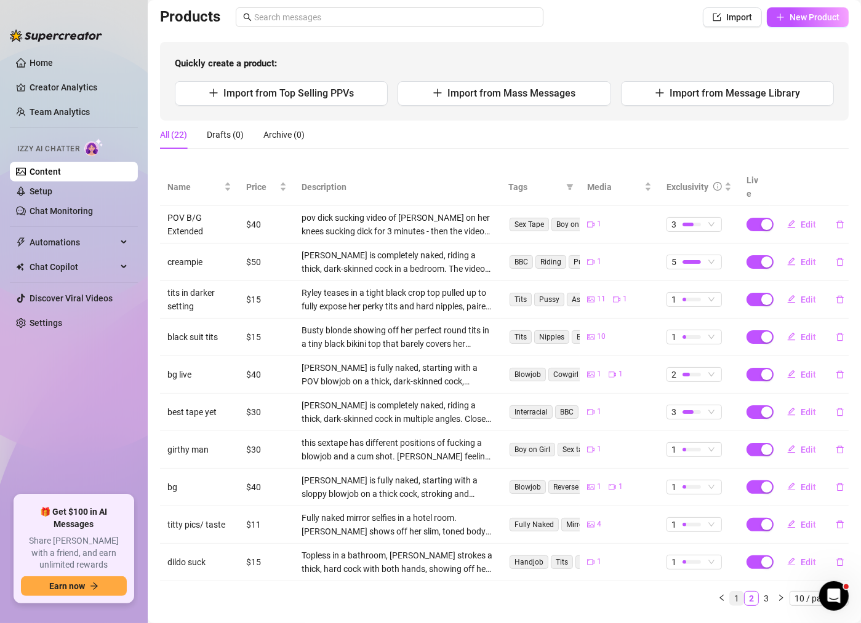
click at [738, 592] on link "1" at bounding box center [737, 599] width 14 height 14
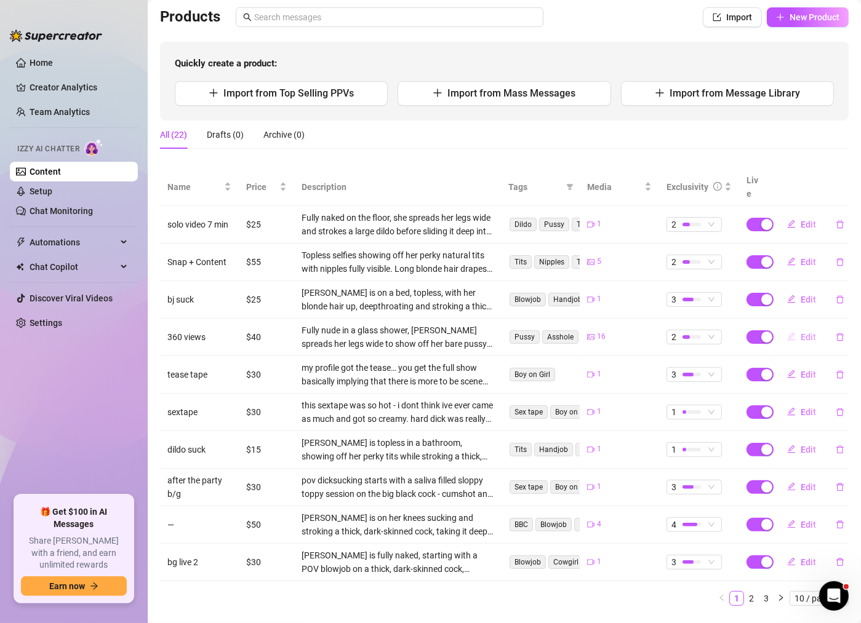
click at [797, 327] on button "Edit" at bounding box center [801, 337] width 49 height 20
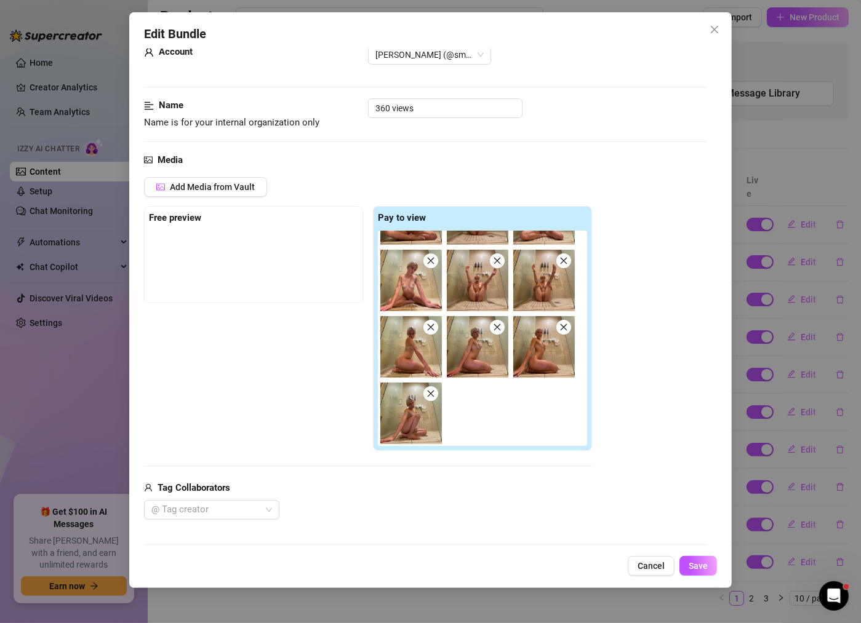
scroll to position [0, 0]
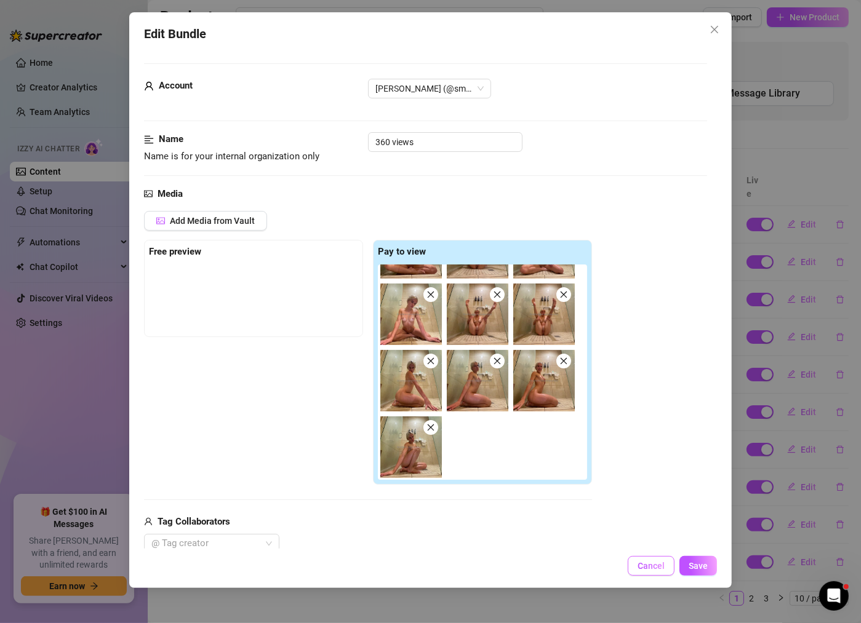
click at [663, 571] on button "Cancel" at bounding box center [651, 566] width 47 height 20
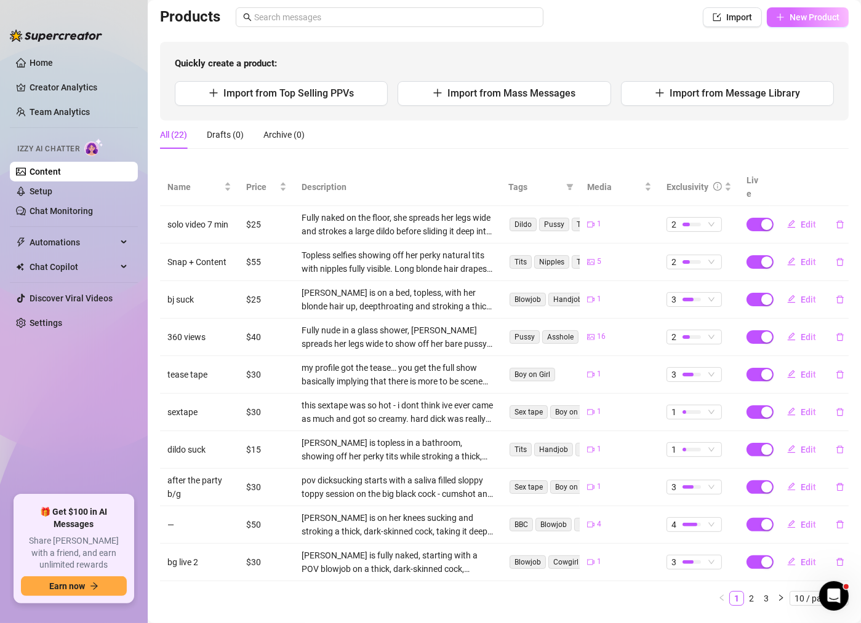
click at [828, 12] on span "New Product" at bounding box center [815, 17] width 50 height 10
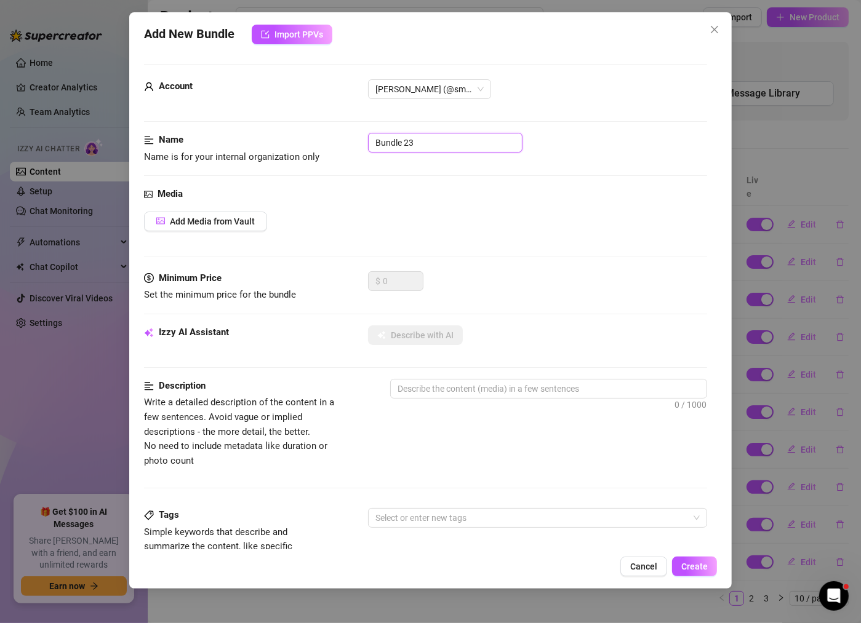
drag, startPoint x: 452, startPoint y: 148, endPoint x: 286, endPoint y: 134, distance: 166.2
click at [286, 134] on div "Name Name is for your internal organization only Bundle 23" at bounding box center [425, 148] width 563 height 31
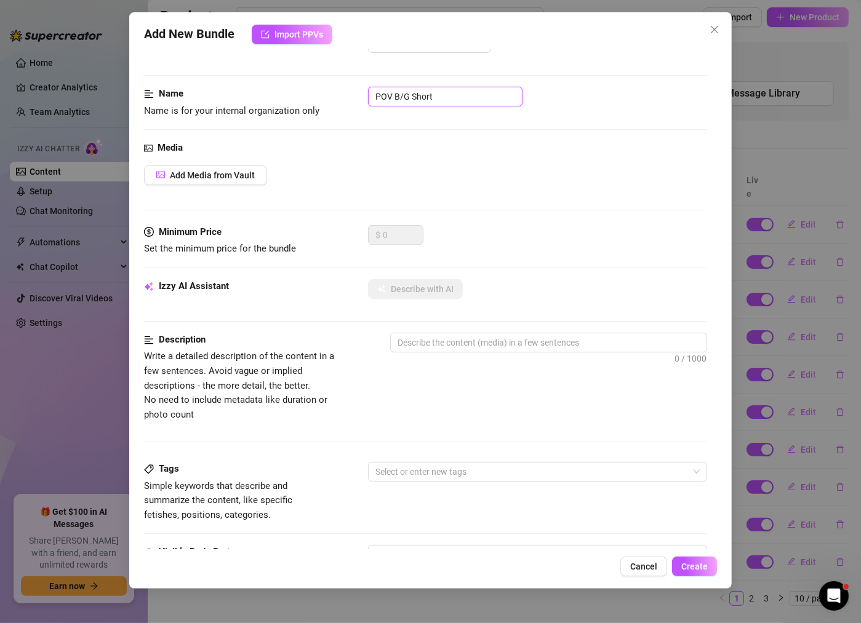
scroll to position [52, 0]
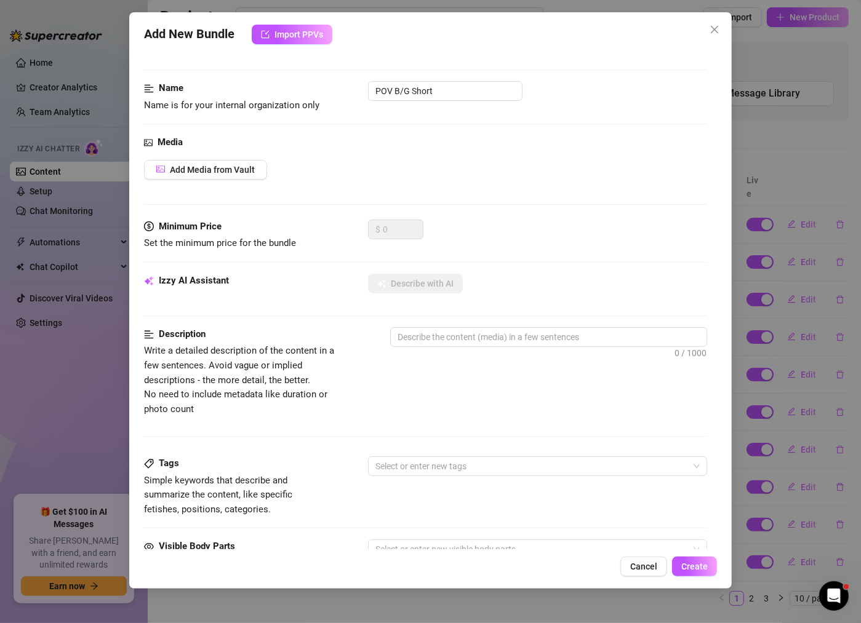
click at [238, 155] on div "Media Add Media from Vault" at bounding box center [425, 177] width 563 height 84
click at [238, 163] on button "Add Media from Vault" at bounding box center [205, 170] width 123 height 20
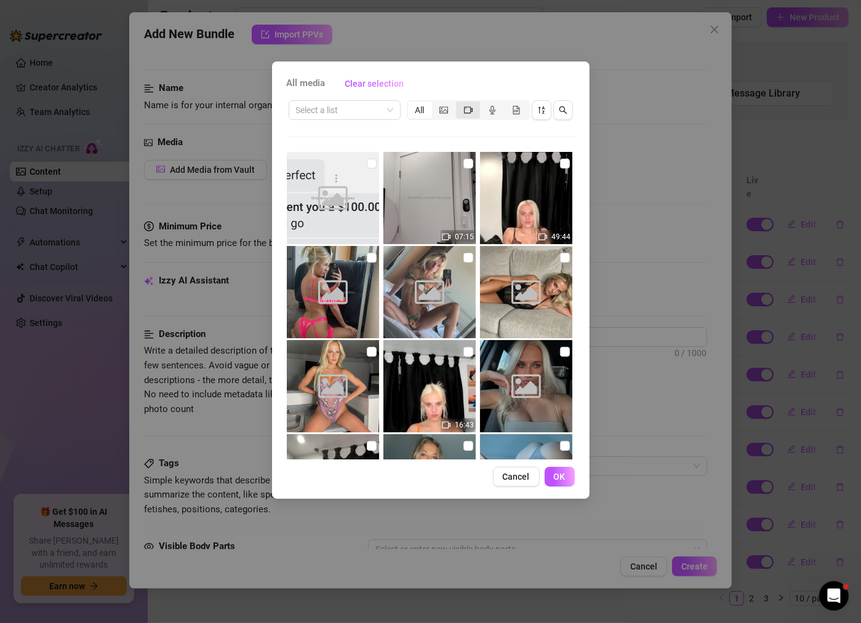
click at [468, 106] on icon "video-camera" at bounding box center [468, 109] width 9 height 7
click at [459, 103] on input "segmented control" at bounding box center [459, 103] width 0 height 0
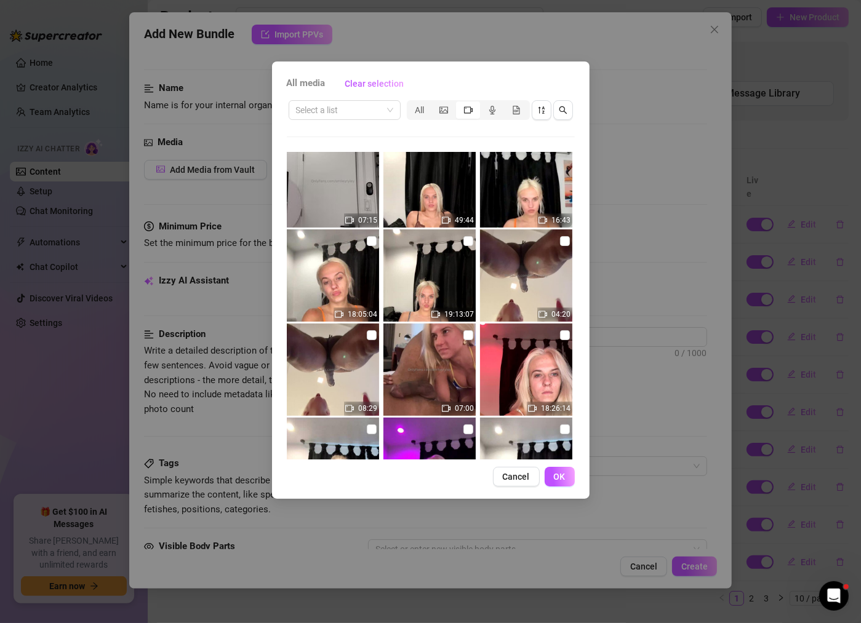
scroll to position [23, 0]
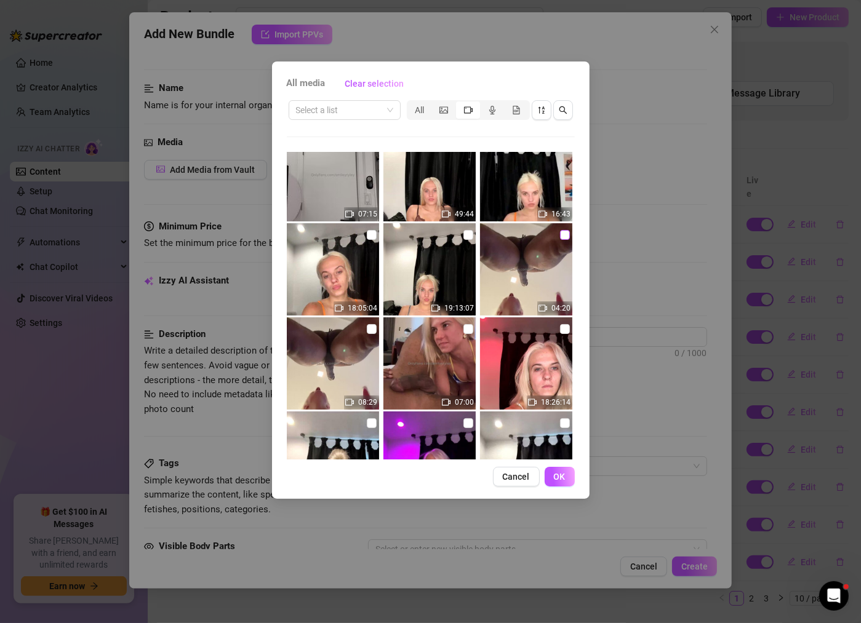
click at [562, 236] on input "checkbox" at bounding box center [565, 235] width 10 height 10
click at [554, 481] on span "OK" at bounding box center [560, 477] width 12 height 10
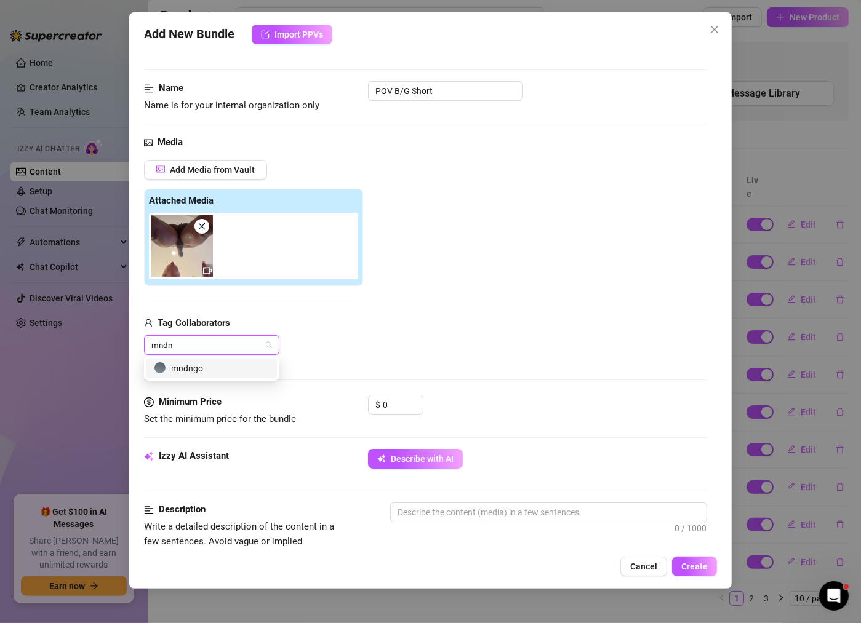
click at [212, 362] on div "mndngo" at bounding box center [212, 369] width 116 height 14
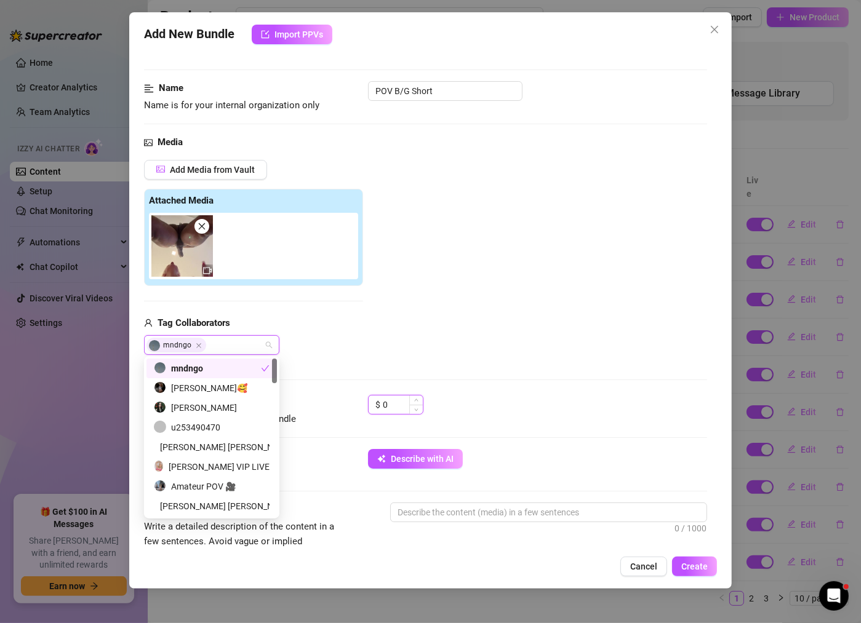
click at [393, 404] on input "0" at bounding box center [403, 405] width 40 height 18
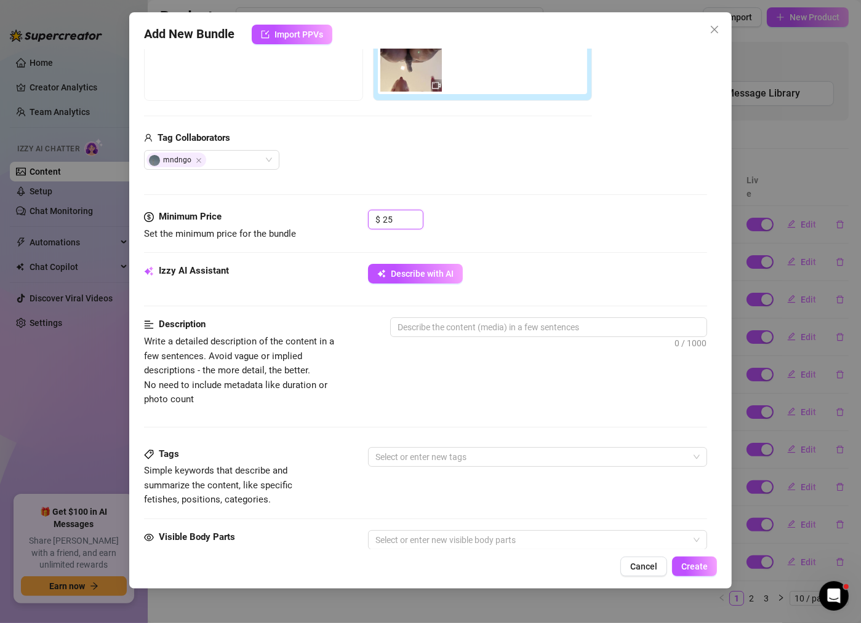
scroll to position [238, 0]
click at [476, 332] on textarea at bounding box center [549, 327] width 316 height 18
paste textarea "pov dick sucking video of [PERSON_NAME] on her knees sucking dick for 3 minutes…"
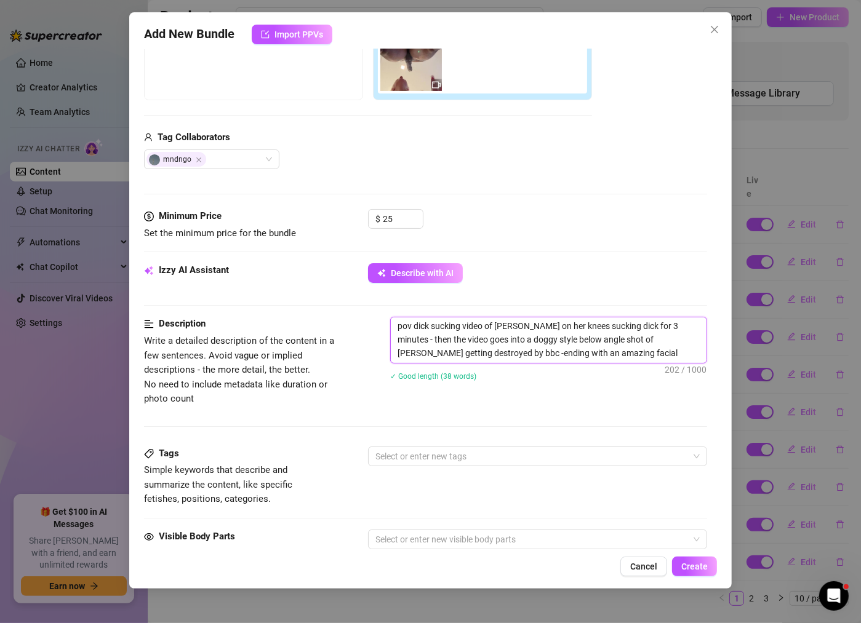
scroll to position [0, 0]
click at [578, 353] on textarea "pov dick sucking video of [PERSON_NAME] on her knees sucking dick for 3 minutes…" at bounding box center [549, 341] width 316 height 46
drag, startPoint x: 509, startPoint y: 353, endPoint x: 531, endPoint y: 353, distance: 22.2
click at [531, 353] on textarea "pov dick sucking video of [PERSON_NAME] on her knees sucking dick for 3 minutes…" at bounding box center [549, 341] width 316 height 46
click at [394, 323] on textarea "pov dick sucking video of [PERSON_NAME] on her knees sucking dick for 3 minutes…" at bounding box center [549, 341] width 316 height 46
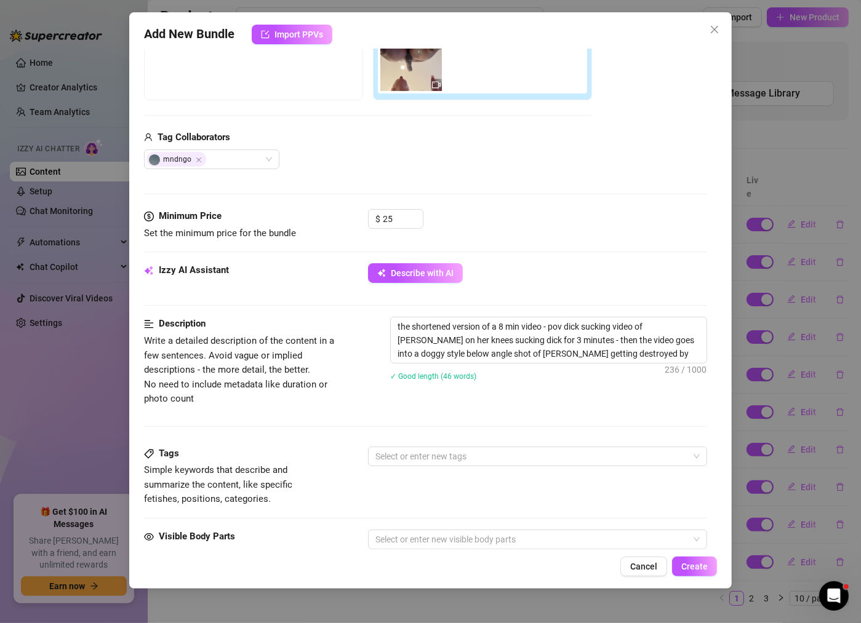
click at [416, 439] on div "Description Write a detailed description of the content in a few sentences. Avo…" at bounding box center [425, 381] width 563 height 129
click at [418, 454] on div at bounding box center [530, 456] width 321 height 17
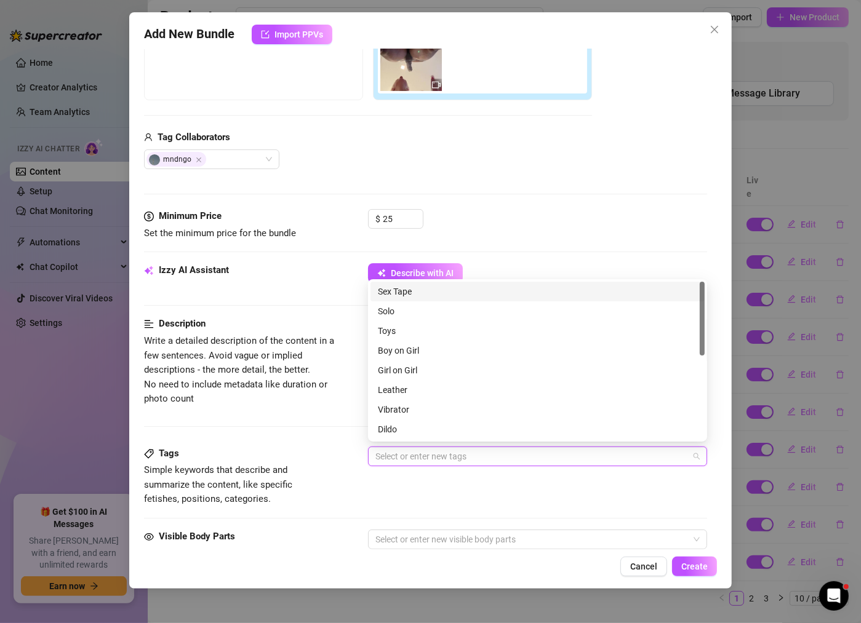
click at [439, 287] on div "Sex Tape" at bounding box center [537, 292] width 319 height 14
click at [426, 353] on div "Boy on Girl" at bounding box center [537, 351] width 319 height 14
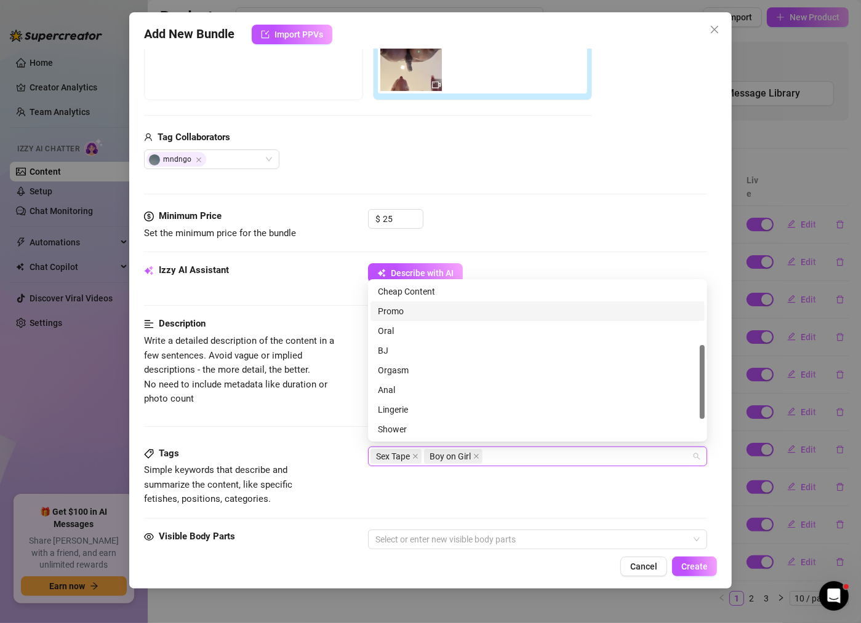
scroll to position [167, 0]
click at [418, 322] on div "Oral" at bounding box center [537, 322] width 319 height 14
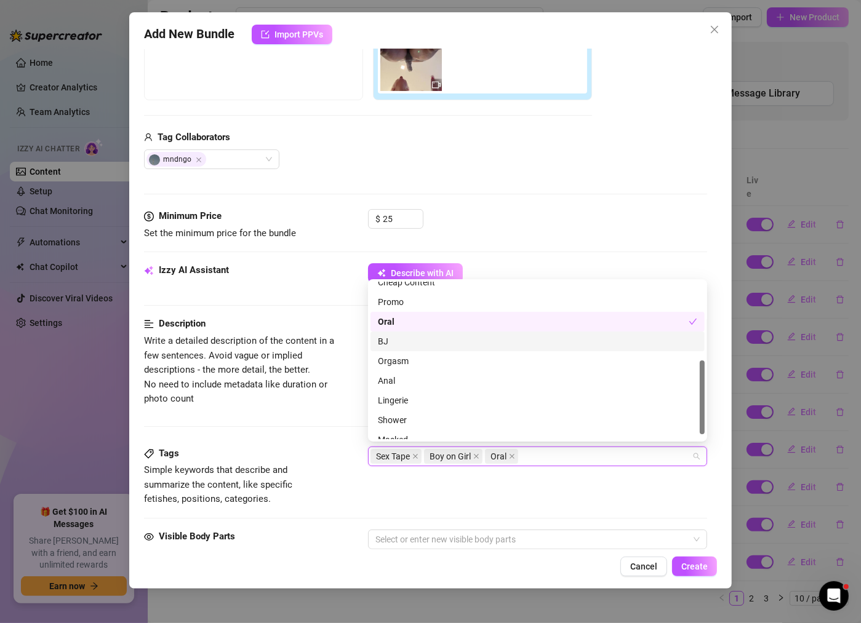
click at [416, 345] on div "BJ" at bounding box center [537, 342] width 319 height 14
click at [420, 351] on div "Orgasm" at bounding box center [537, 351] width 319 height 14
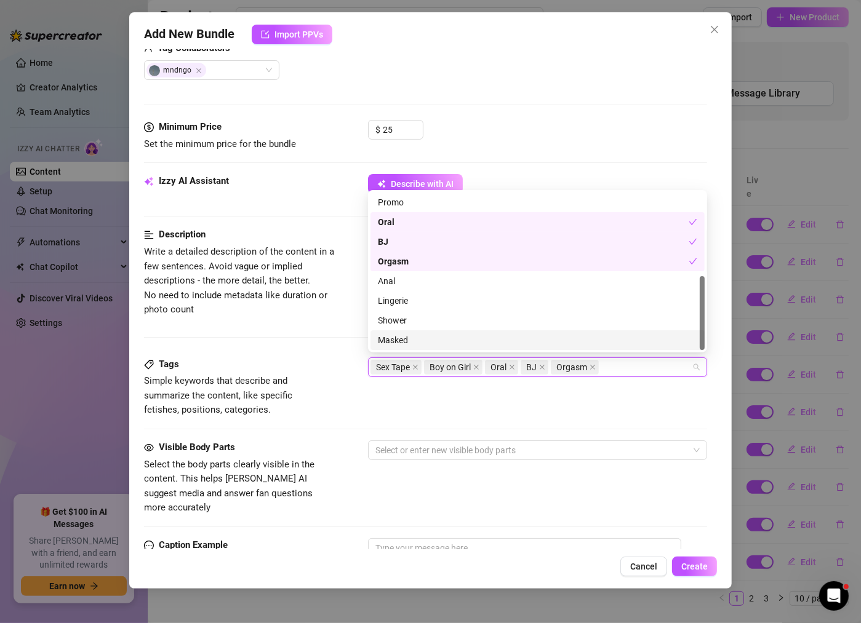
scroll to position [340, 0]
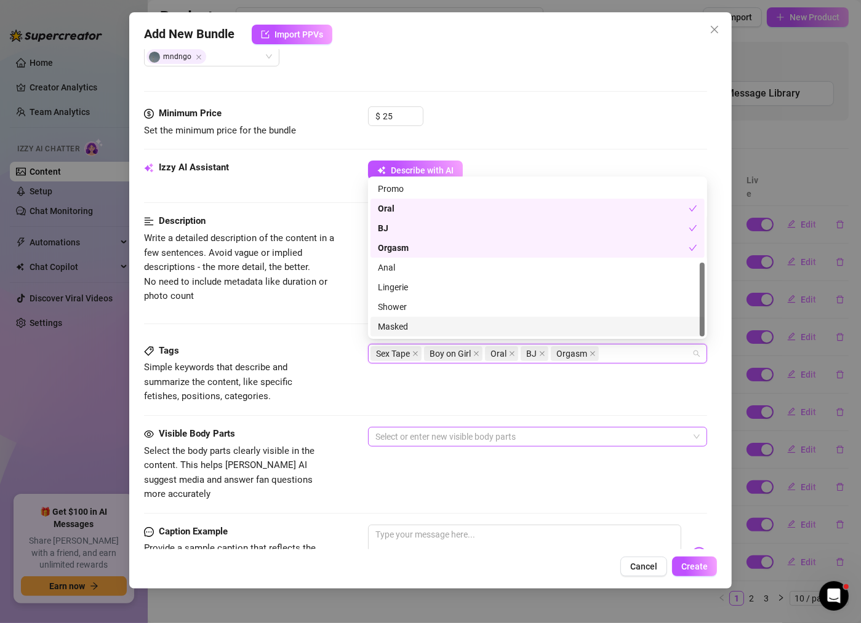
click at [497, 428] on div at bounding box center [530, 436] width 321 height 17
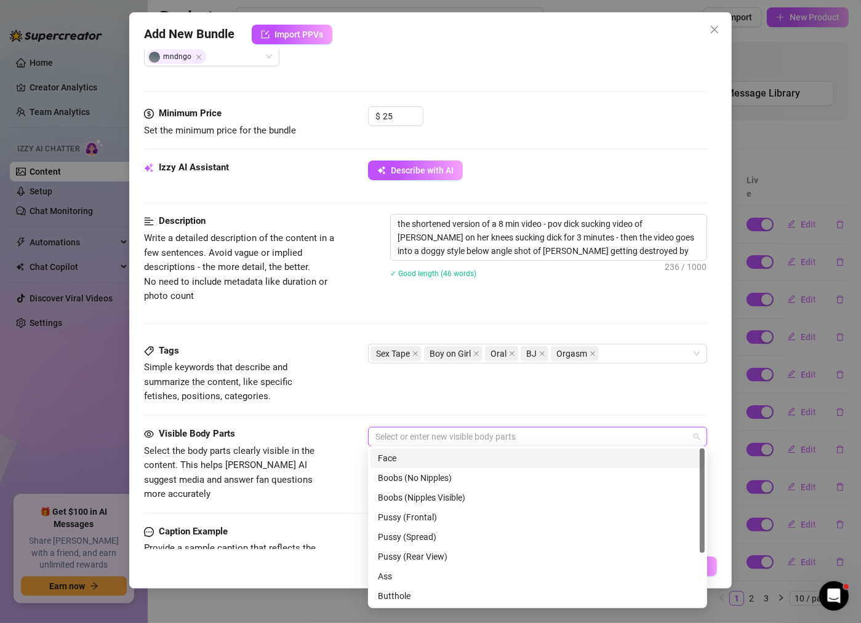
click at [455, 462] on div "Face" at bounding box center [537, 459] width 319 height 14
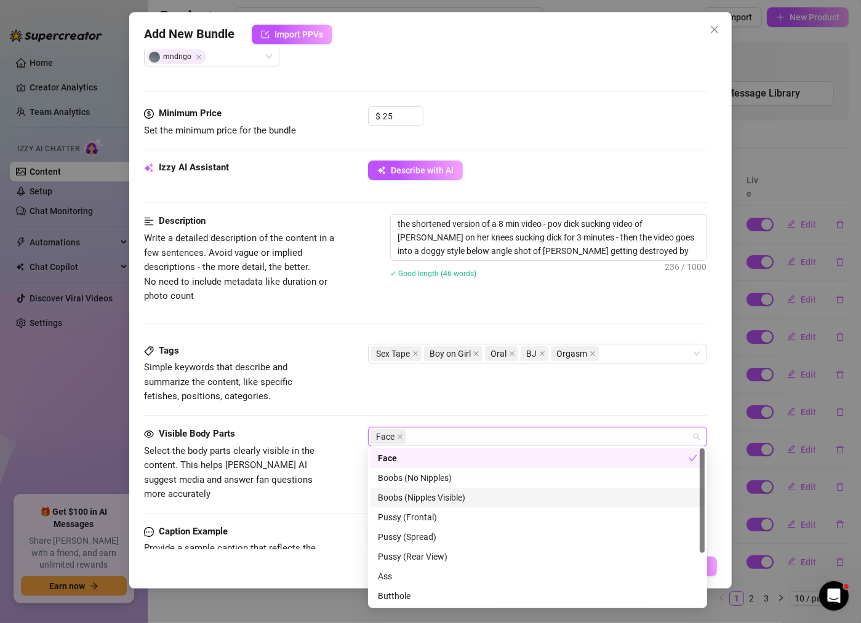
click at [450, 495] on div "Boobs (Nipples Visible)" at bounding box center [537, 498] width 319 height 14
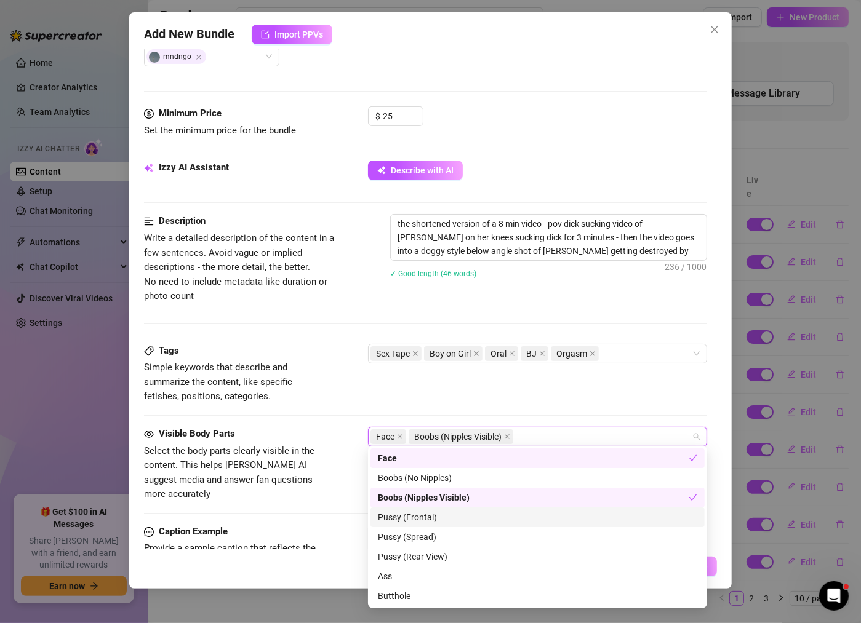
click at [450, 521] on div "Pussy (Frontal)" at bounding box center [537, 518] width 319 height 14
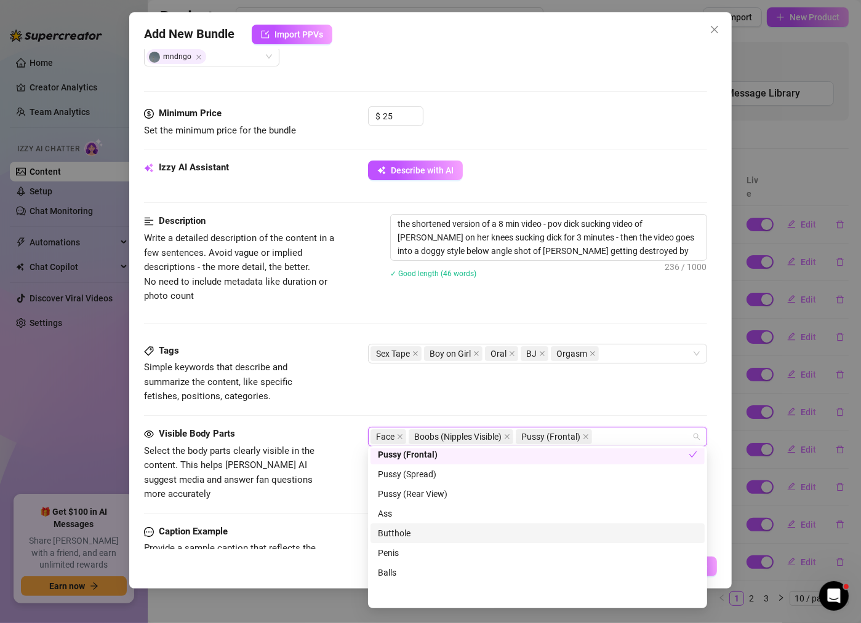
scroll to position [78, 0]
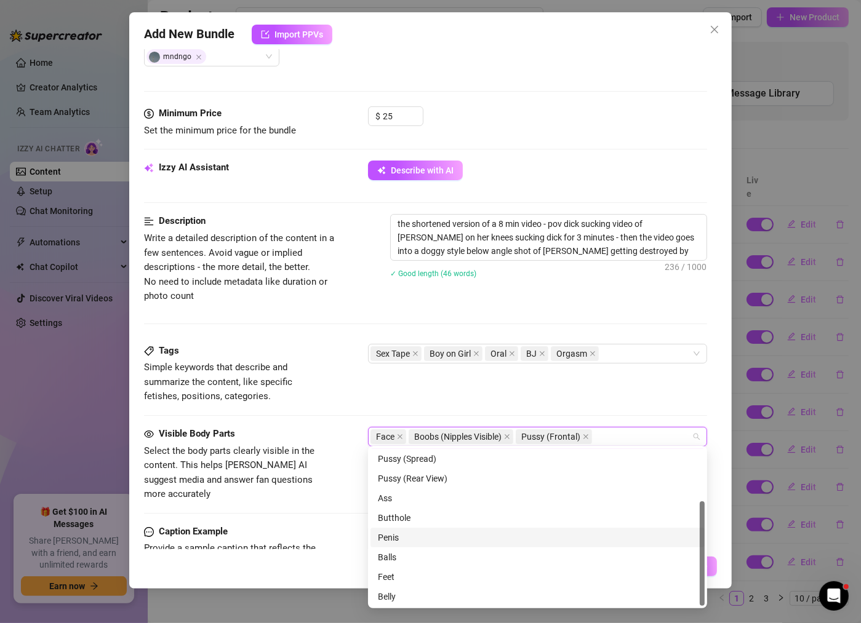
click at [433, 535] on div "Penis" at bounding box center [537, 538] width 319 height 14
click at [430, 562] on div "Balls" at bounding box center [537, 558] width 319 height 14
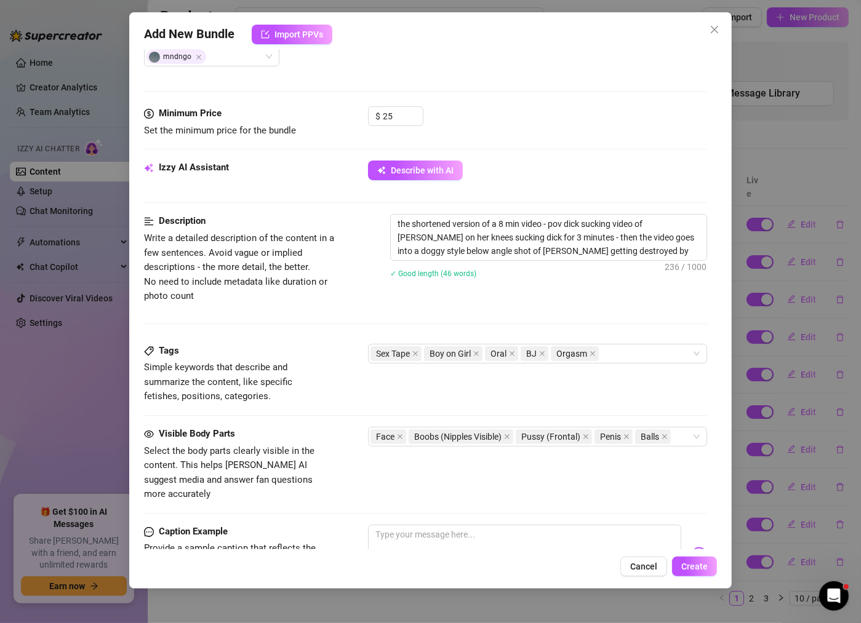
click at [423, 371] on div "Tags Simple keywords that describe and summarize the content, like specific fet…" at bounding box center [425, 374] width 563 height 60
click at [680, 433] on div "Face Boobs (Nipples Visible) Pussy (Frontal) Penis Balls" at bounding box center [530, 436] width 321 height 17
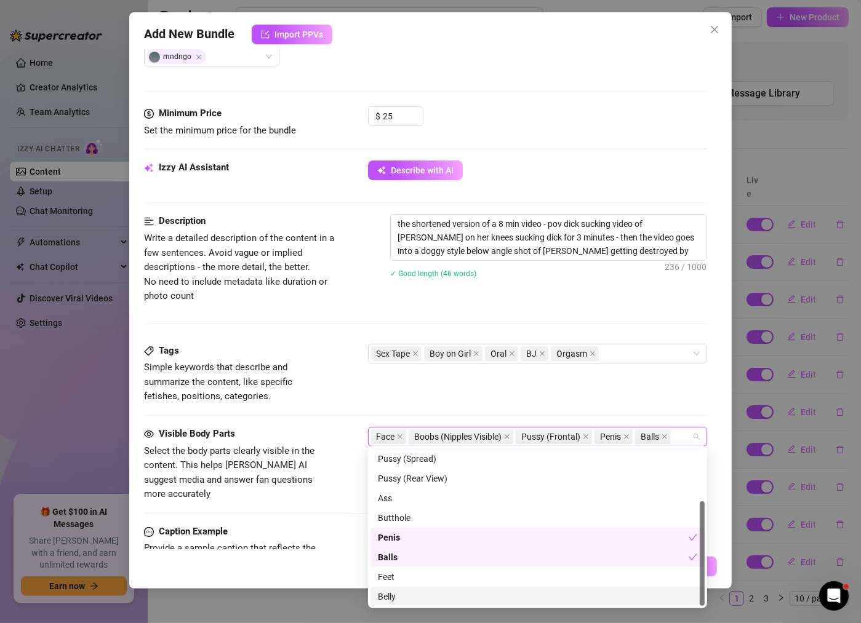
click at [412, 595] on div "Belly" at bounding box center [537, 597] width 319 height 14
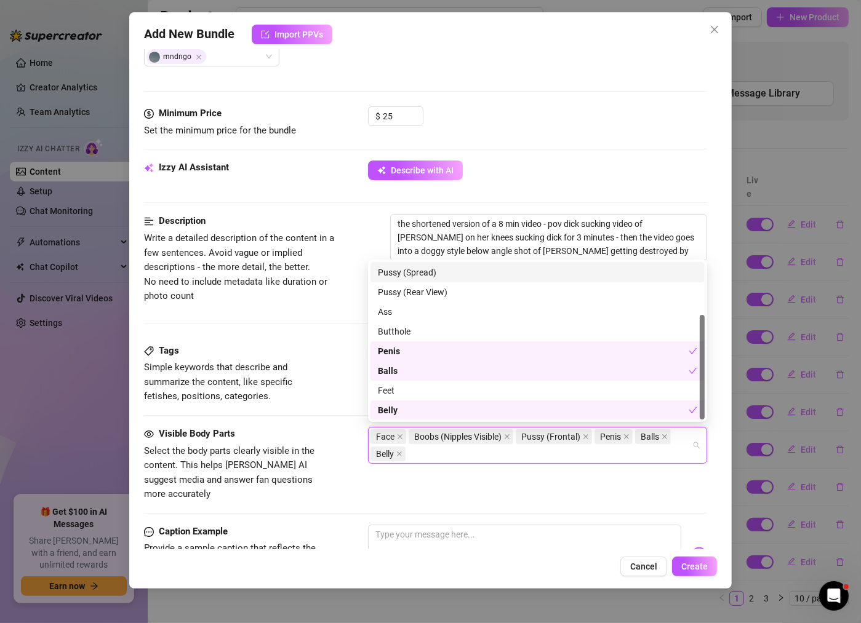
click at [503, 161] on div "Describe with AI" at bounding box center [537, 171] width 339 height 20
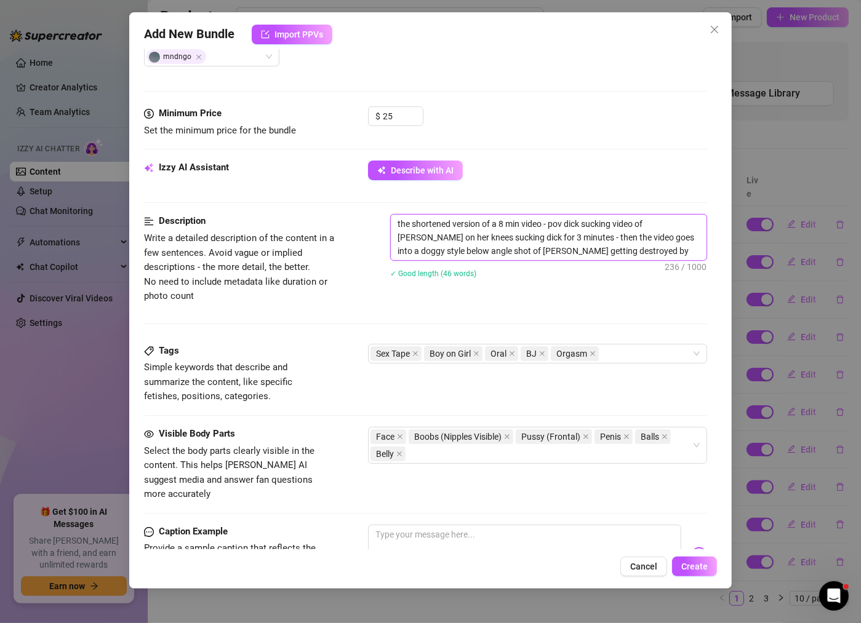
drag, startPoint x: 568, startPoint y: 247, endPoint x: 706, endPoint y: 250, distance: 137.9
click at [706, 250] on textarea "the shortened version of a 8 min video - pov dick sucking video of [PERSON_NAME…" at bounding box center [549, 238] width 316 height 46
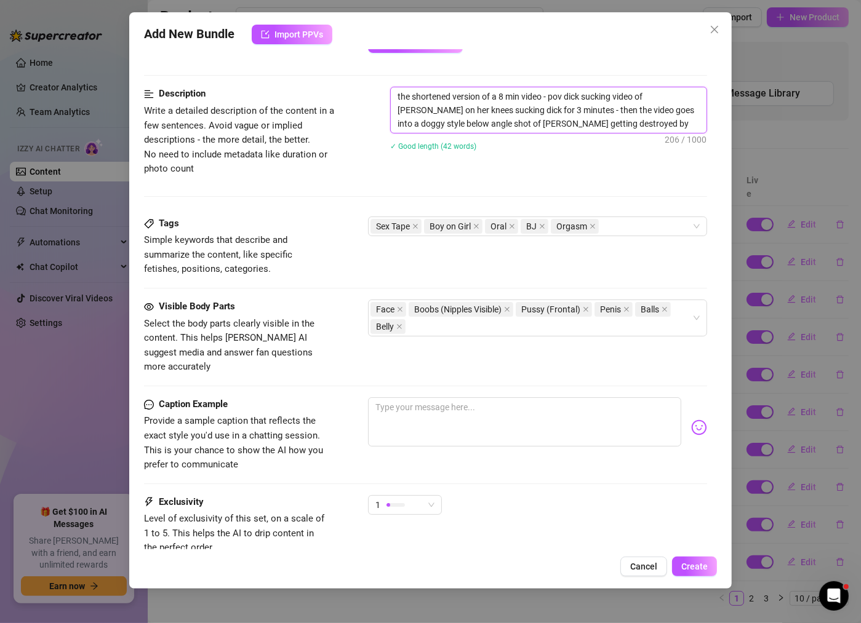
scroll to position [538, 0]
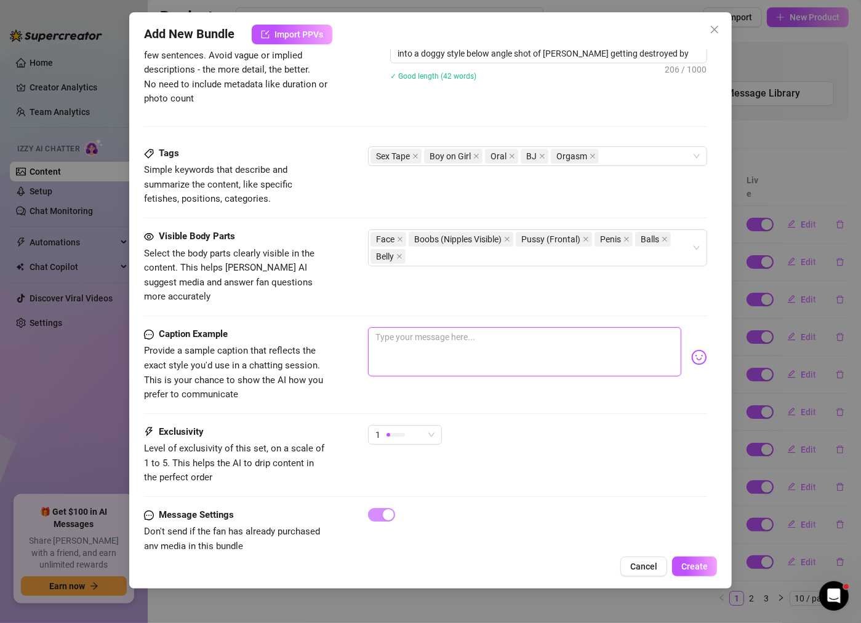
click at [447, 337] on textarea at bounding box center [524, 351] width 313 height 49
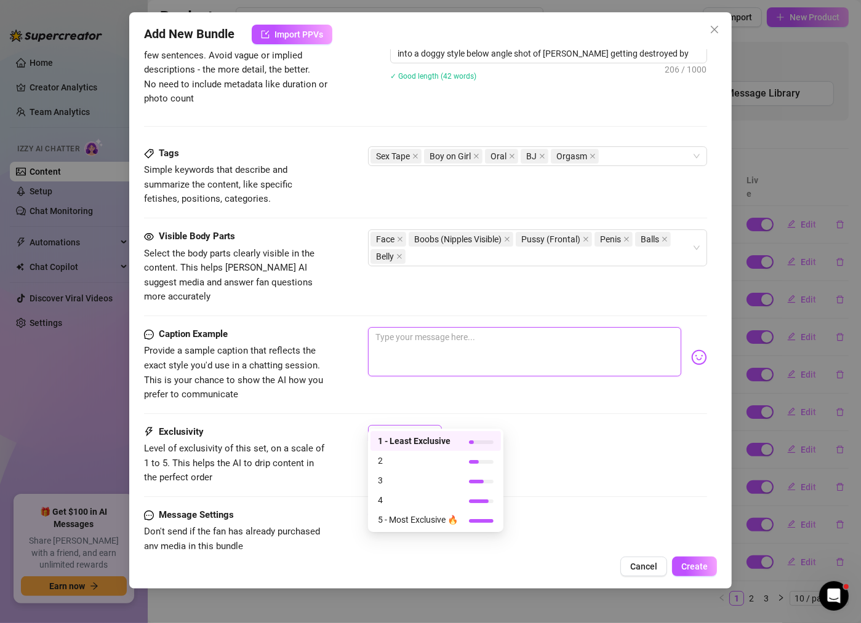
click at [414, 426] on div "1" at bounding box center [399, 435] width 48 height 18
click at [418, 464] on span "2" at bounding box center [418, 461] width 80 height 14
click at [452, 342] on textarea at bounding box center [524, 351] width 313 height 49
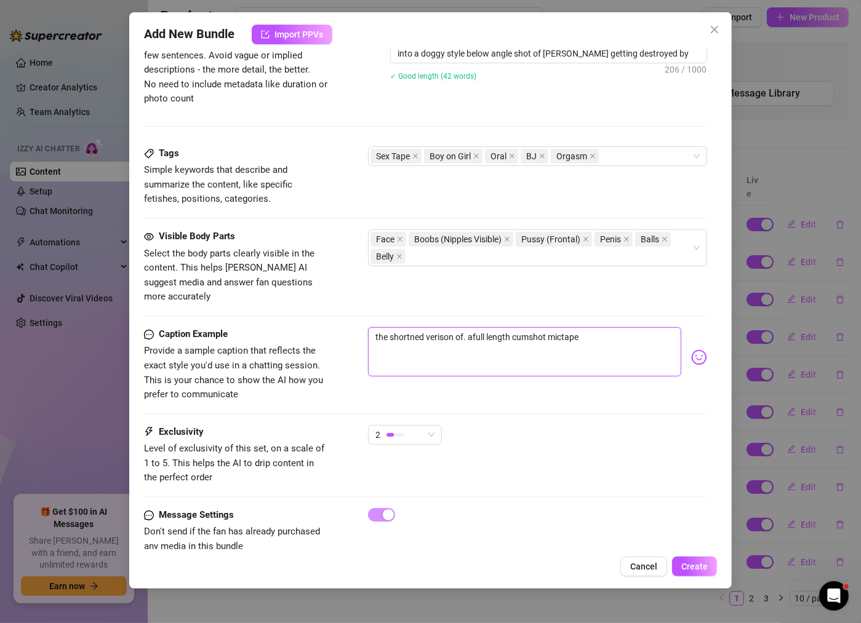
click at [474, 327] on textarea "the shortned verison of. afull length cumshot mictape" at bounding box center [524, 351] width 313 height 49
click at [564, 327] on textarea "the shortned verison of my ull length cumshot mictape" at bounding box center [524, 351] width 313 height 49
click at [613, 327] on textarea "the shortned [PERSON_NAME] of my ull length cumshot mixtape" at bounding box center [524, 351] width 313 height 49
click at [420, 327] on textarea "the shortned [PERSON_NAME] of my ull length cumshot mixtape - sucking and ducki…" at bounding box center [524, 351] width 313 height 49
click at [485, 327] on textarea "the shortened verison of my ull length cumshot mixtape - sucking and ducking a …" at bounding box center [524, 351] width 313 height 49
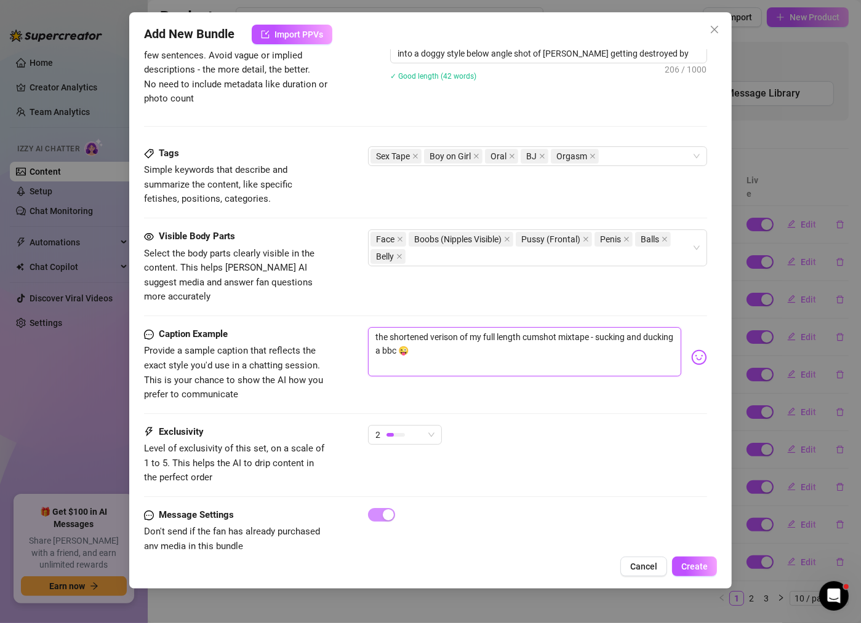
scroll to position [547, 0]
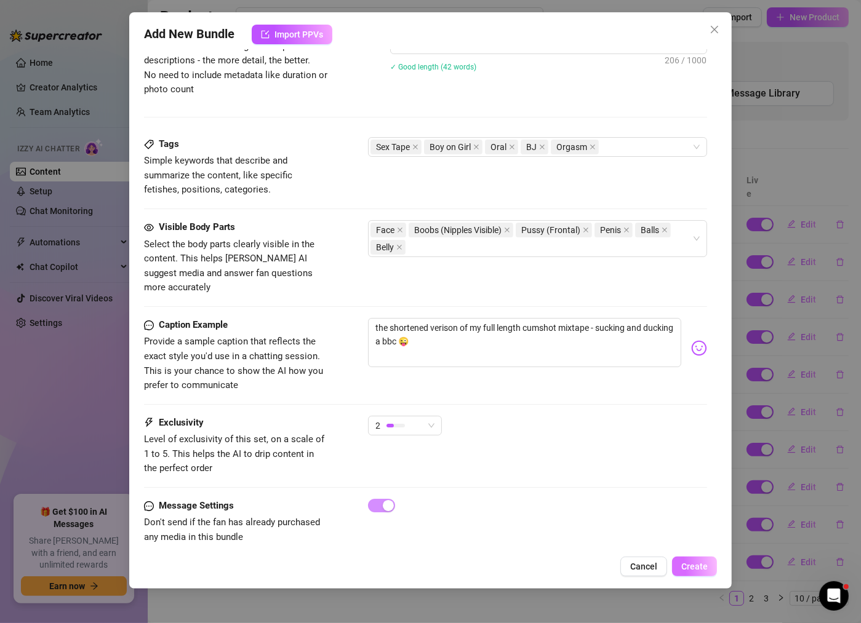
click at [697, 563] on span "Create" at bounding box center [694, 567] width 26 height 10
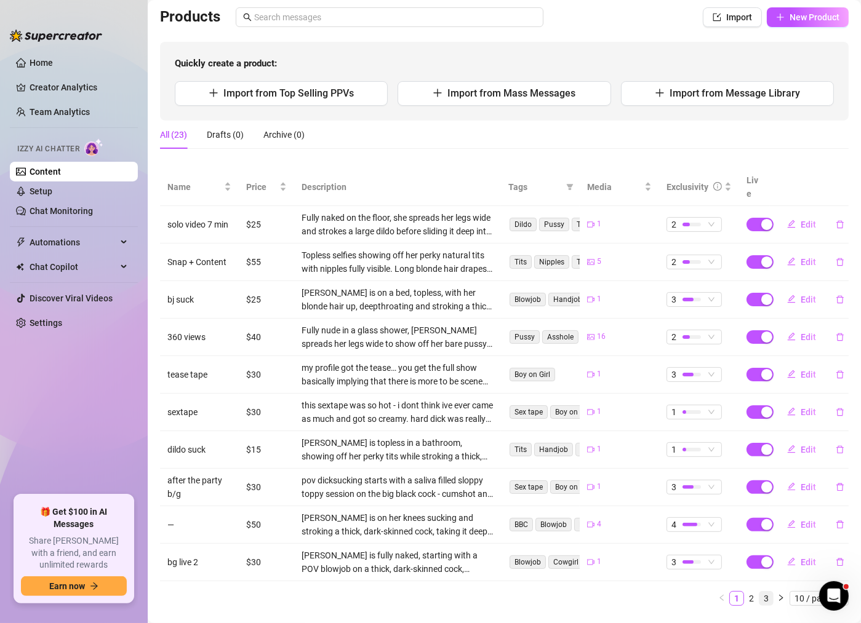
click at [770, 592] on link "3" at bounding box center [766, 599] width 14 height 14
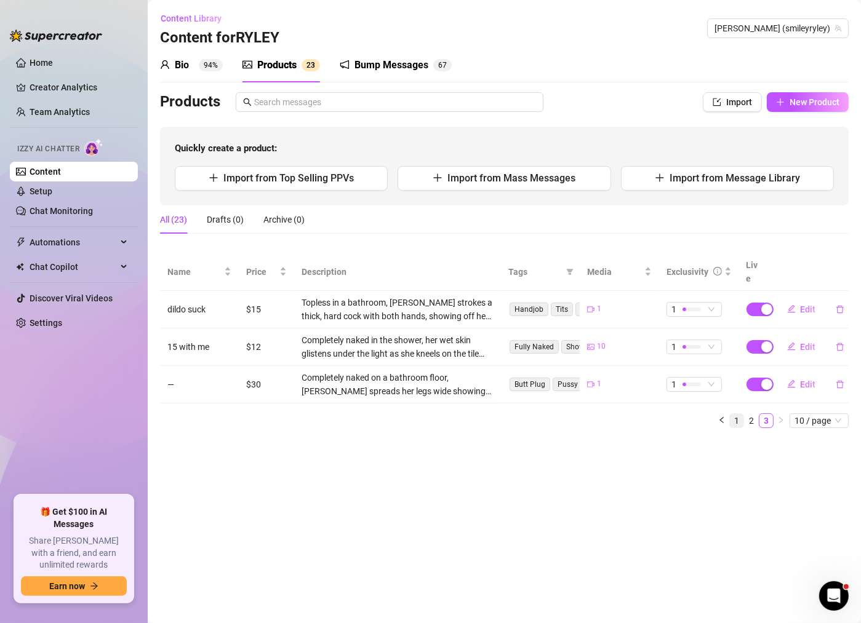
click at [732, 414] on link "1" at bounding box center [737, 421] width 14 height 14
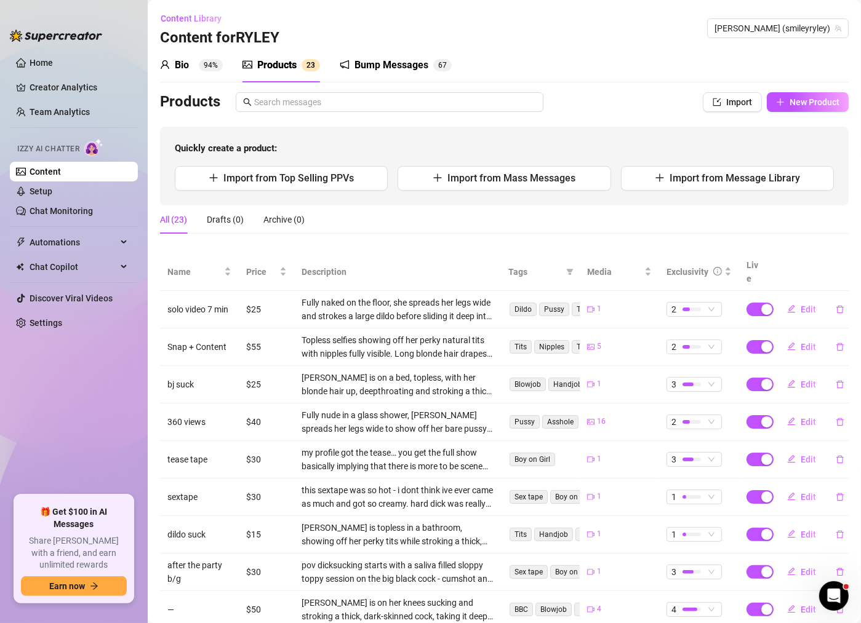
scroll to position [98, 0]
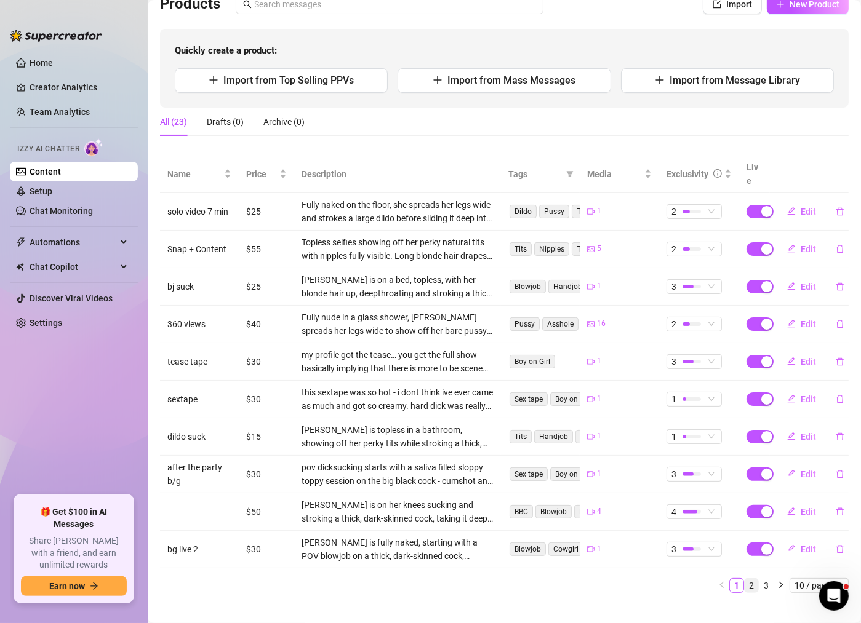
click at [754, 579] on link "2" at bounding box center [752, 586] width 14 height 14
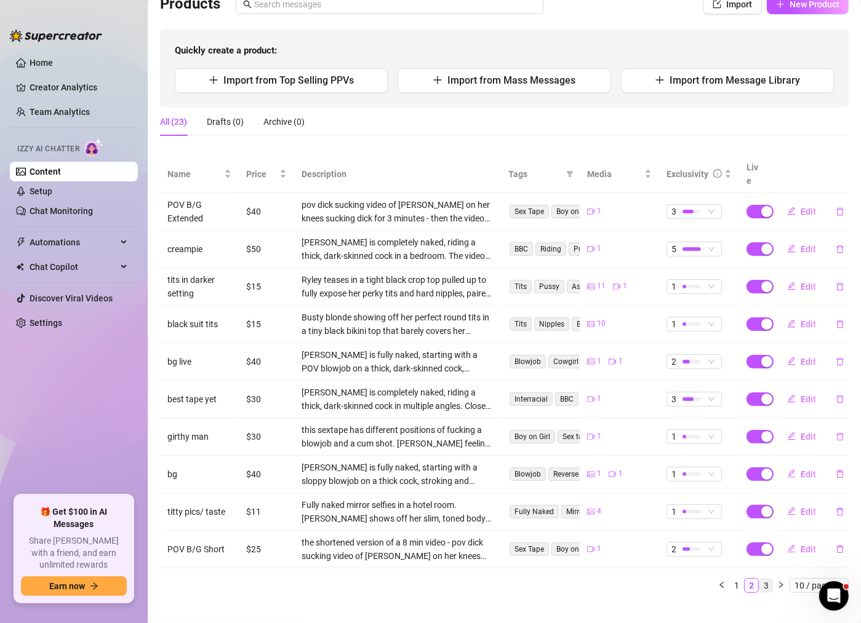
click at [766, 579] on link "3" at bounding box center [766, 586] width 14 height 14
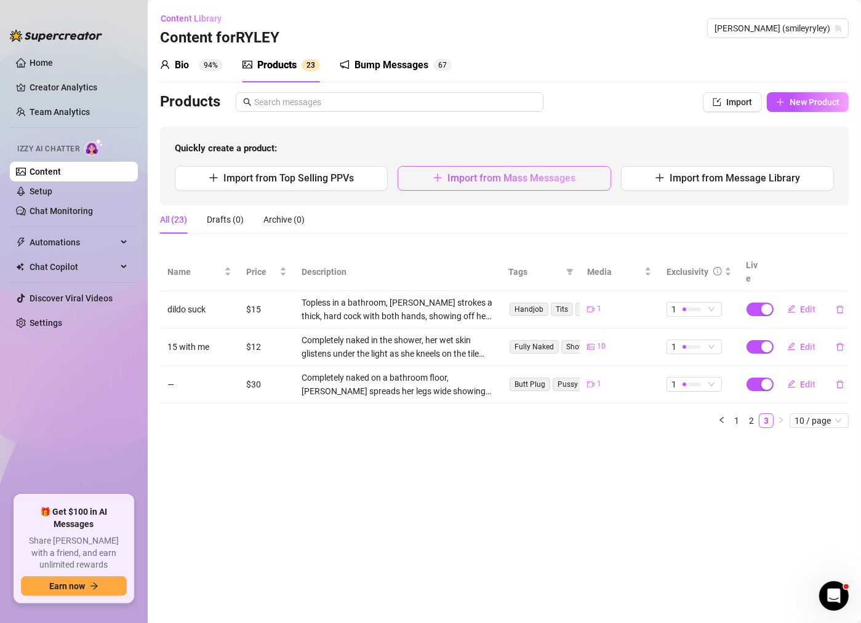
click at [559, 180] on span "Import from Mass Messages" at bounding box center [511, 178] width 128 height 12
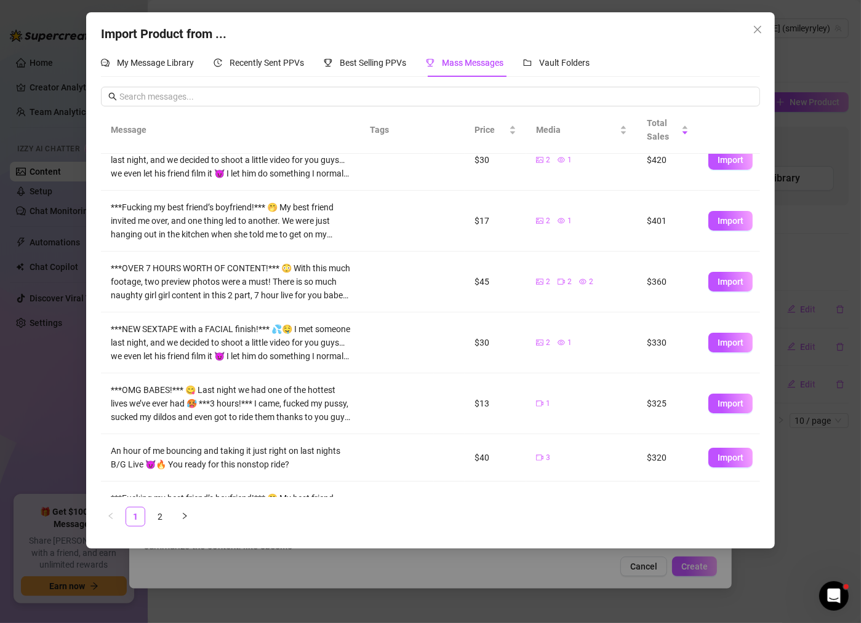
scroll to position [223, 0]
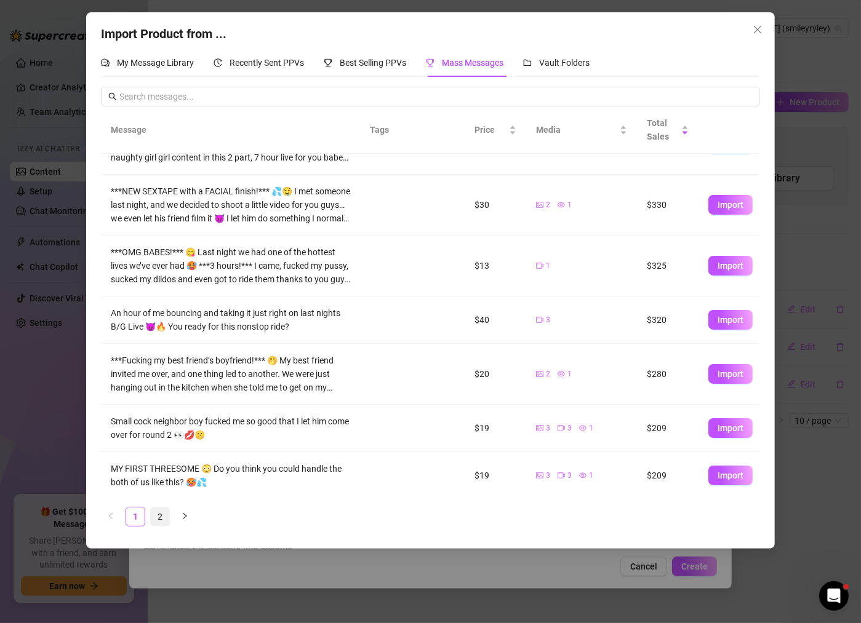
click at [161, 518] on link "2" at bounding box center [160, 517] width 18 height 18
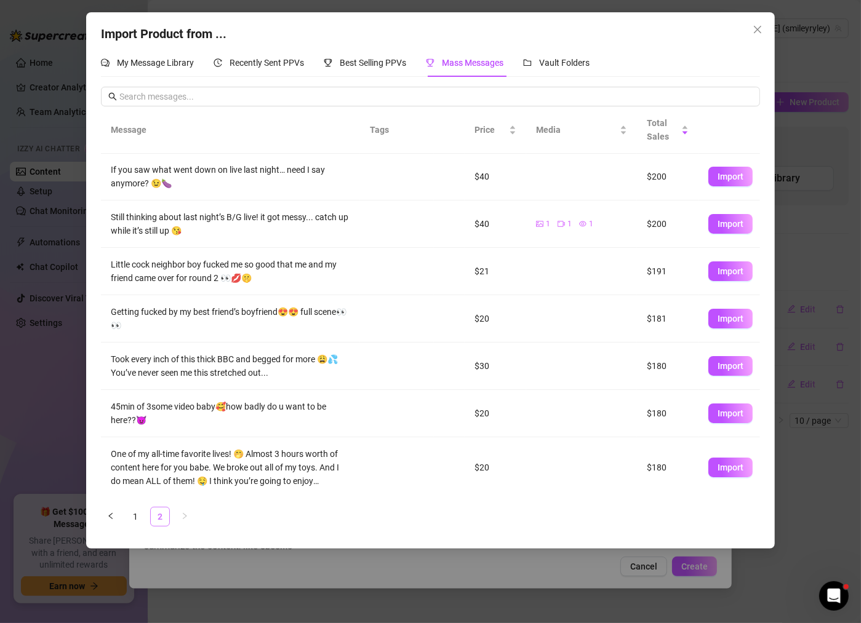
scroll to position [0, 0]
click at [742, 175] on span "Import" at bounding box center [731, 177] width 26 height 10
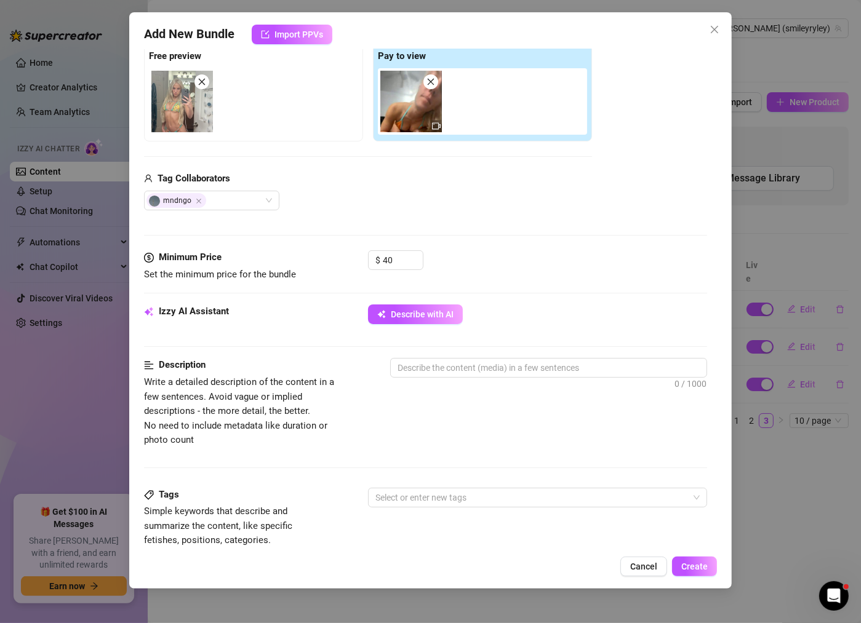
scroll to position [343, 0]
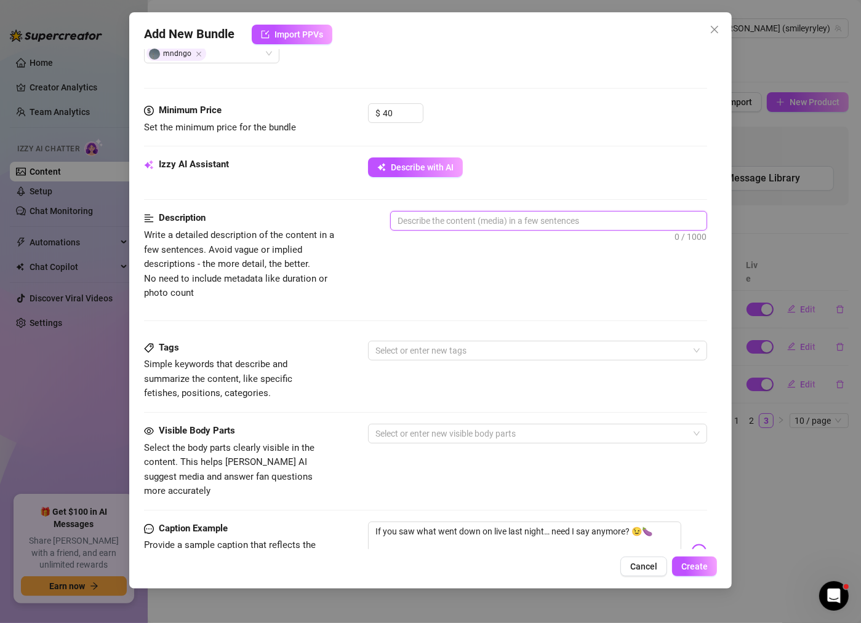
click at [543, 225] on textarea at bounding box center [549, 221] width 316 height 18
click at [415, 151] on div "Minimum Price Set the minimum price for the bundle $ 40" at bounding box center [425, 130] width 563 height 54
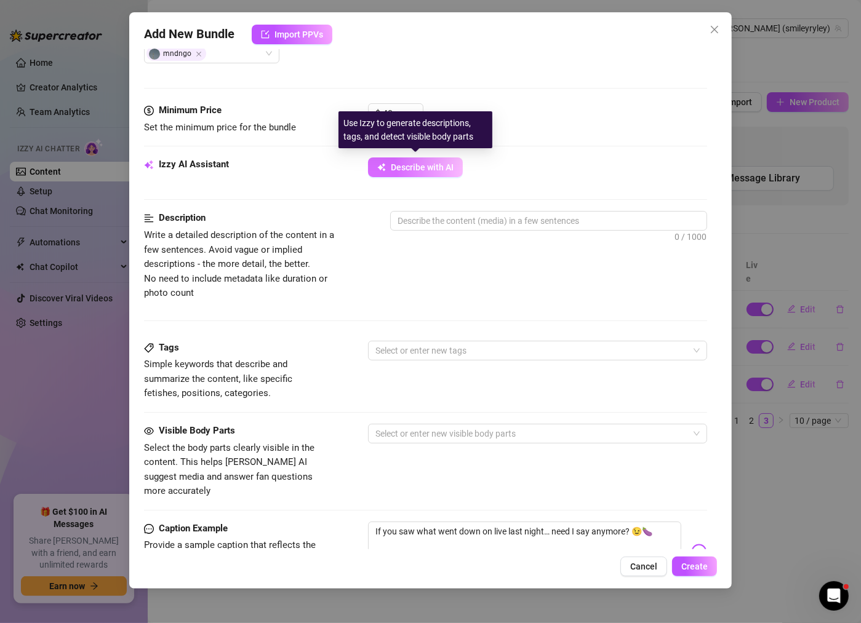
click at [415, 166] on span "Describe with AI" at bounding box center [422, 167] width 63 height 10
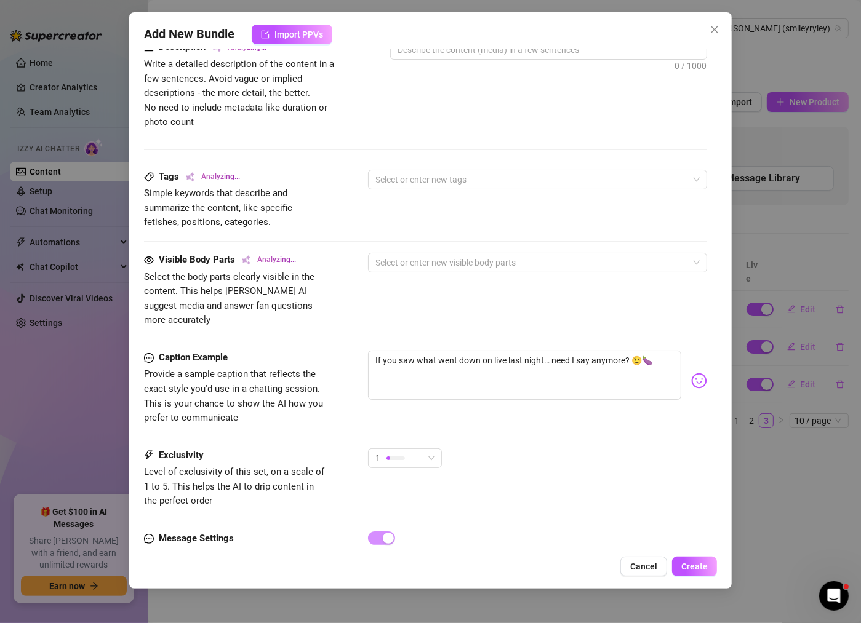
scroll to position [547, 0]
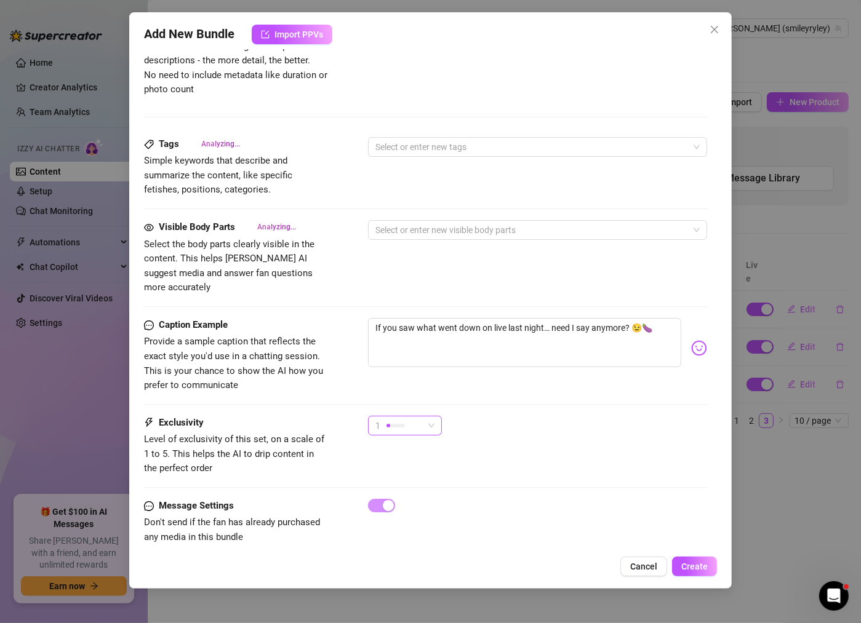
click at [423, 417] on span "1" at bounding box center [404, 426] width 59 height 18
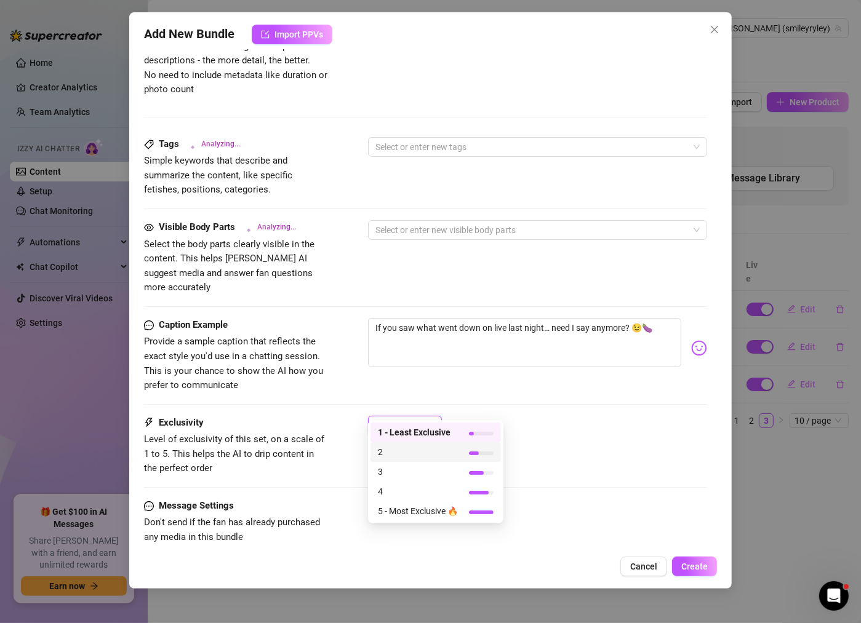
click at [417, 455] on span "2" at bounding box center [418, 453] width 80 height 14
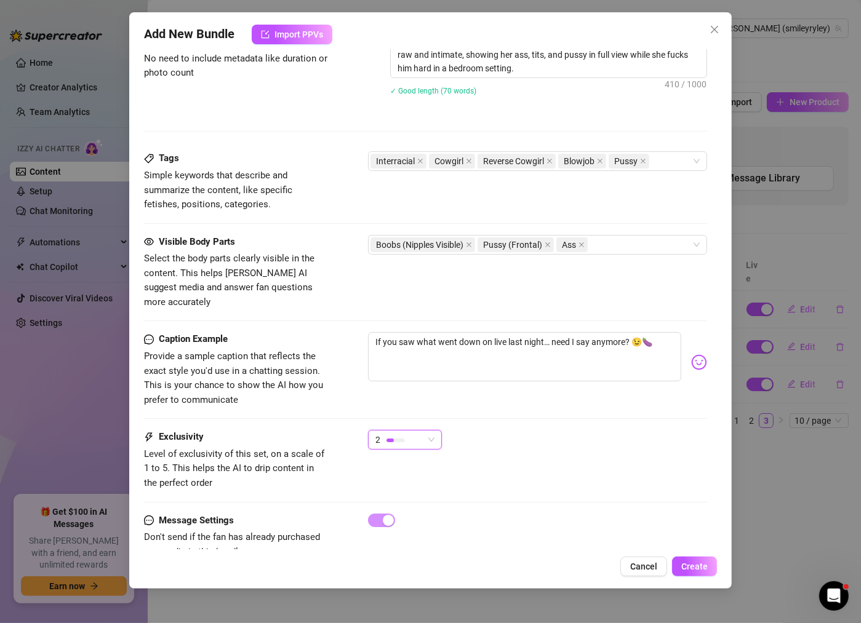
scroll to position [578, 0]
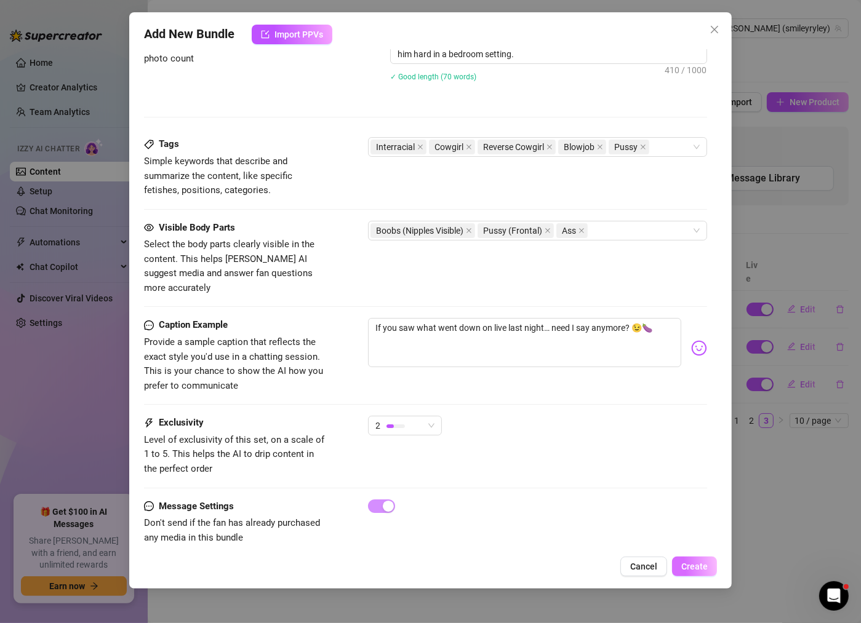
click at [706, 564] on span "Create" at bounding box center [694, 567] width 26 height 10
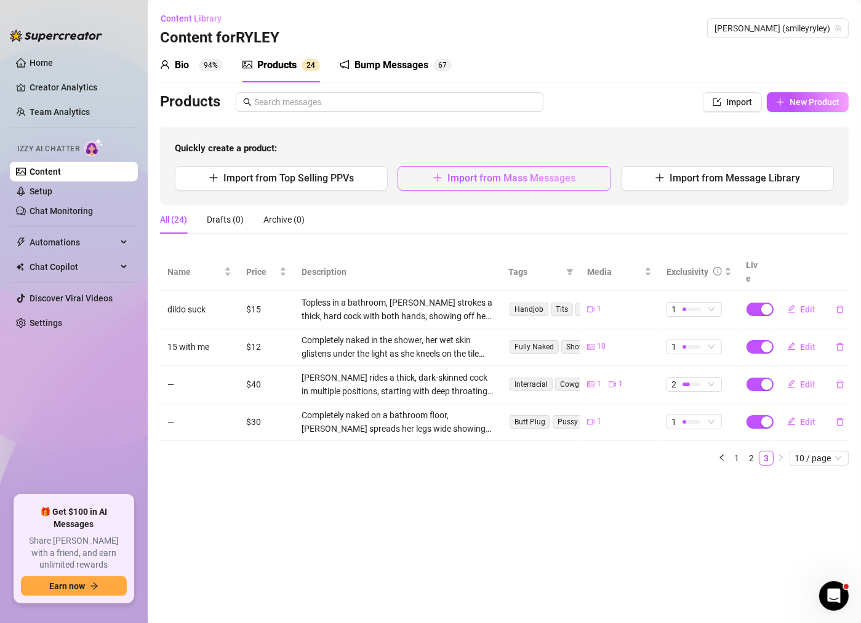
click at [586, 185] on button "Import from Mass Messages" at bounding box center [504, 178] width 213 height 25
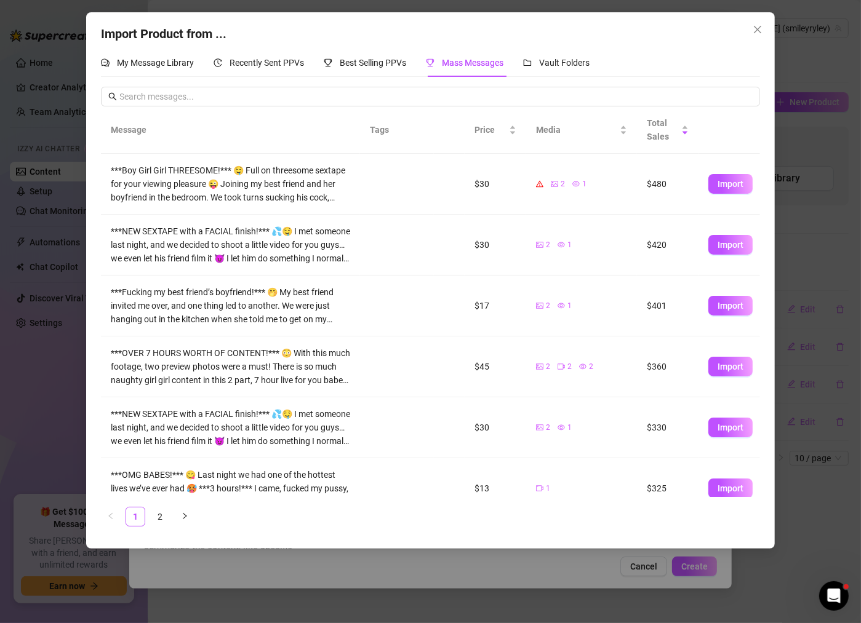
scroll to position [223, 0]
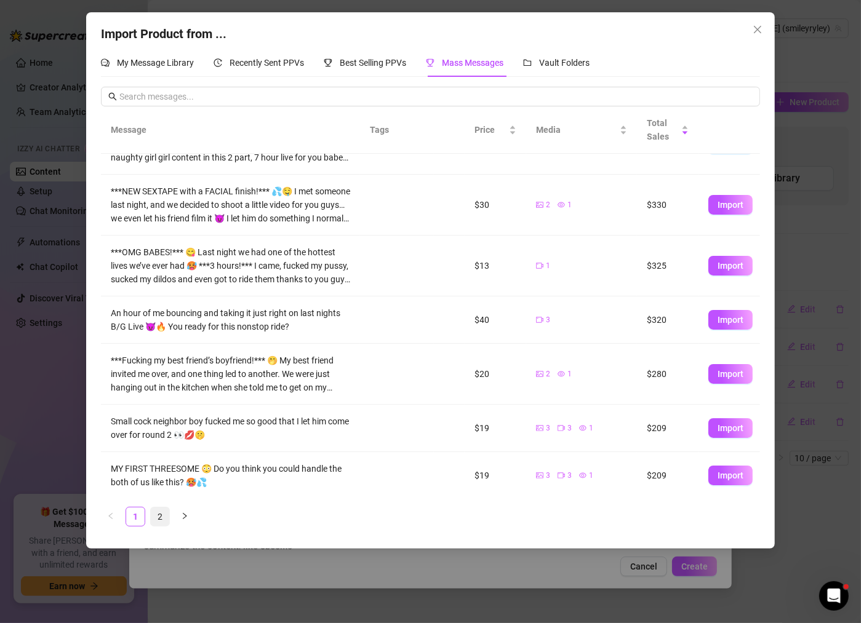
click at [160, 510] on link "2" at bounding box center [160, 517] width 18 height 18
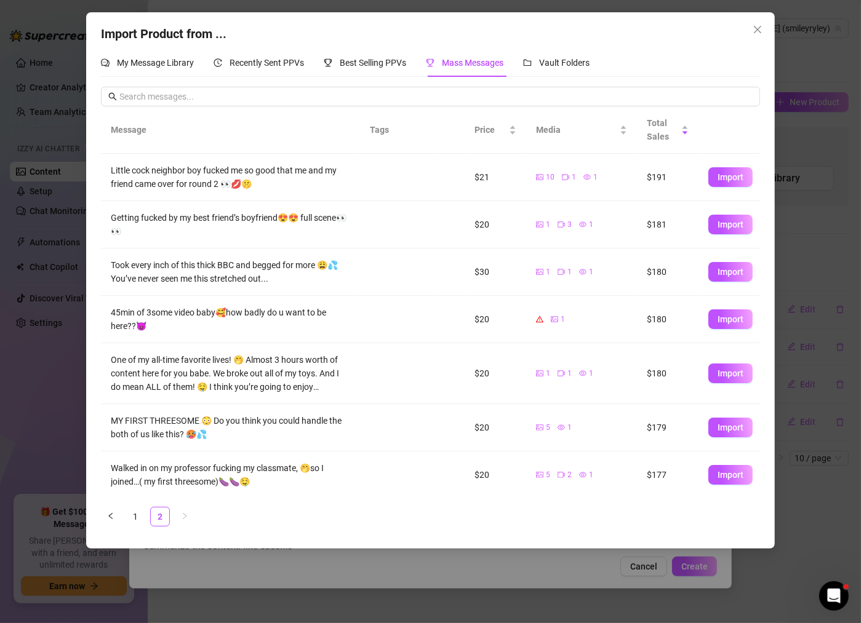
scroll to position [0, 0]
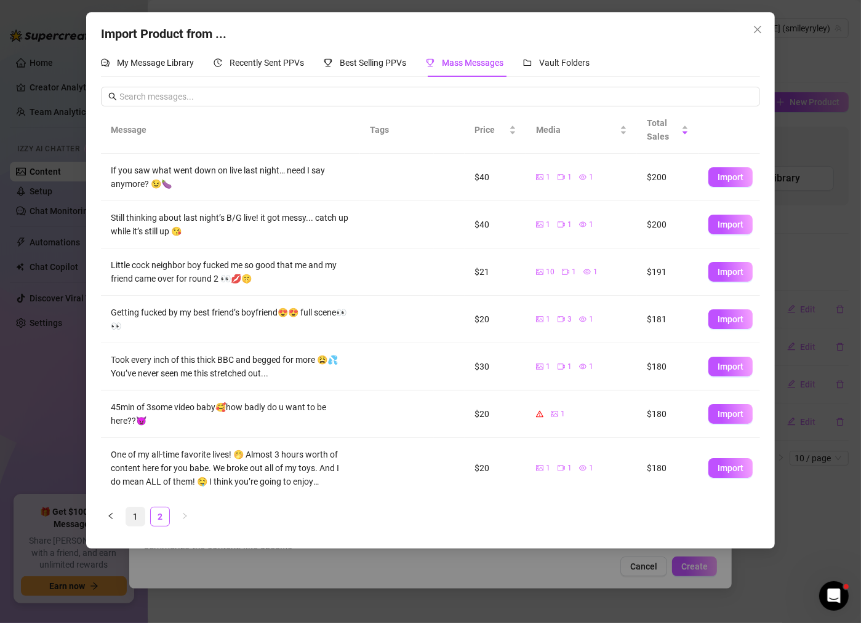
click at [135, 519] on link "1" at bounding box center [135, 517] width 18 height 18
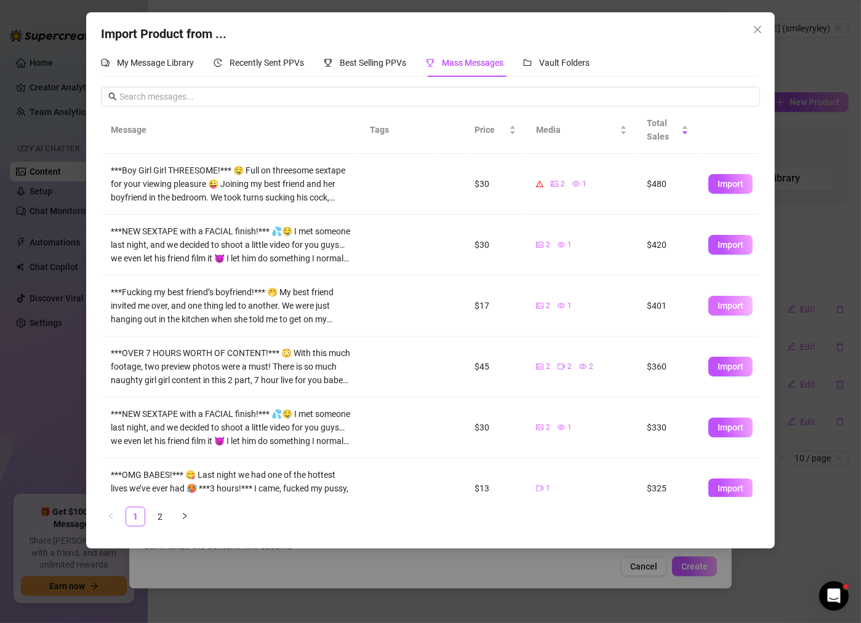
click at [727, 310] on button "Import" at bounding box center [730, 306] width 44 height 20
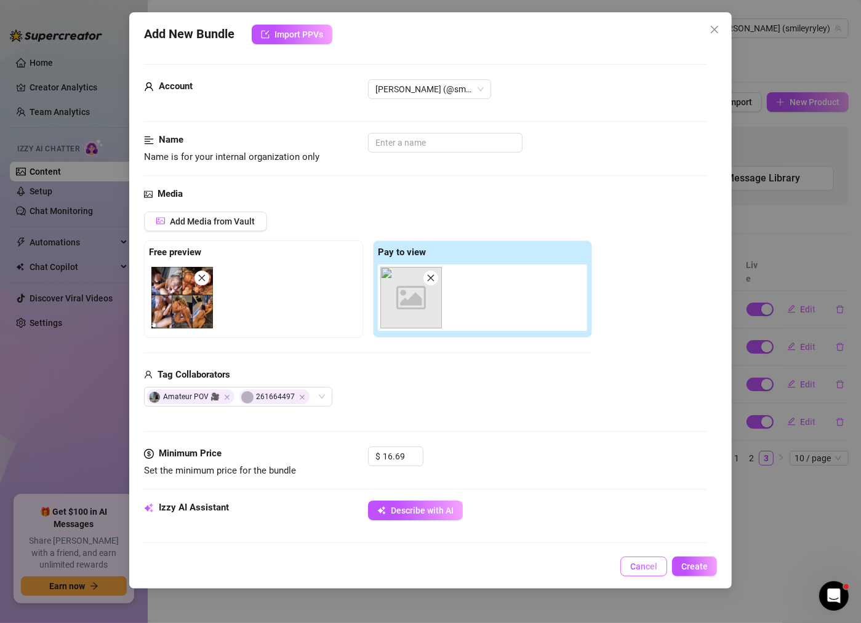
click at [644, 561] on button "Cancel" at bounding box center [643, 567] width 47 height 20
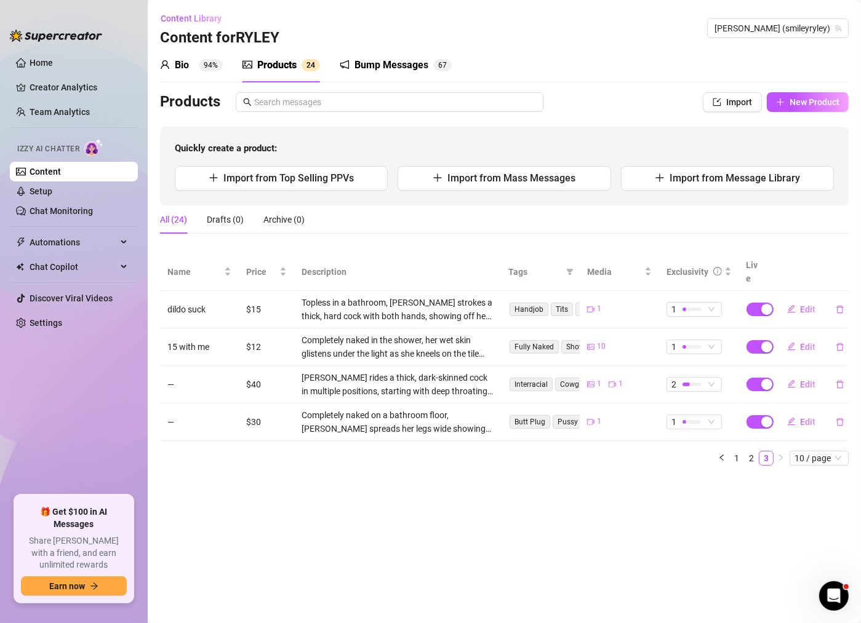
click at [61, 170] on link "Content" at bounding box center [45, 172] width 31 height 10
